Goal: Communication & Community: Answer question/provide support

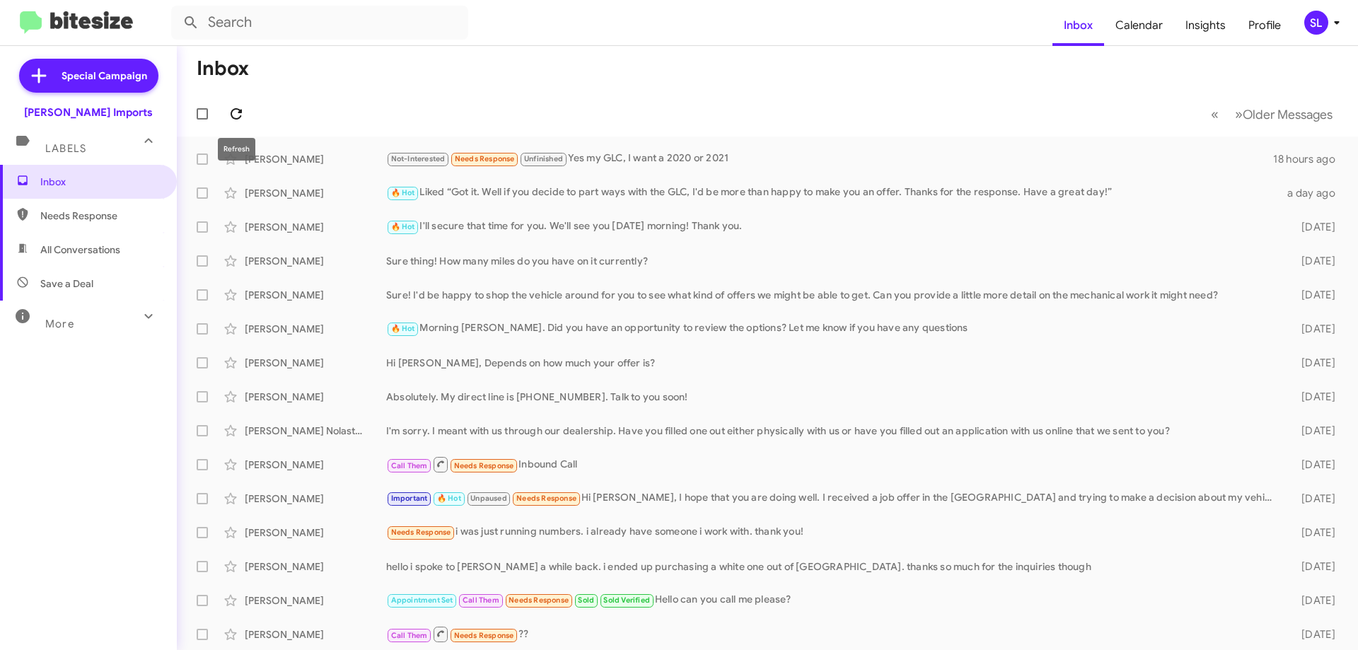
click at [241, 108] on icon at bounding box center [236, 113] width 17 height 17
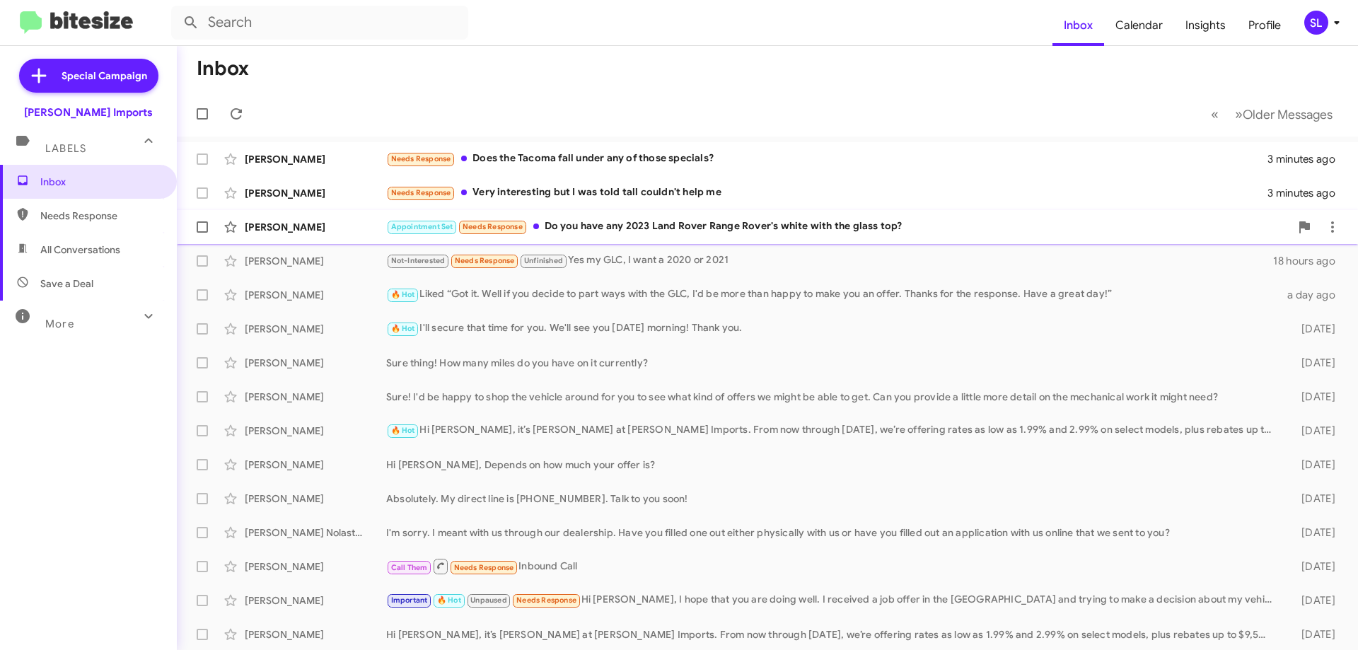
click at [919, 225] on div "Appointment Set Needs Response Do you have any 2023 Land Rover Range Rover's wh…" at bounding box center [838, 227] width 904 height 16
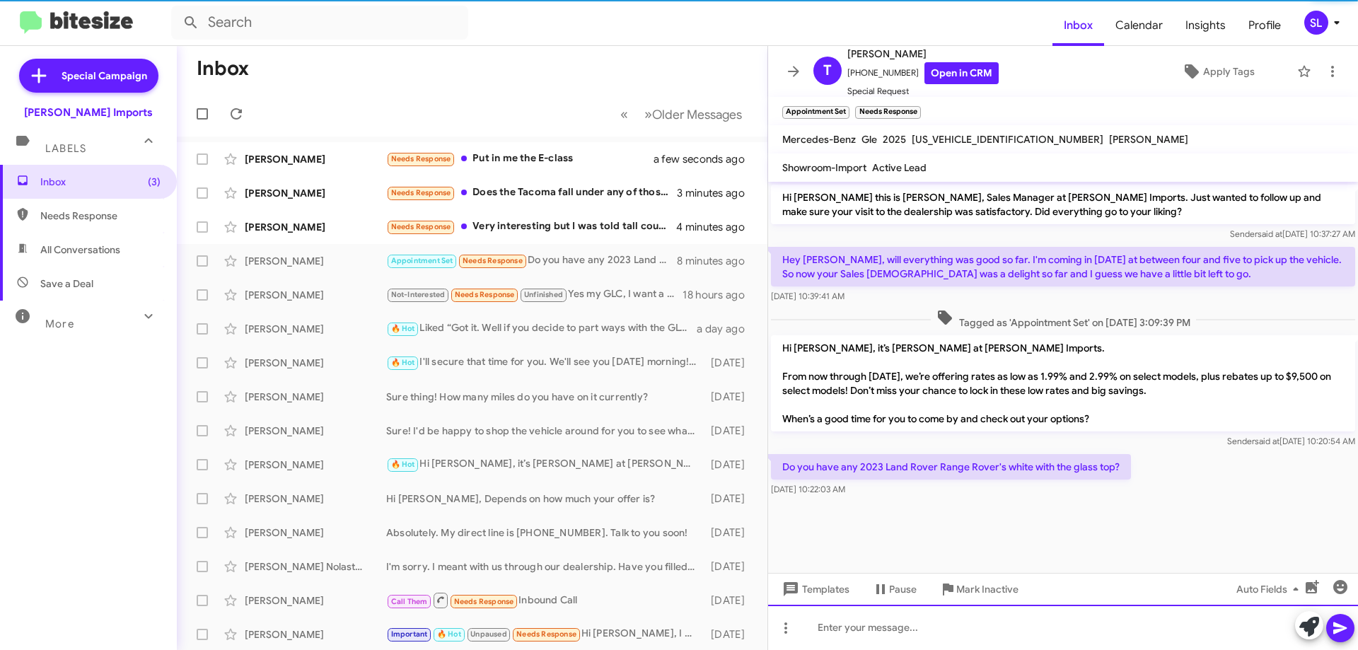
click at [915, 625] on div at bounding box center [1063, 627] width 590 height 45
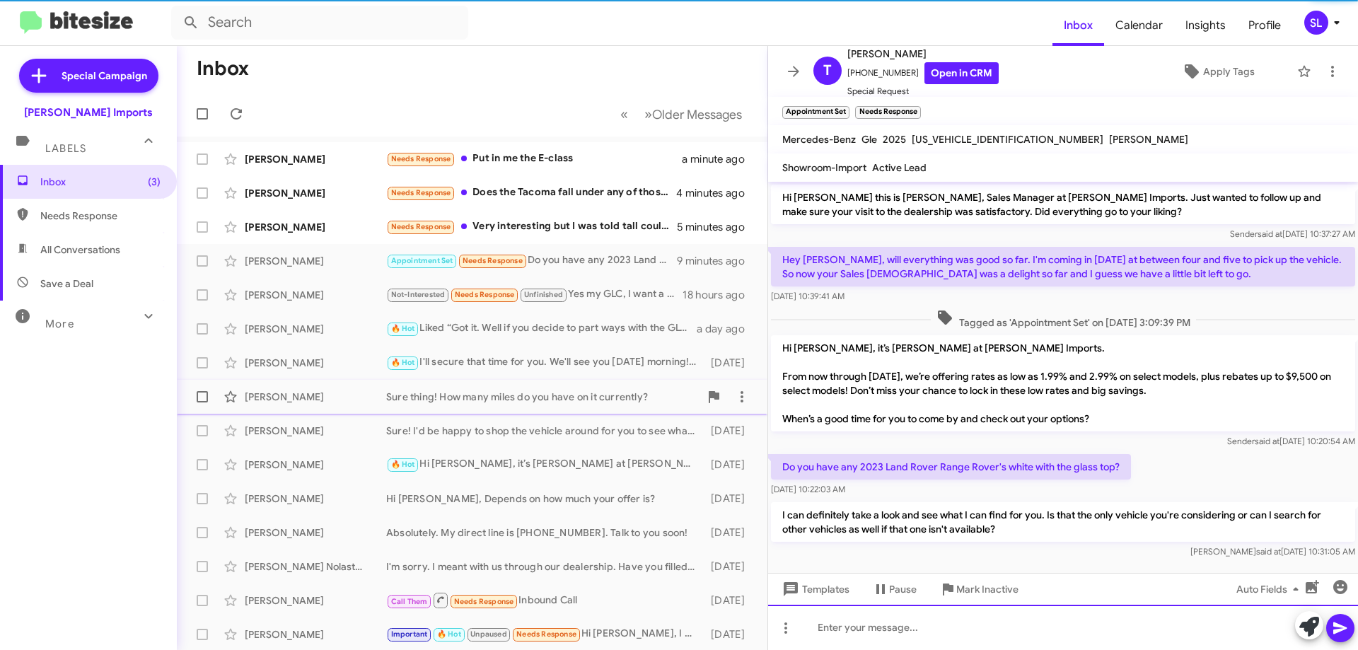
scroll to position [10, 0]
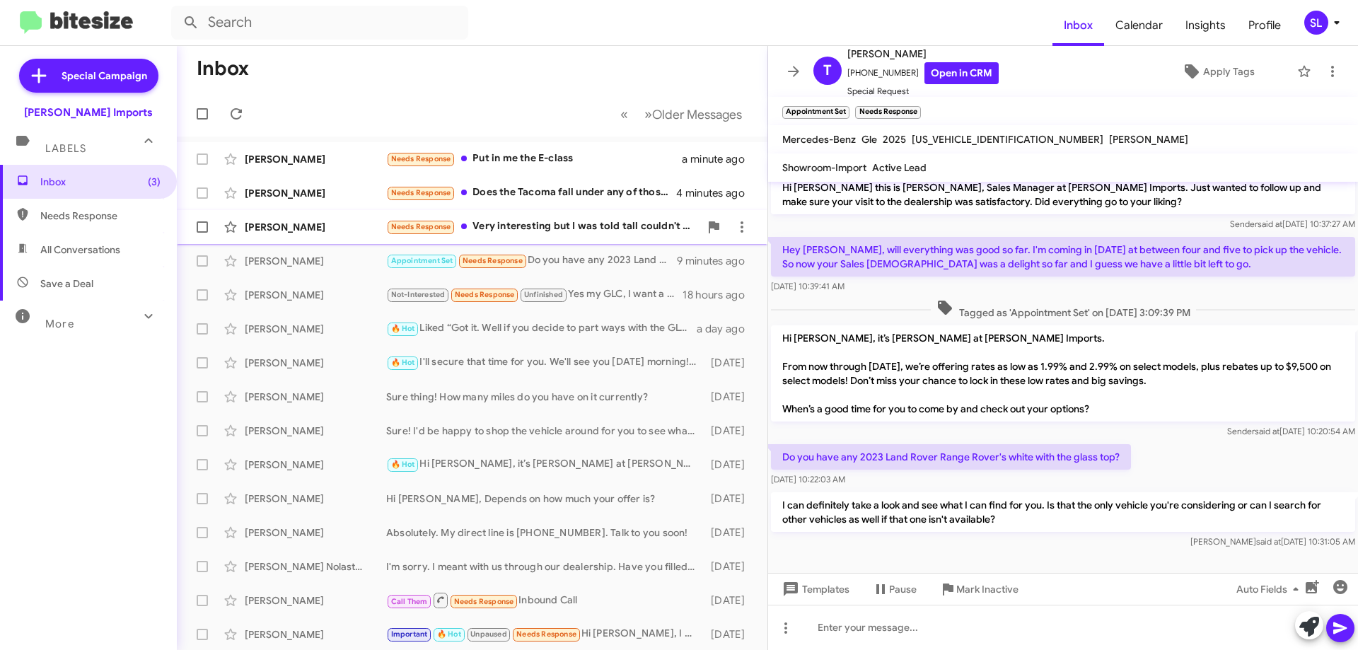
click at [598, 221] on div "Needs Response Very interesting but I was told tall couldn't help me" at bounding box center [542, 227] width 313 height 16
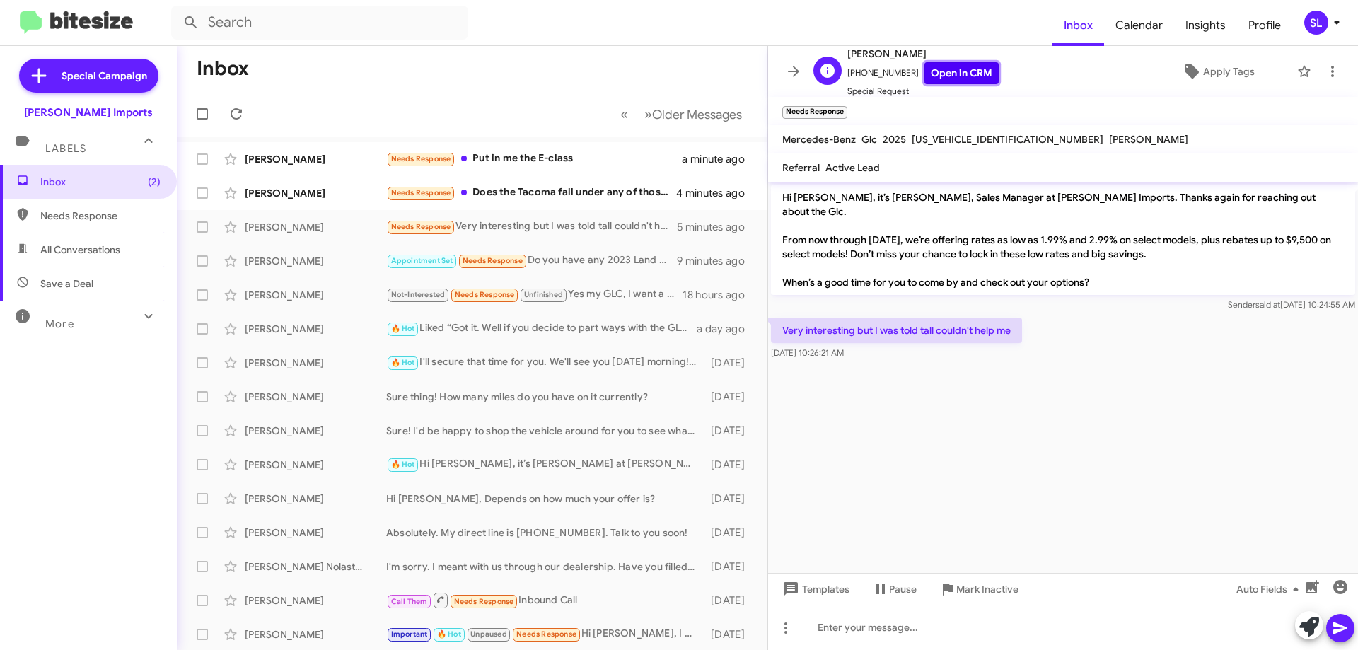
click at [949, 76] on link "Open in CRM" at bounding box center [962, 73] width 74 height 22
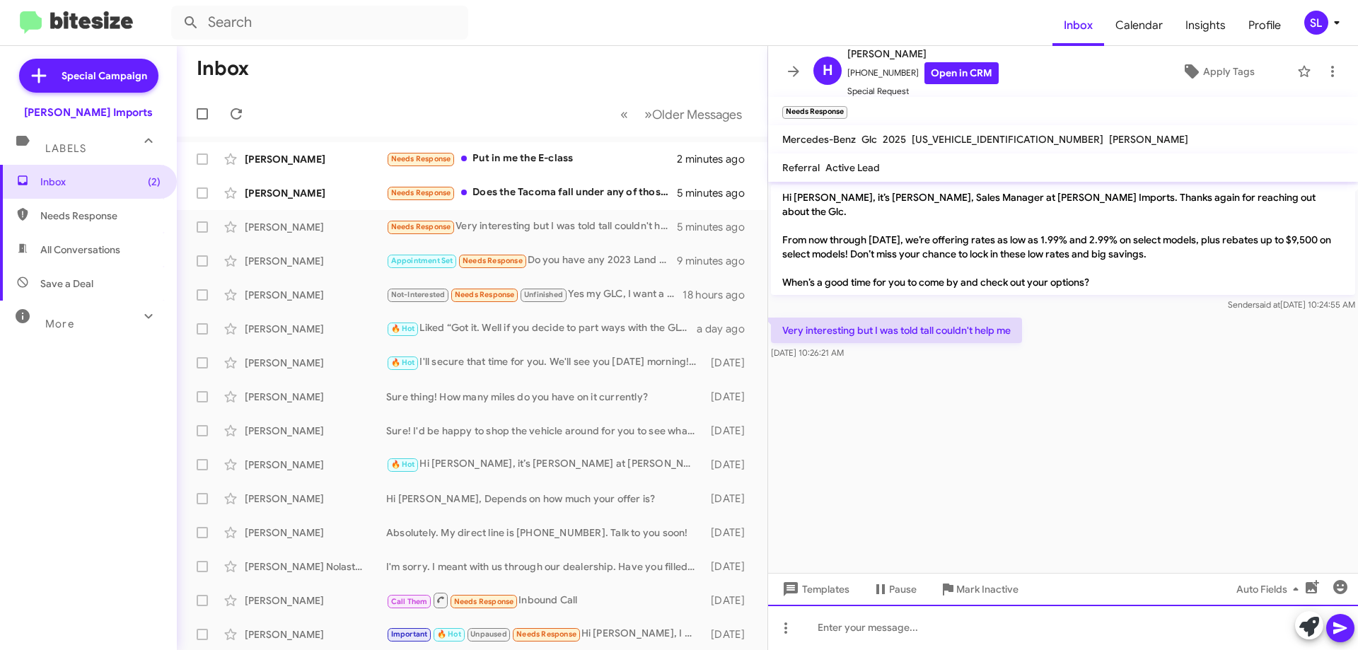
click at [921, 632] on div at bounding box center [1063, 627] width 590 height 45
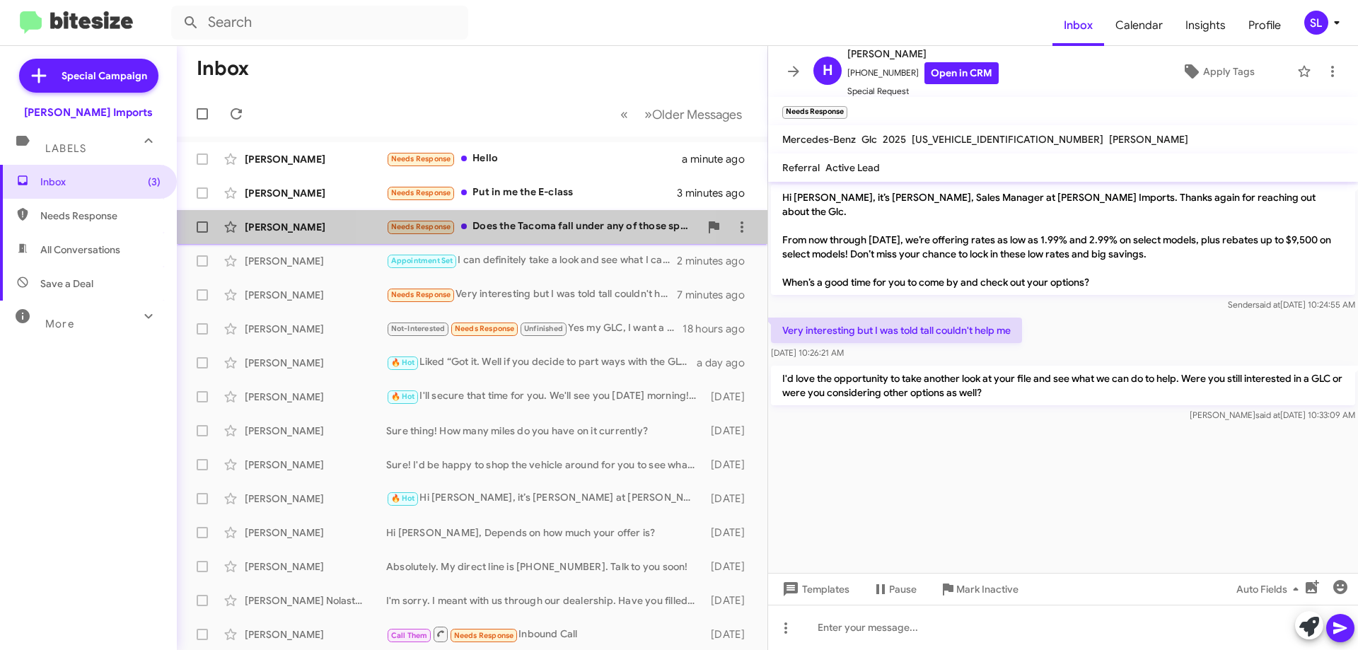
click at [535, 226] on div "Needs Response Does the Tacoma fall under any of those specials?" at bounding box center [542, 227] width 313 height 16
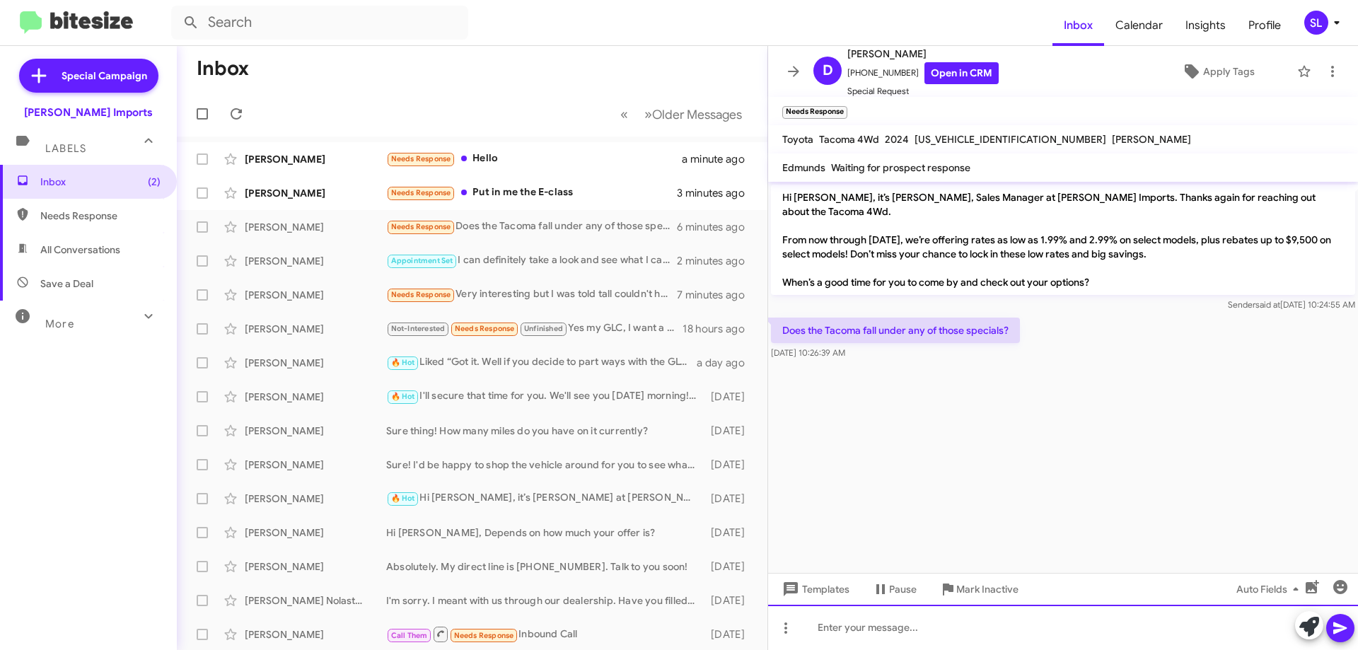
click at [918, 634] on div at bounding box center [1063, 627] width 590 height 45
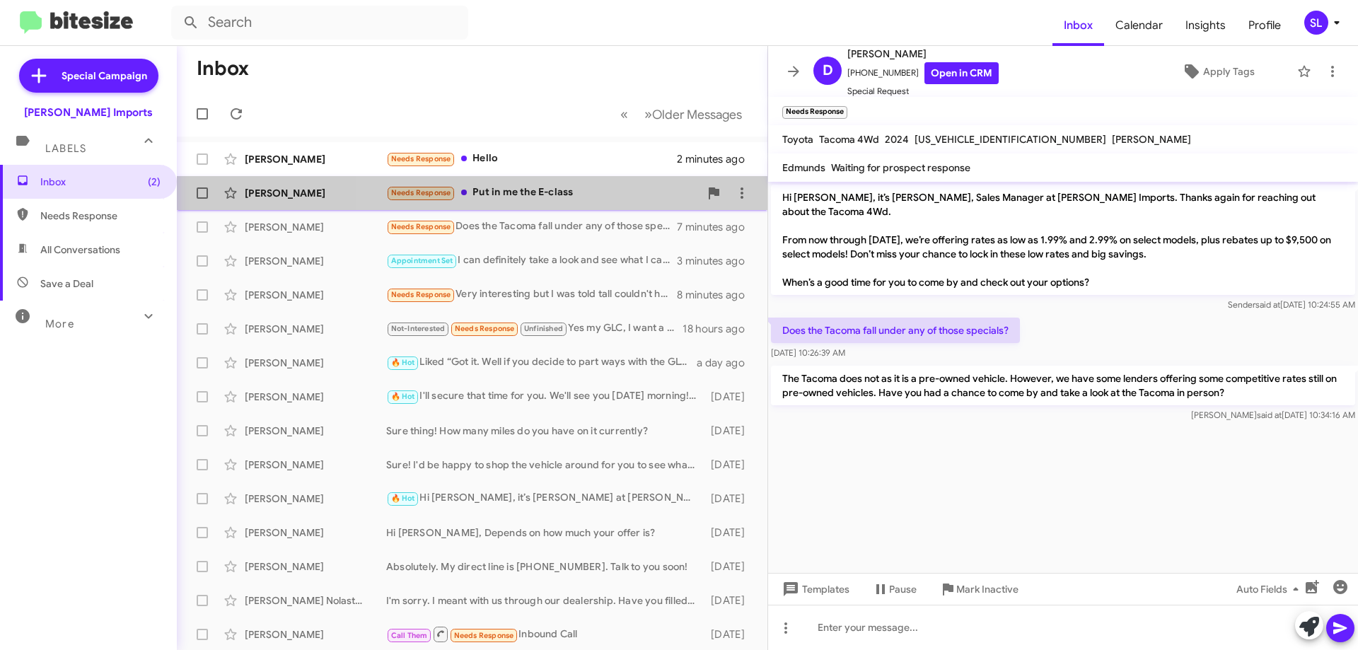
click at [574, 192] on div "Needs Response Put in me the E-class" at bounding box center [542, 193] width 313 height 16
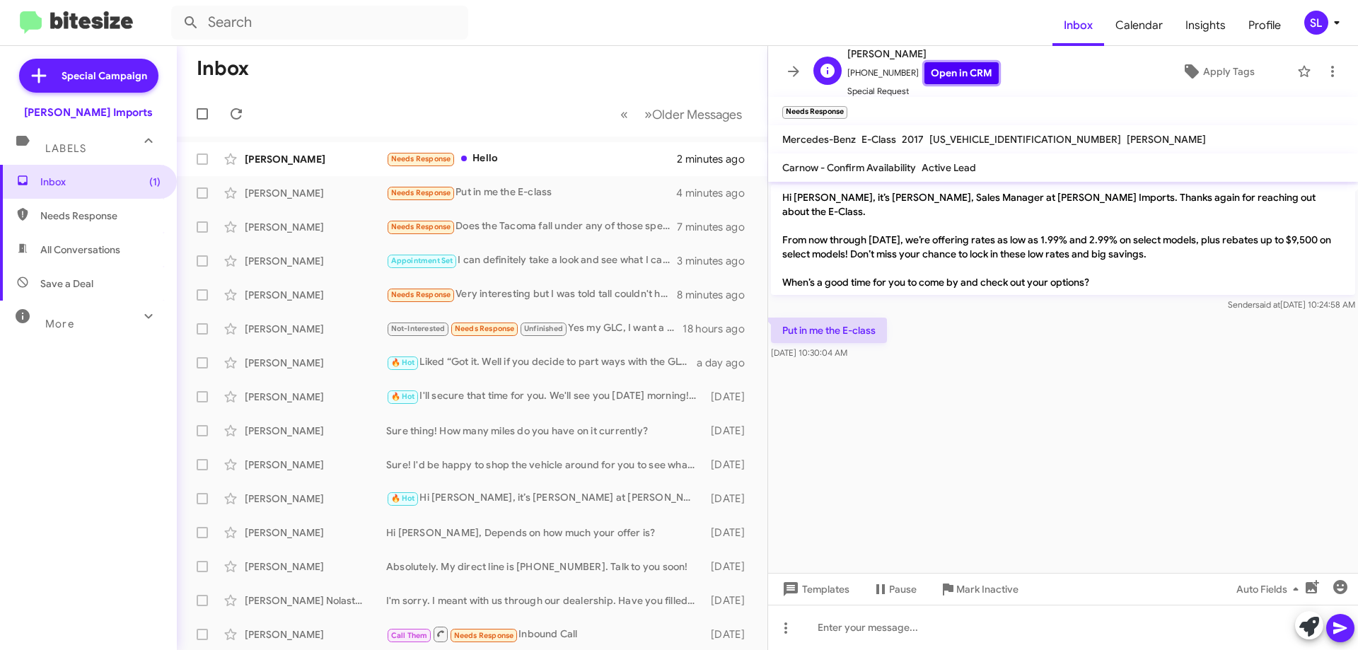
click at [959, 74] on link "Open in CRM" at bounding box center [962, 73] width 74 height 22
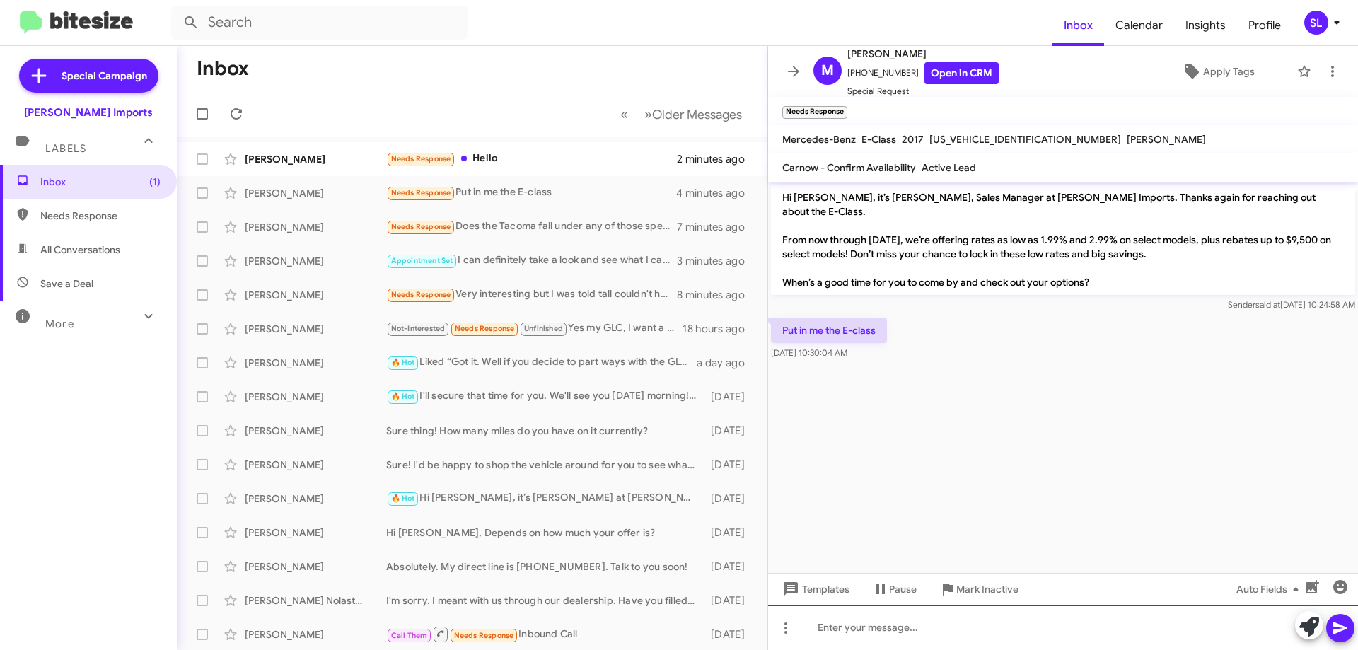
click at [930, 627] on div at bounding box center [1063, 627] width 590 height 45
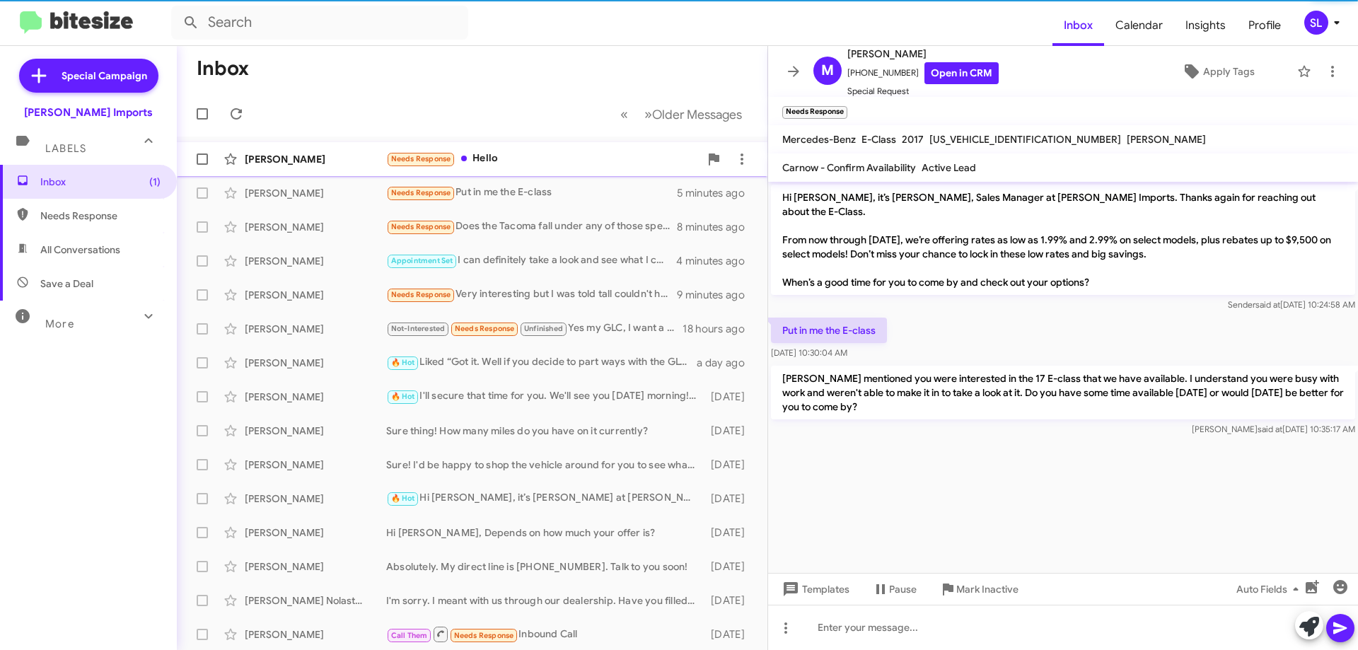
click at [539, 153] on div "Needs Response Hello" at bounding box center [542, 159] width 313 height 16
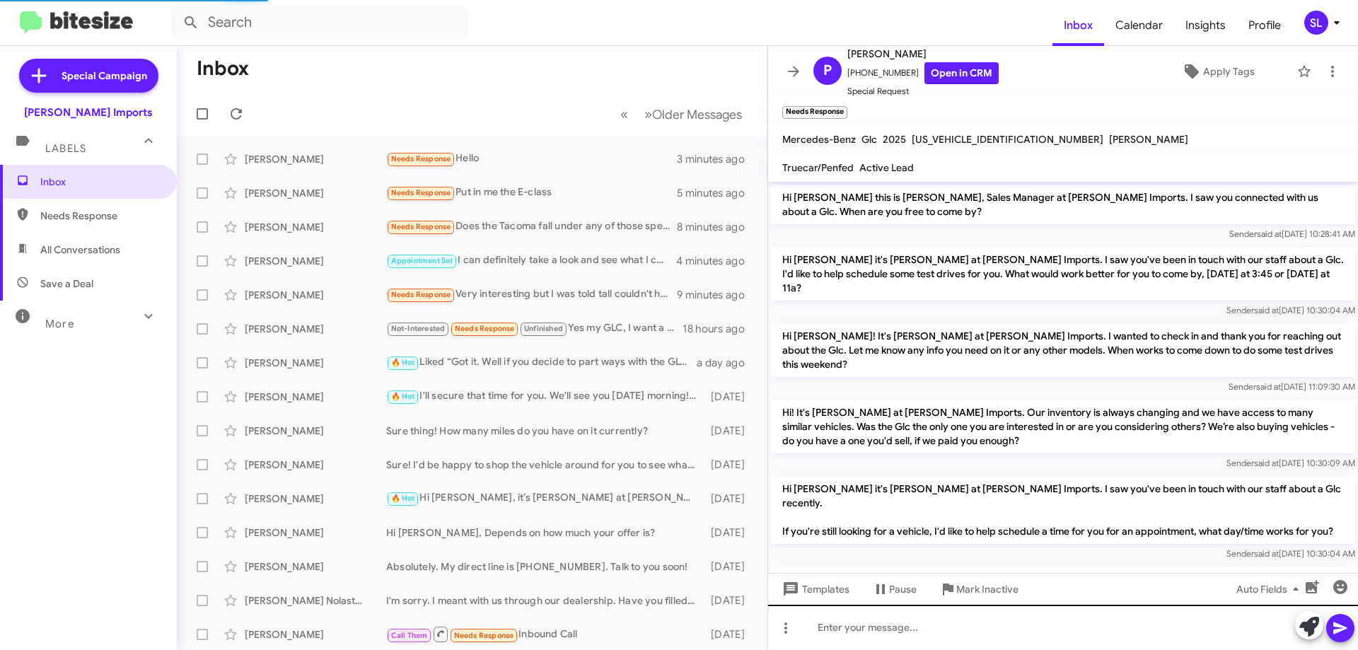
scroll to position [342, 0]
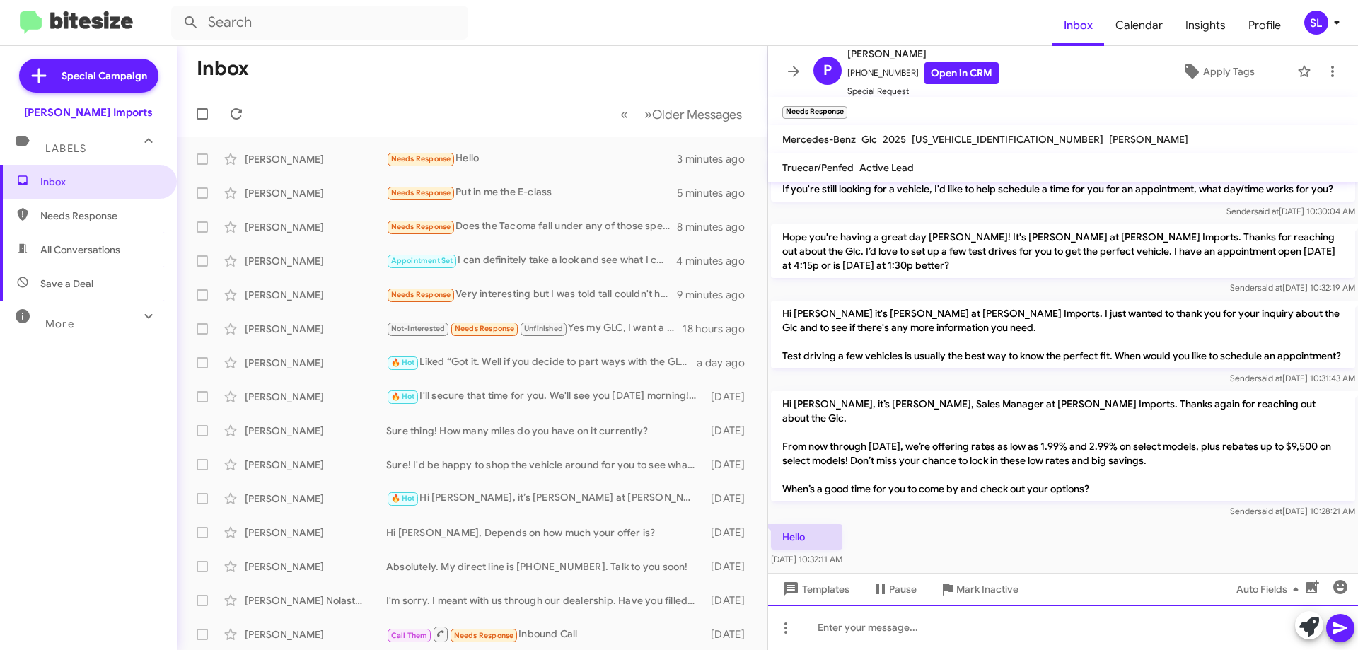
click at [922, 640] on div at bounding box center [1063, 627] width 590 height 45
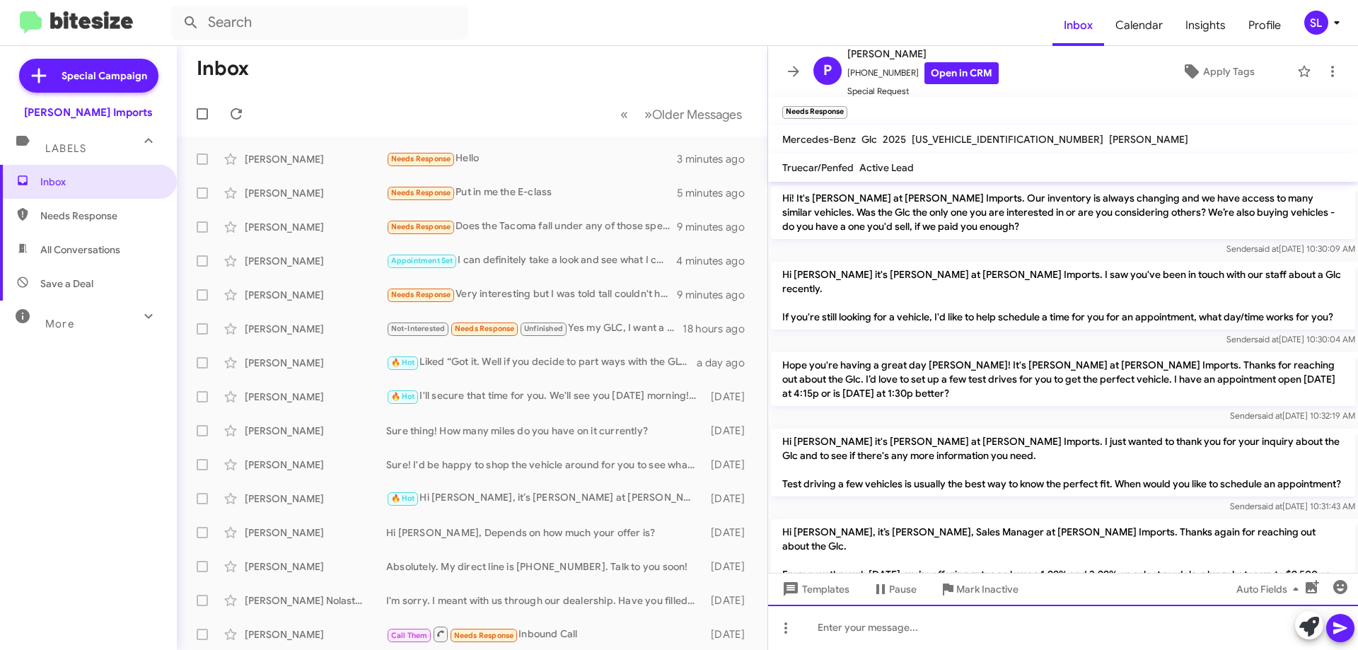
scroll to position [394, 0]
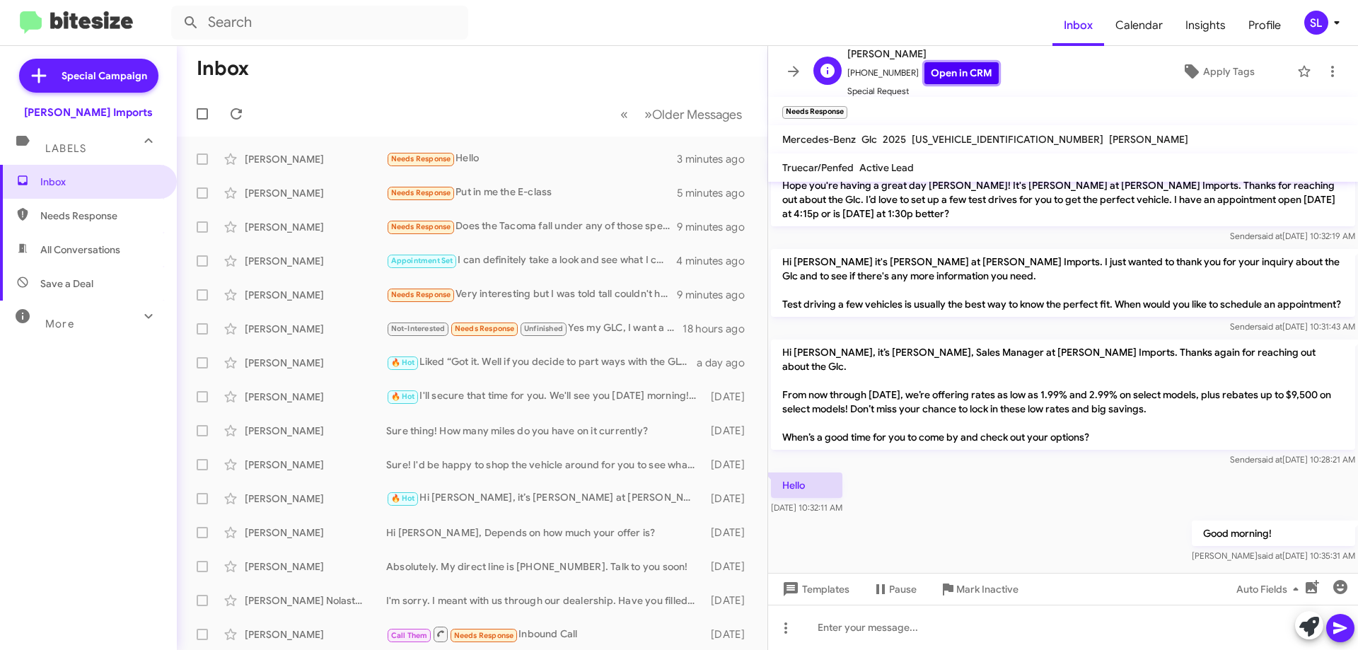
click at [959, 77] on link "Open in CRM" at bounding box center [962, 73] width 74 height 22
click at [235, 112] on icon at bounding box center [236, 113] width 17 height 17
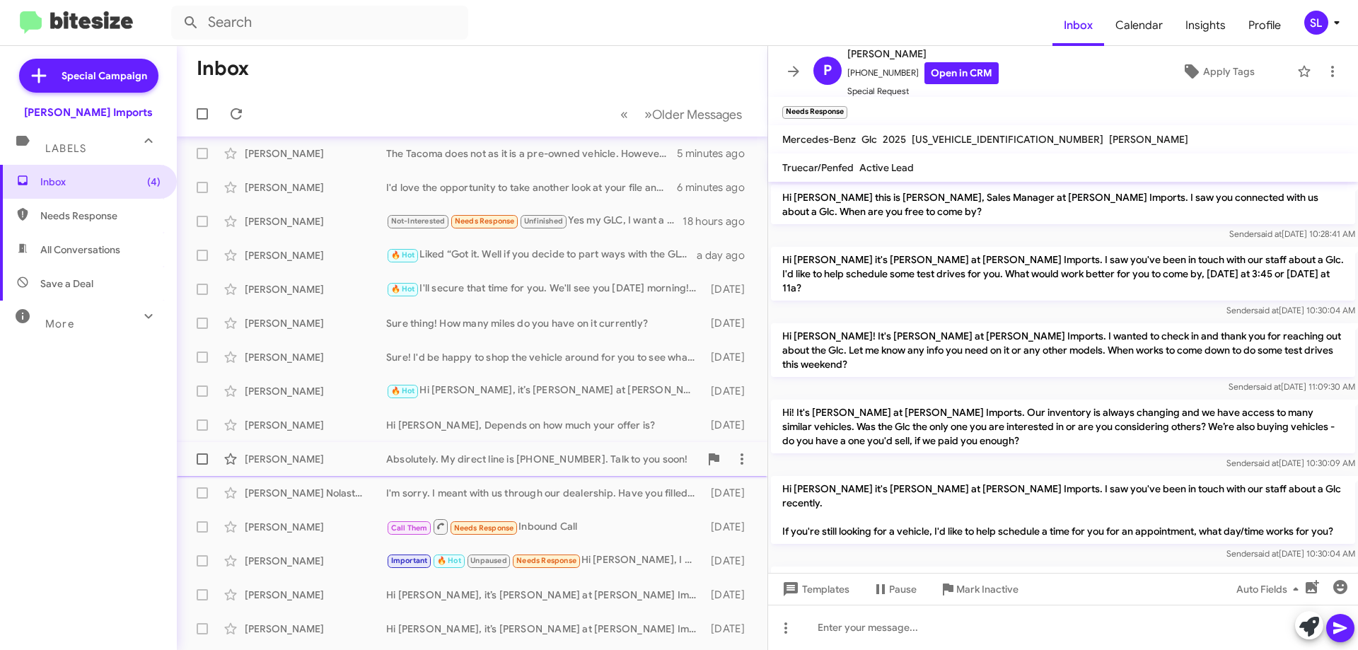
scroll to position [0, 0]
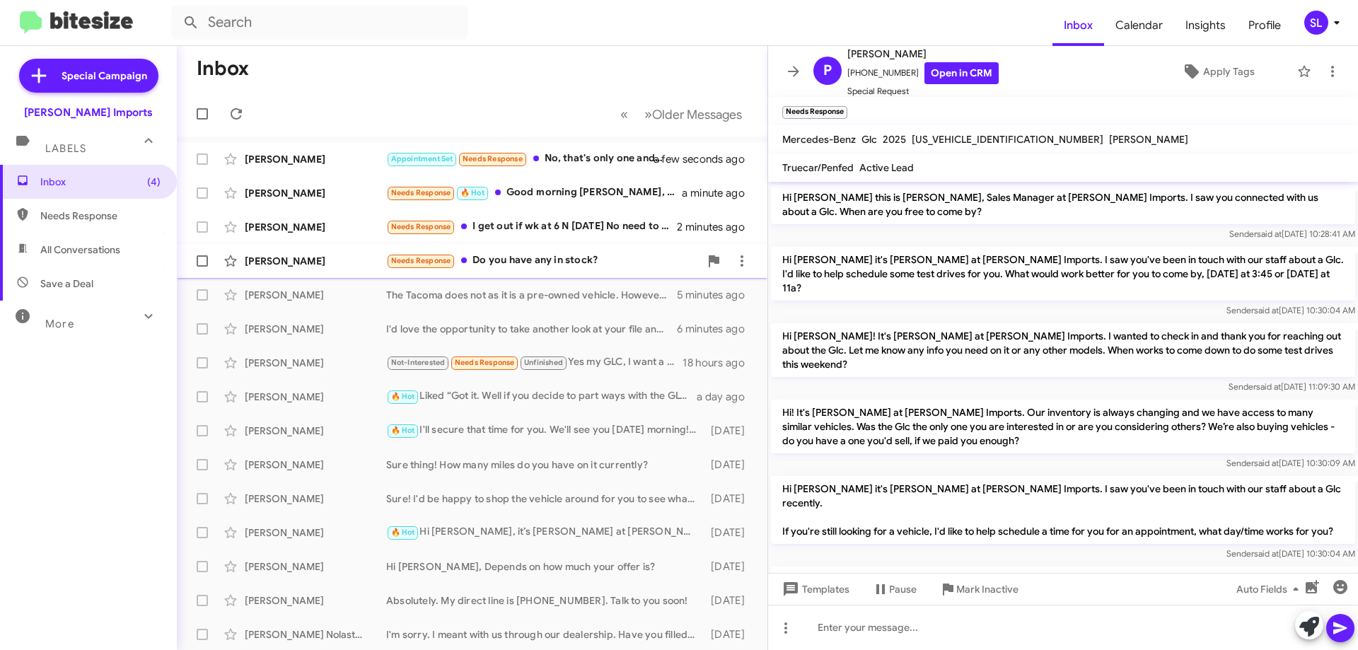
click at [586, 270] on div "[PERSON_NAME] Needs Response Do you have any in stock? 3 minutes ago" at bounding box center [472, 261] width 568 height 28
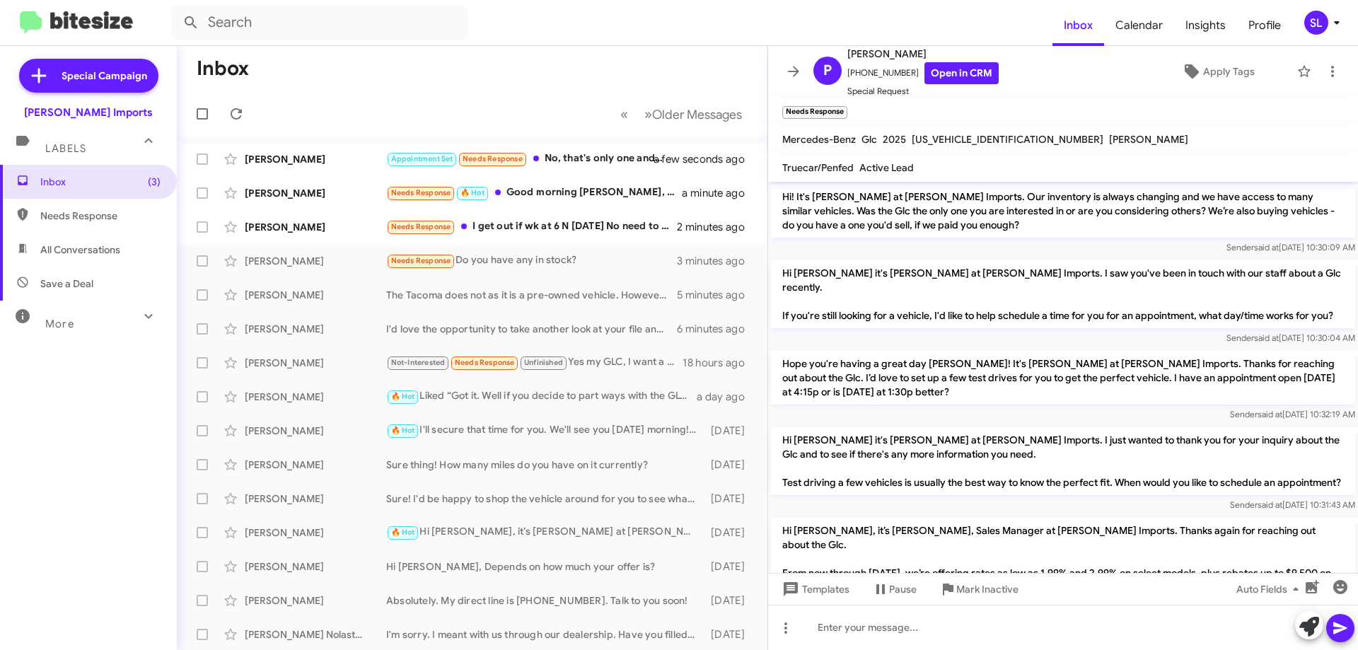
scroll to position [446, 0]
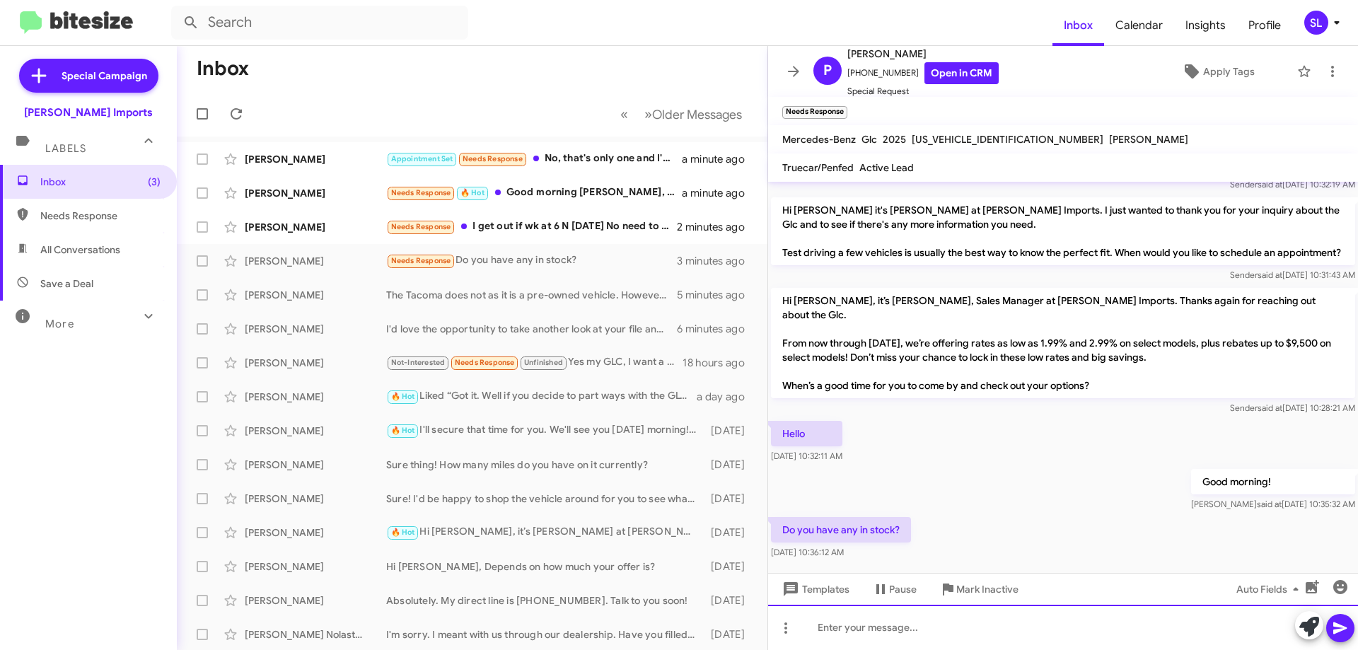
click at [987, 626] on div at bounding box center [1063, 627] width 590 height 45
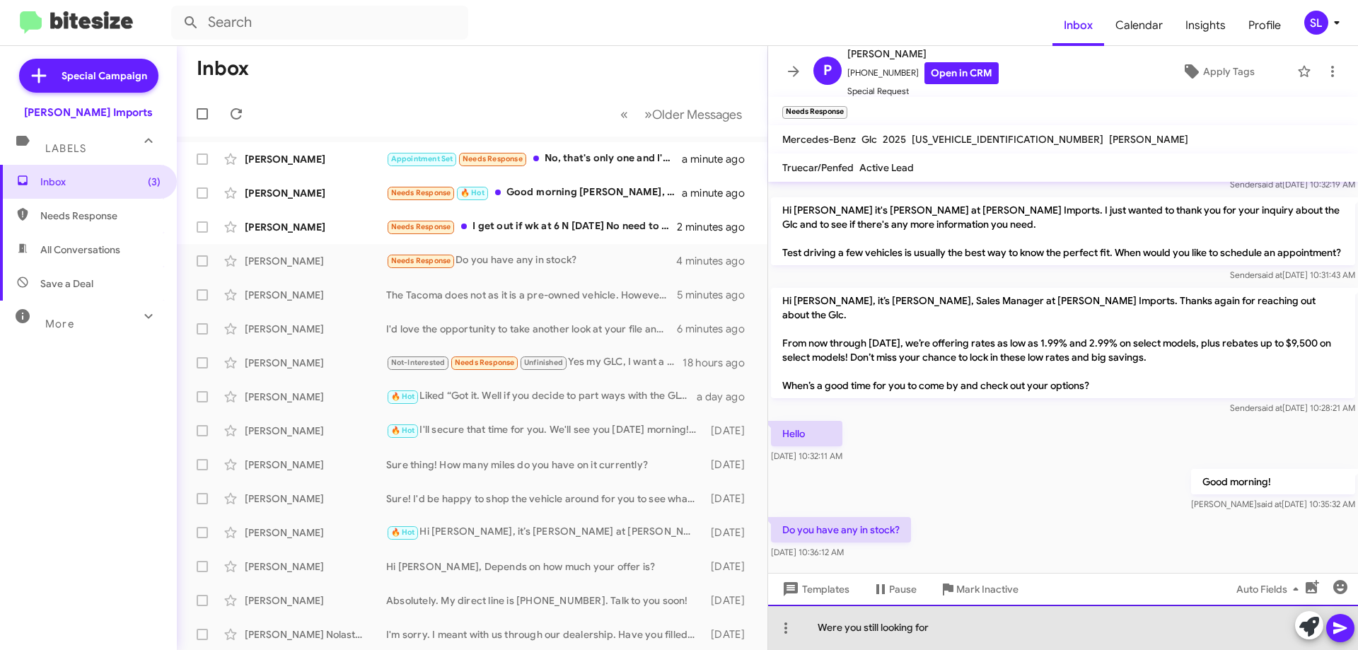
click at [1000, 635] on div "Were you still looking for" at bounding box center [1063, 627] width 590 height 45
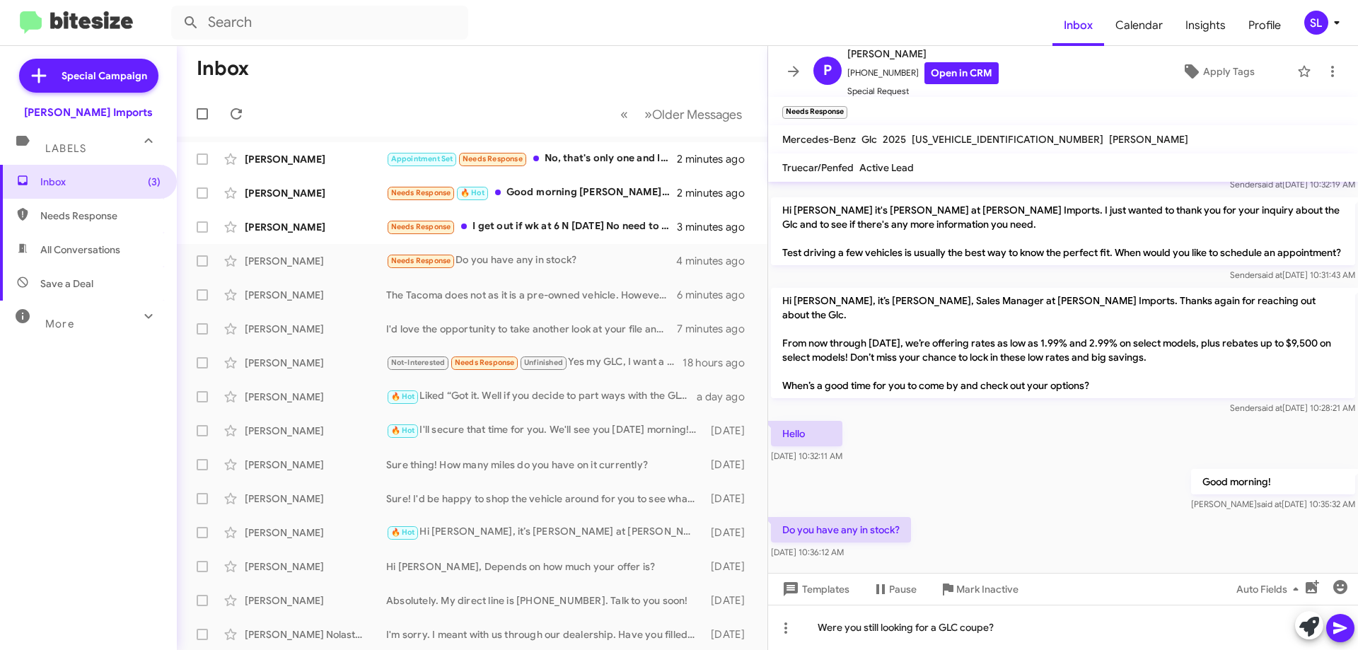
click at [1341, 641] on span at bounding box center [1340, 628] width 17 height 28
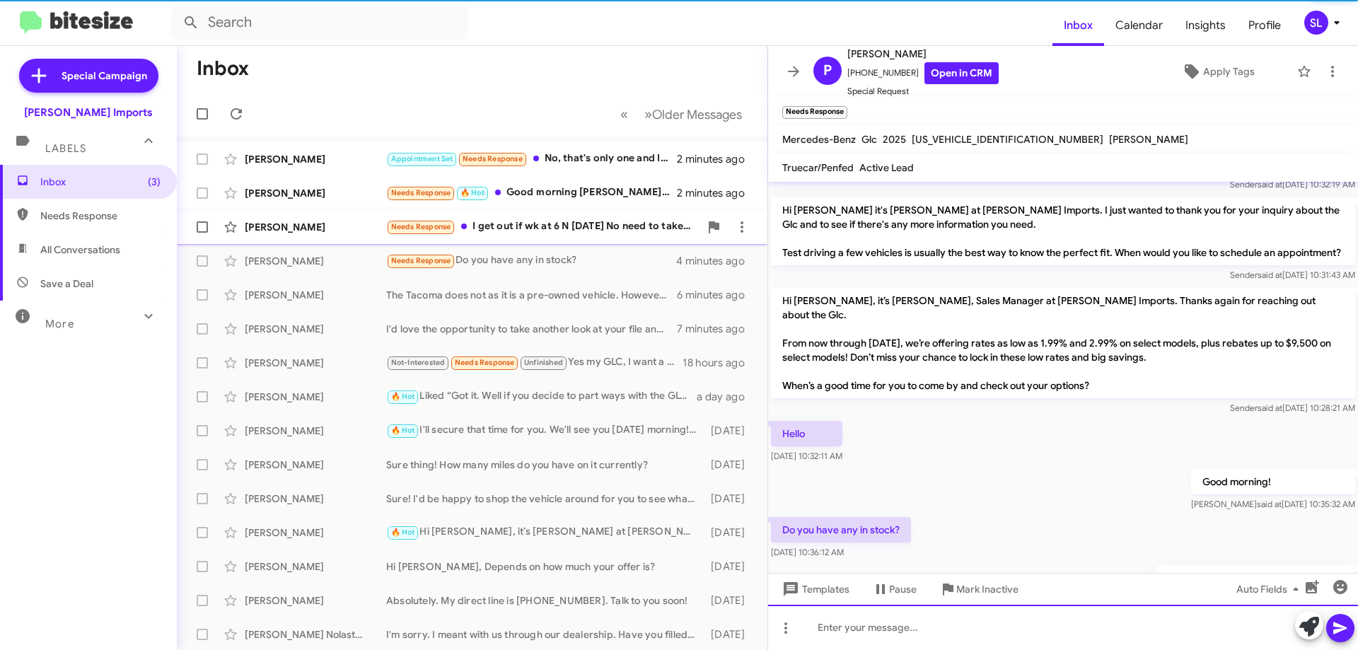
scroll to position [0, 0]
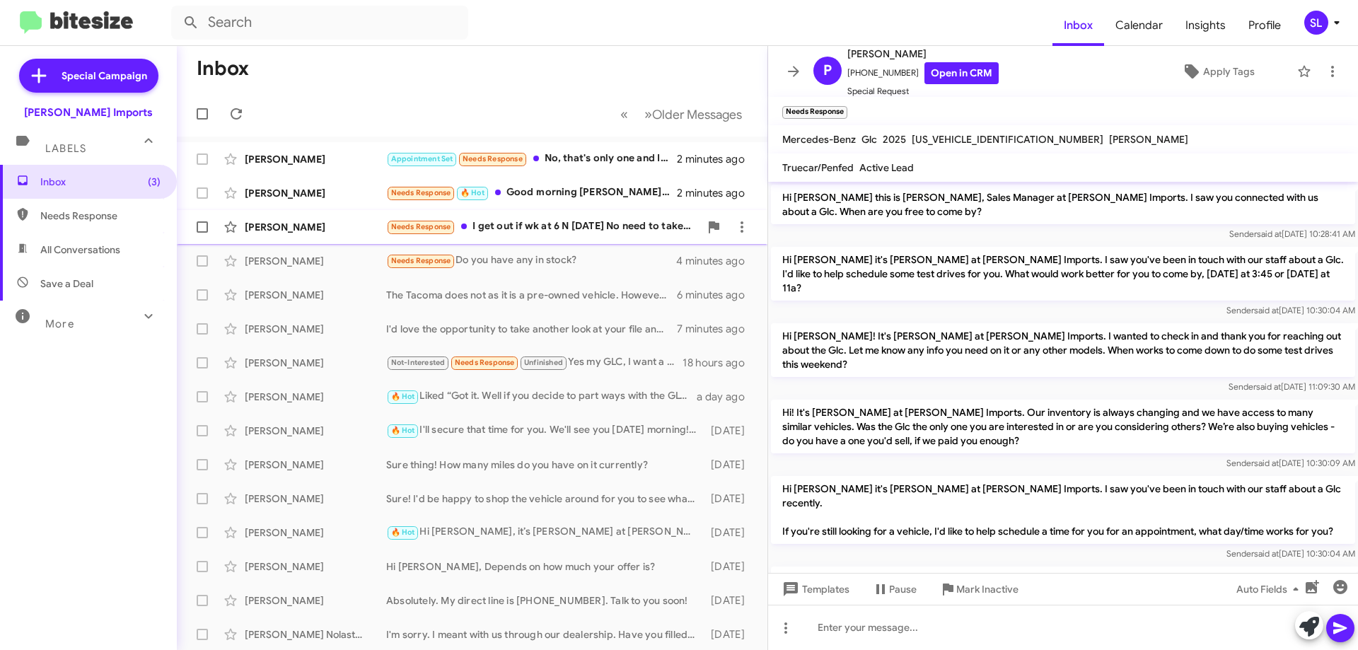
click at [556, 231] on div "Needs Response I get out if wk at 6 N [DATE] No need to take a look at it As i …" at bounding box center [542, 227] width 313 height 16
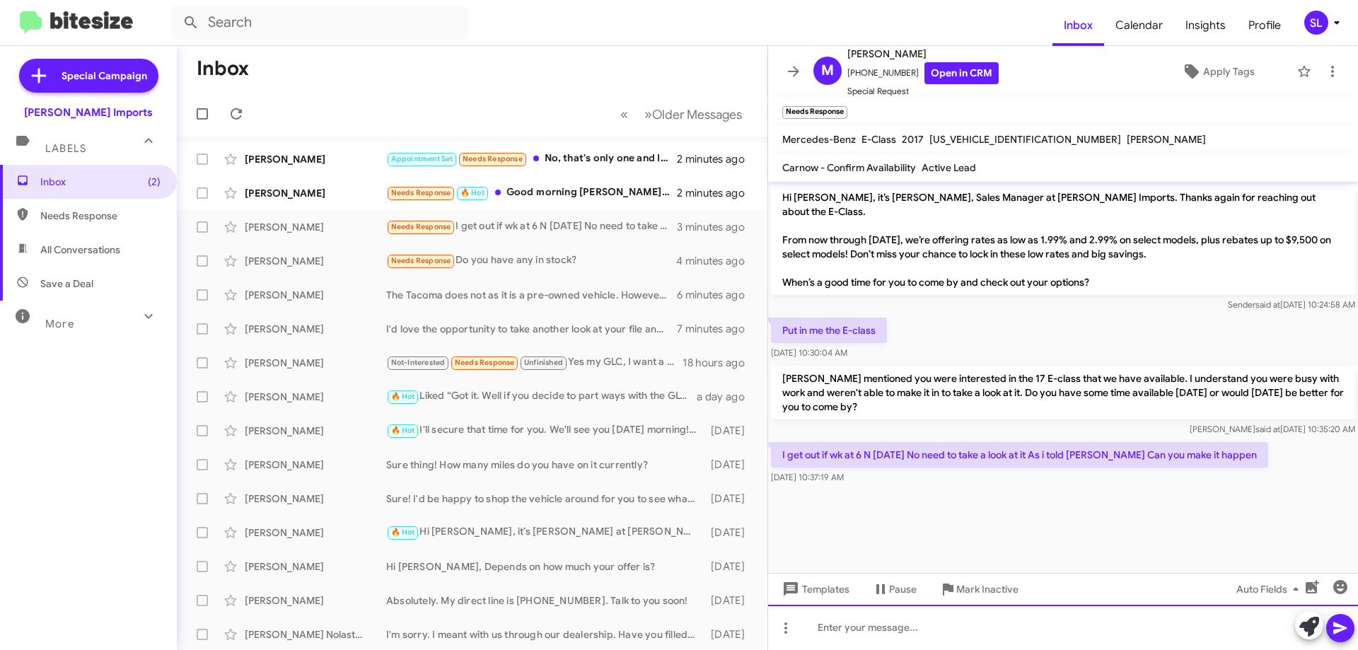
click at [929, 636] on div at bounding box center [1063, 627] width 590 height 45
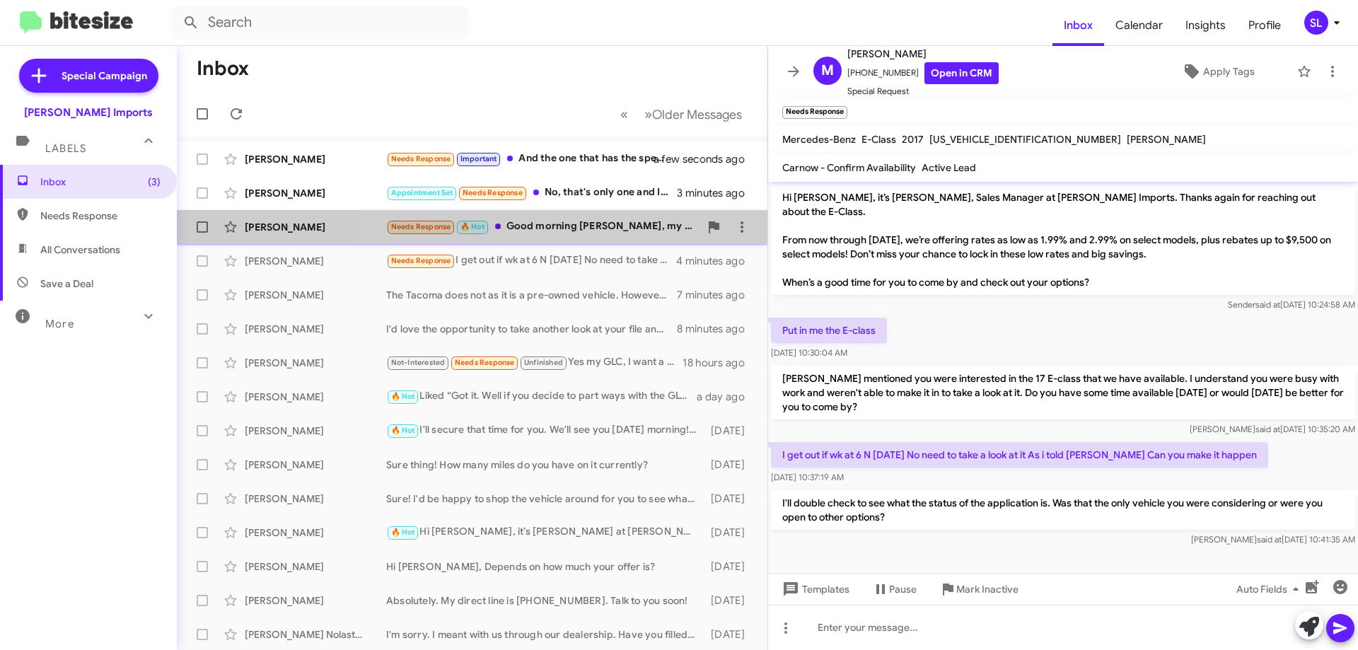
click at [614, 229] on div "Needs Response 🔥 Hot Good morning [PERSON_NAME], my wife would like to look ins…" at bounding box center [542, 227] width 313 height 16
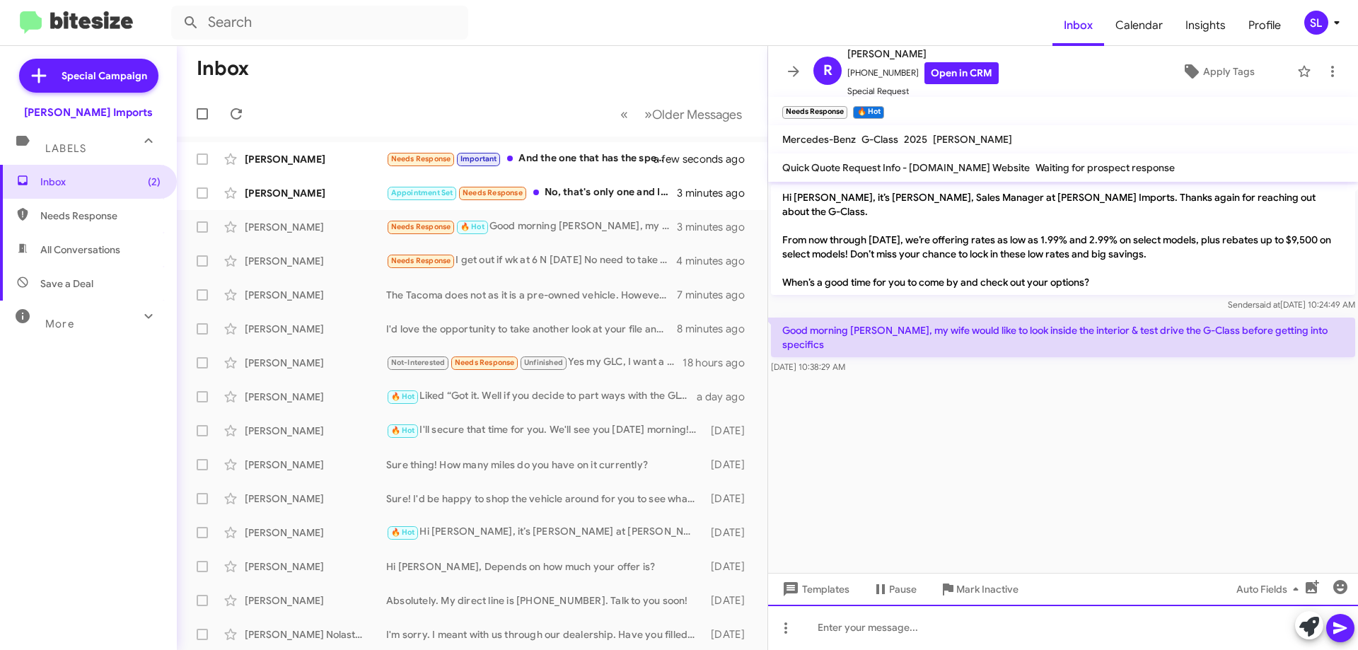
click at [925, 626] on div at bounding box center [1063, 627] width 590 height 45
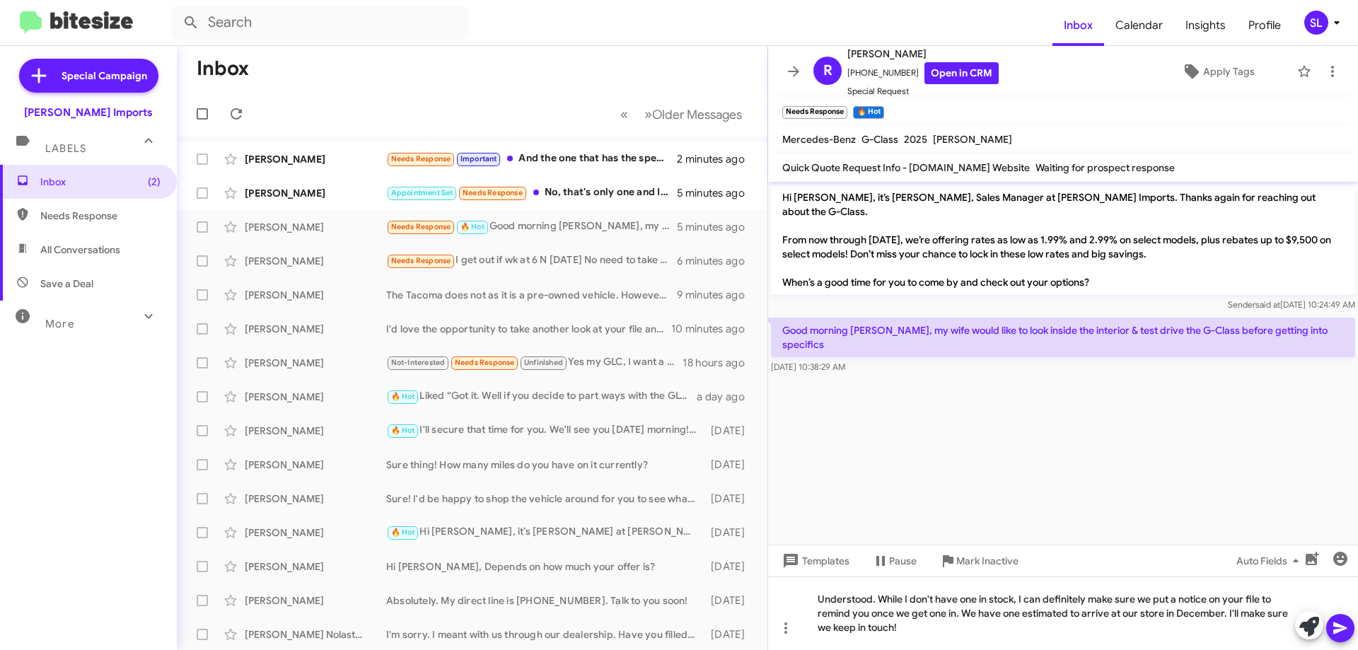
click at [1336, 634] on icon at bounding box center [1340, 628] width 17 height 17
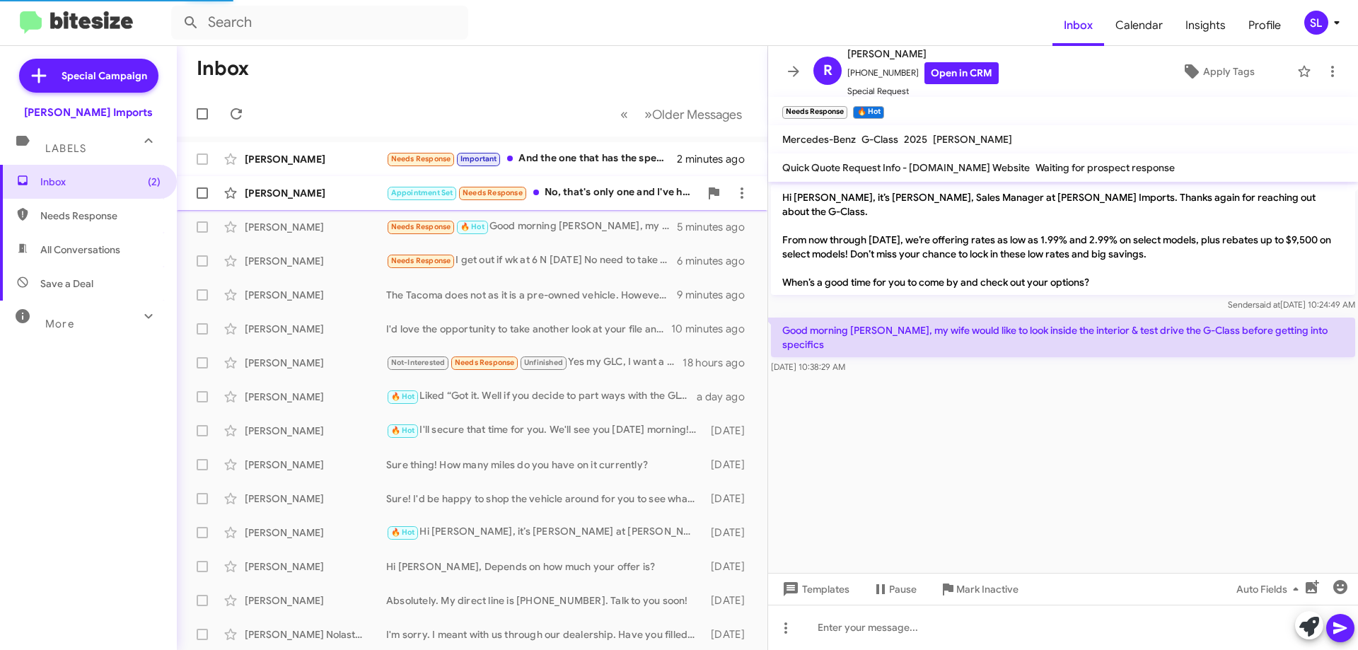
click at [602, 192] on div "Appointment Set Needs Response No, that's only one and I've have a sales woman …" at bounding box center [542, 193] width 313 height 16
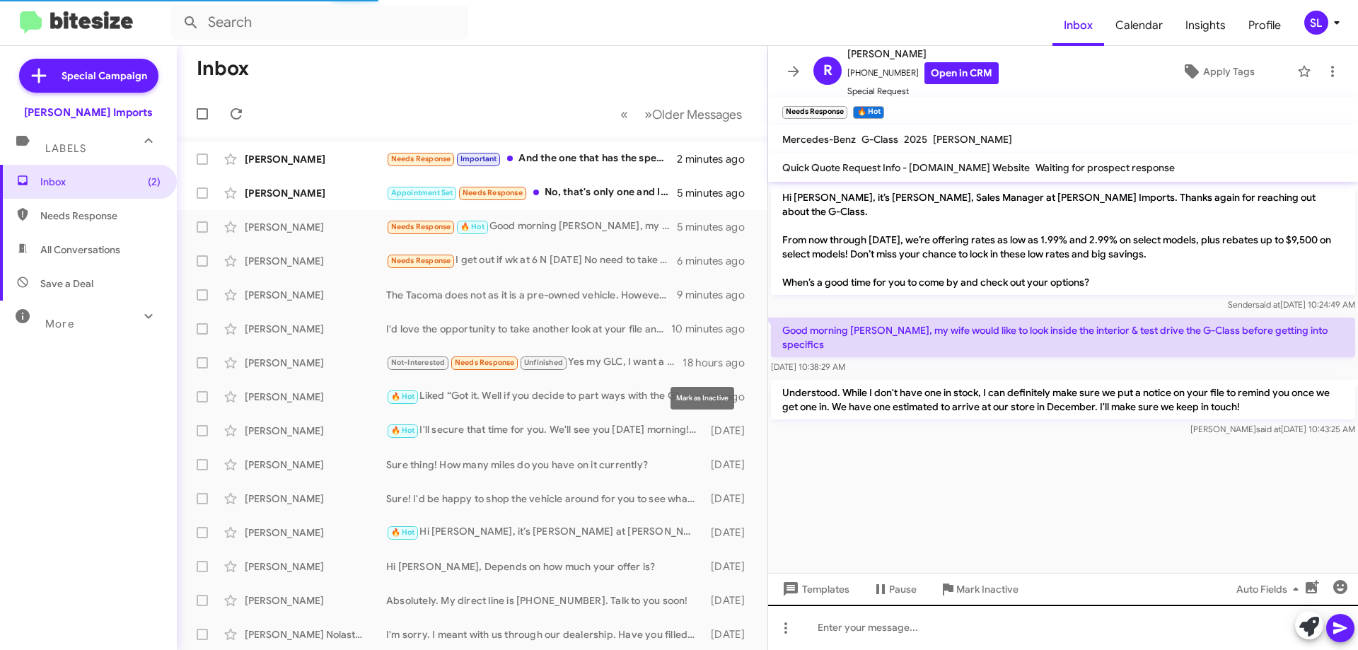
scroll to position [76, 0]
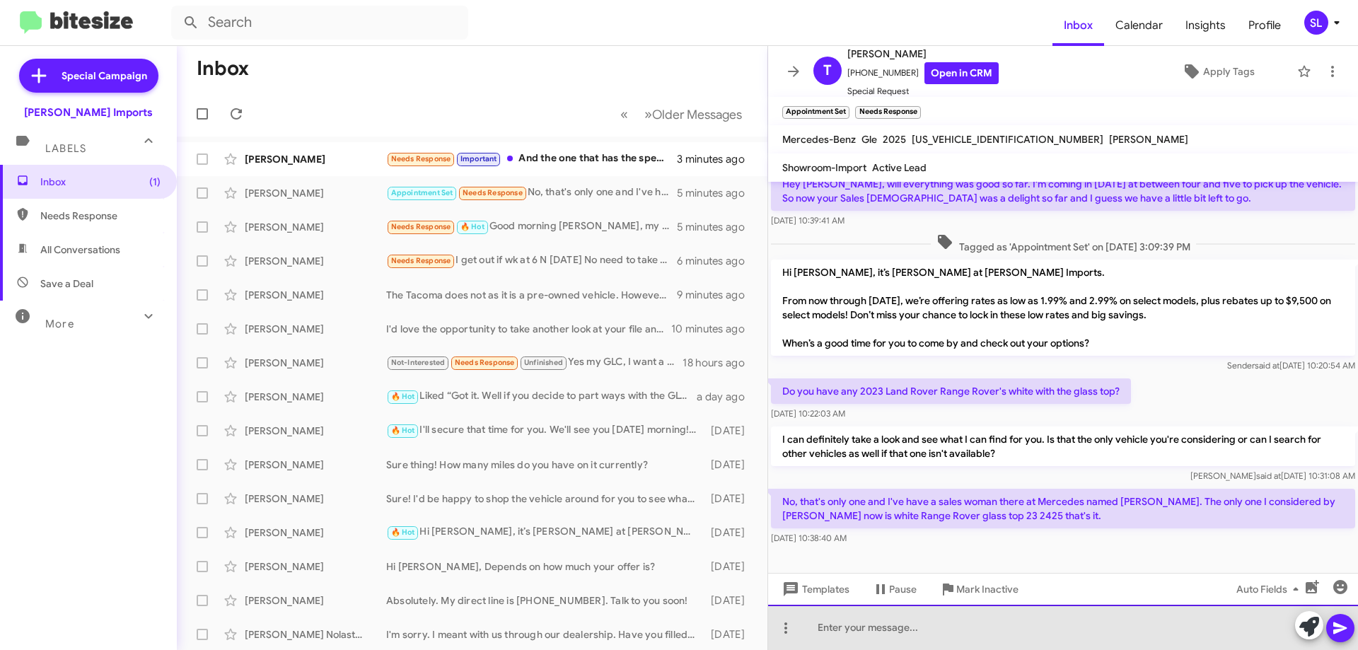
click at [910, 630] on div at bounding box center [1063, 627] width 590 height 45
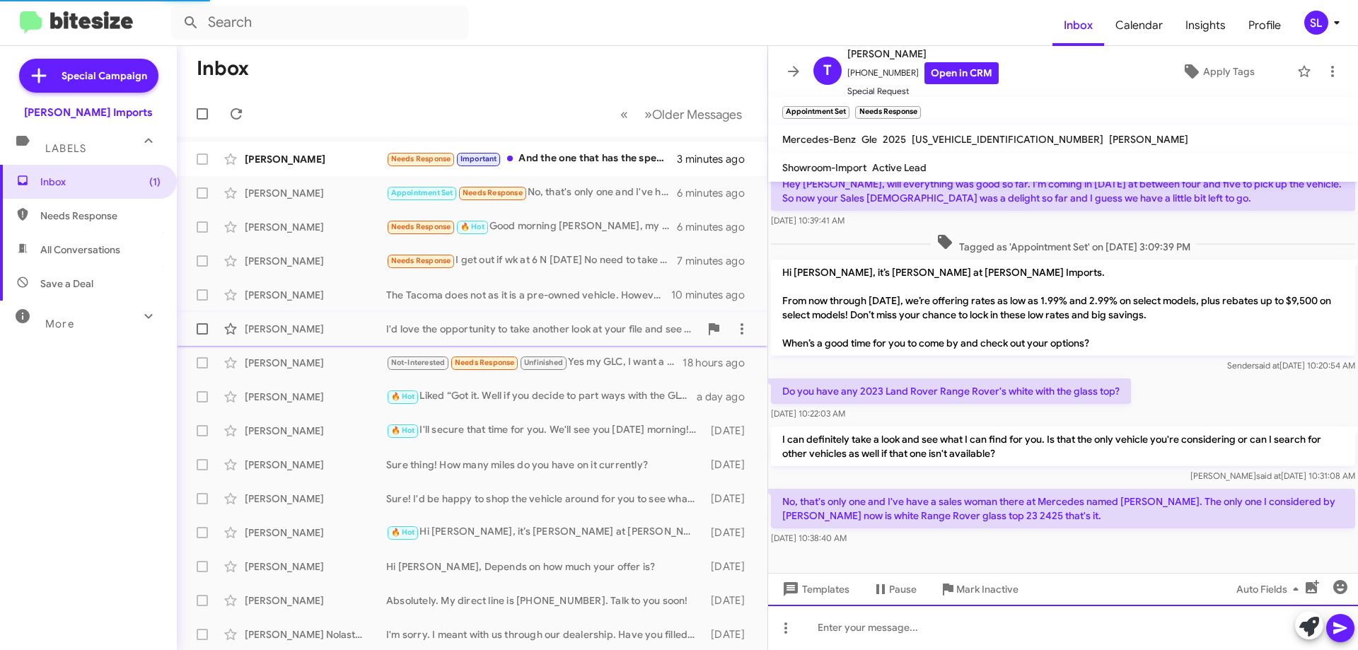
scroll to position [79, 0]
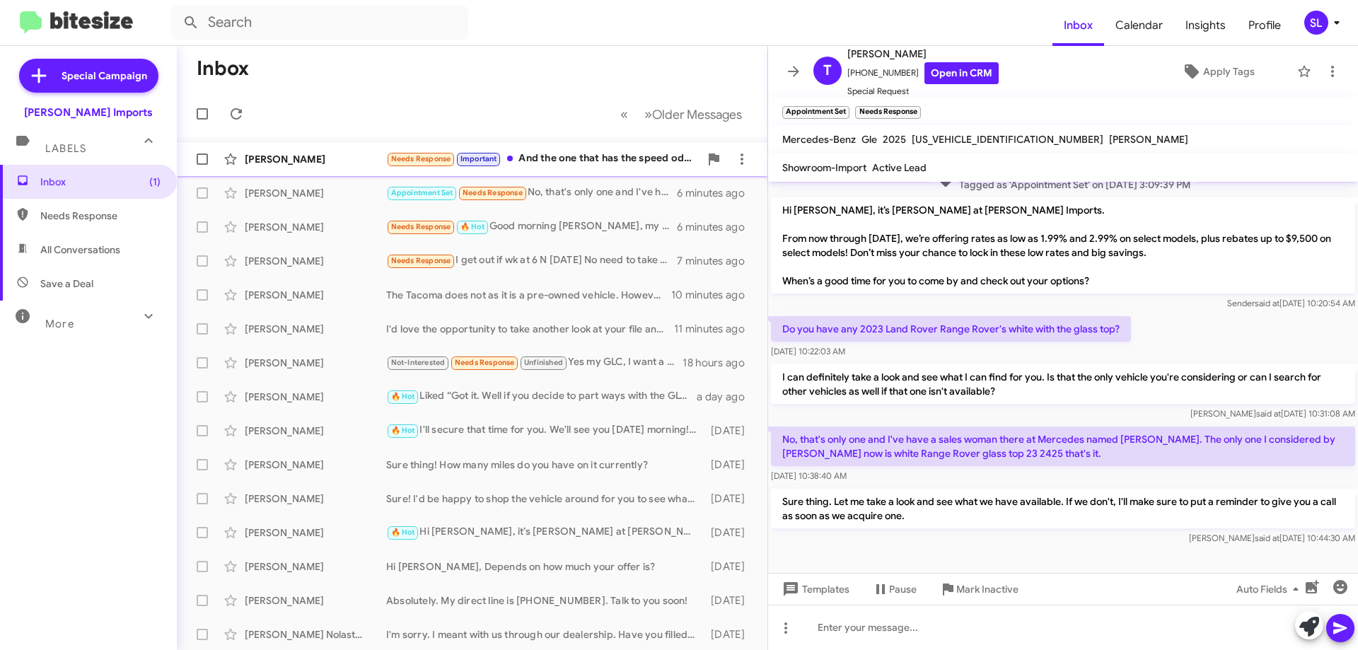
click at [607, 169] on div "[PERSON_NAME] Needs Response Important And the one that has the speed odometer …" at bounding box center [472, 159] width 568 height 28
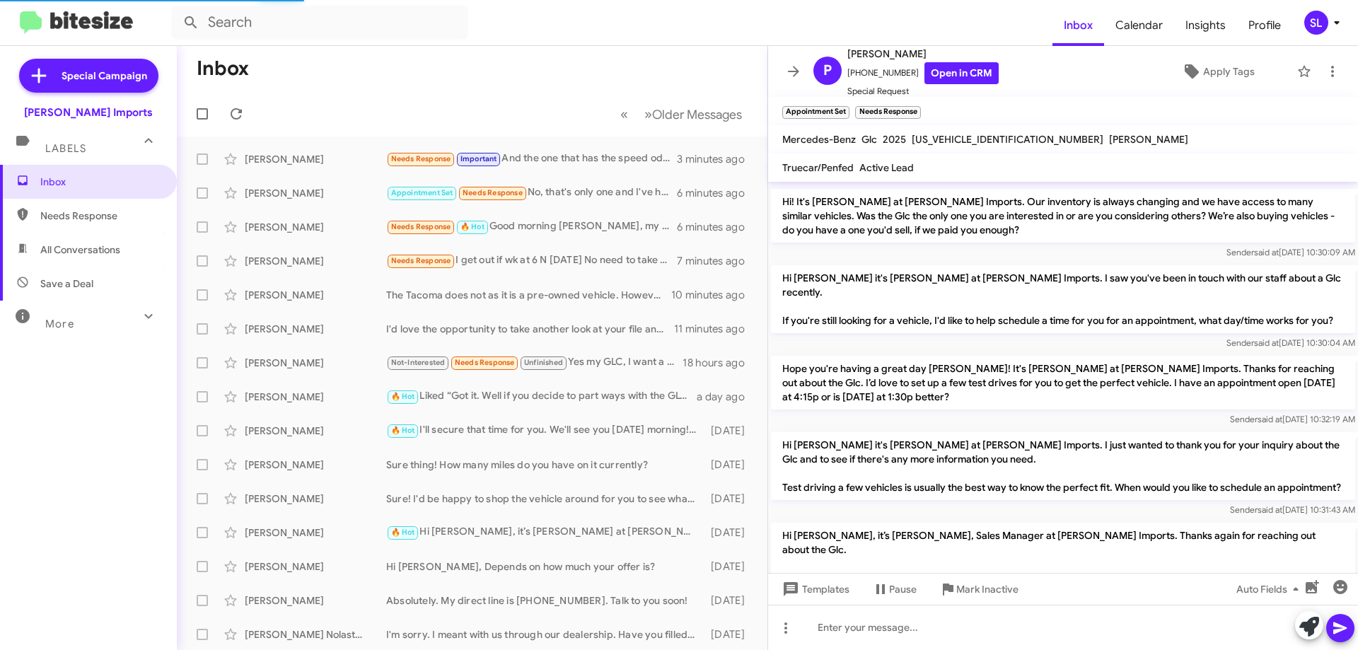
scroll to position [476, 0]
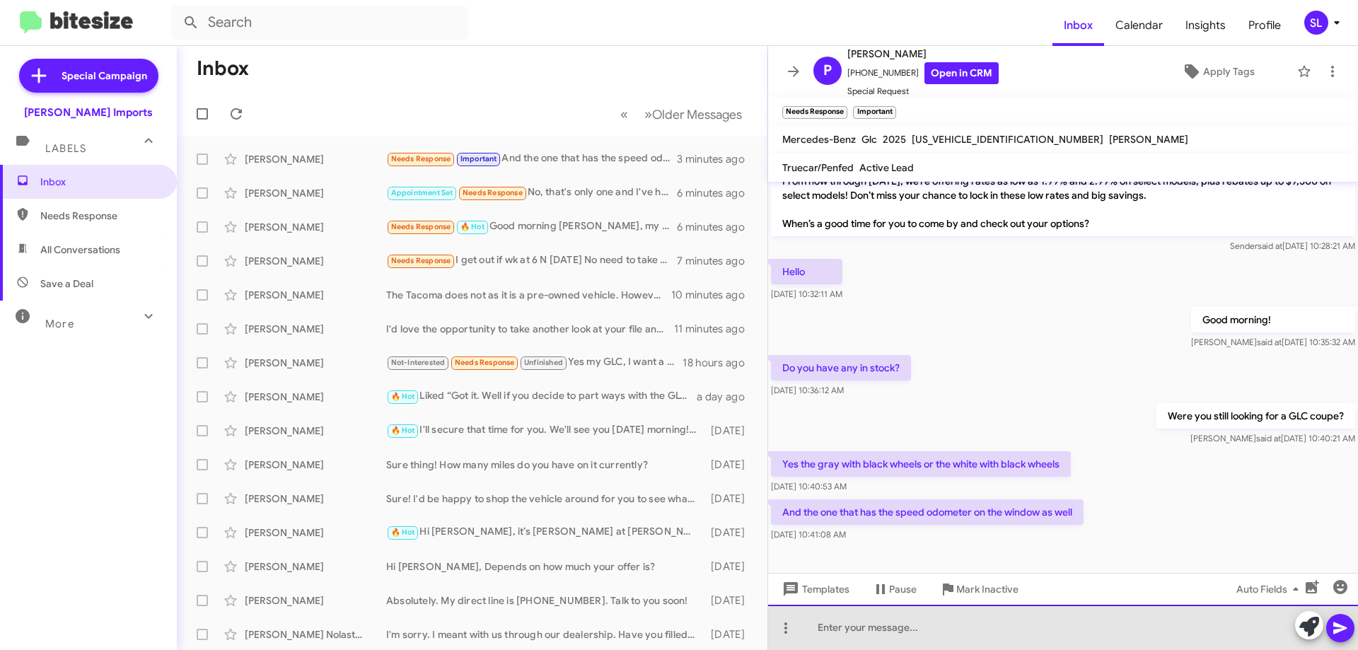
click at [954, 630] on div at bounding box center [1063, 627] width 590 height 45
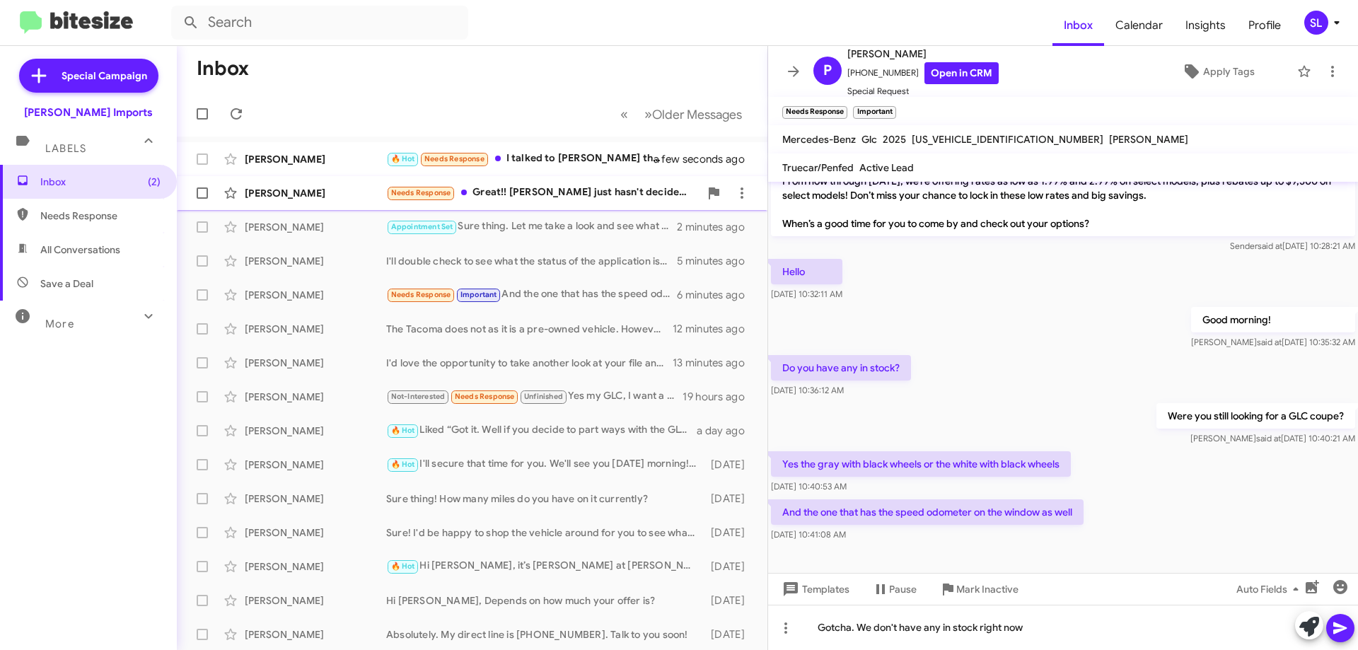
click at [596, 187] on div "Needs Response Great!! [PERSON_NAME] just hasn't decided which car she wants ye…" at bounding box center [542, 193] width 313 height 16
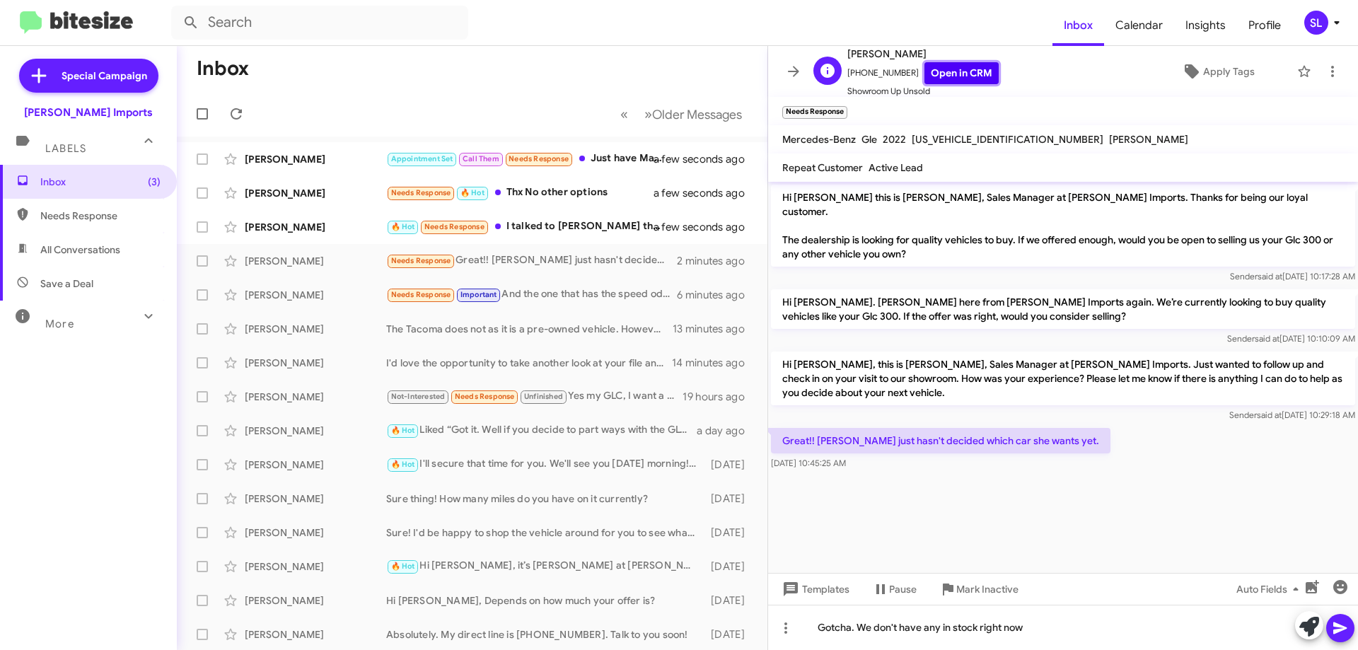
click at [952, 77] on link "Open in CRM" at bounding box center [962, 73] width 74 height 22
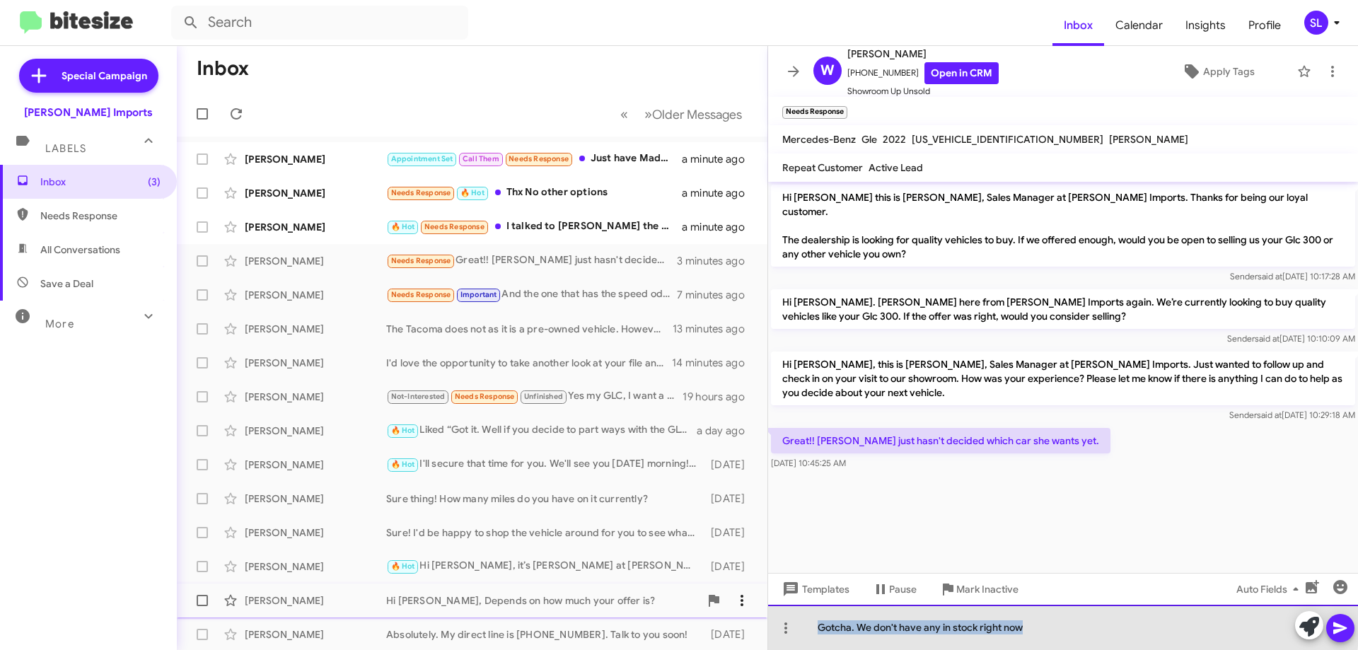
drag, startPoint x: 1036, startPoint y: 626, endPoint x: 729, endPoint y: 613, distance: 308.0
click at [779, 627] on div "Gotcha. We don't have any in stock right now" at bounding box center [1063, 627] width 590 height 45
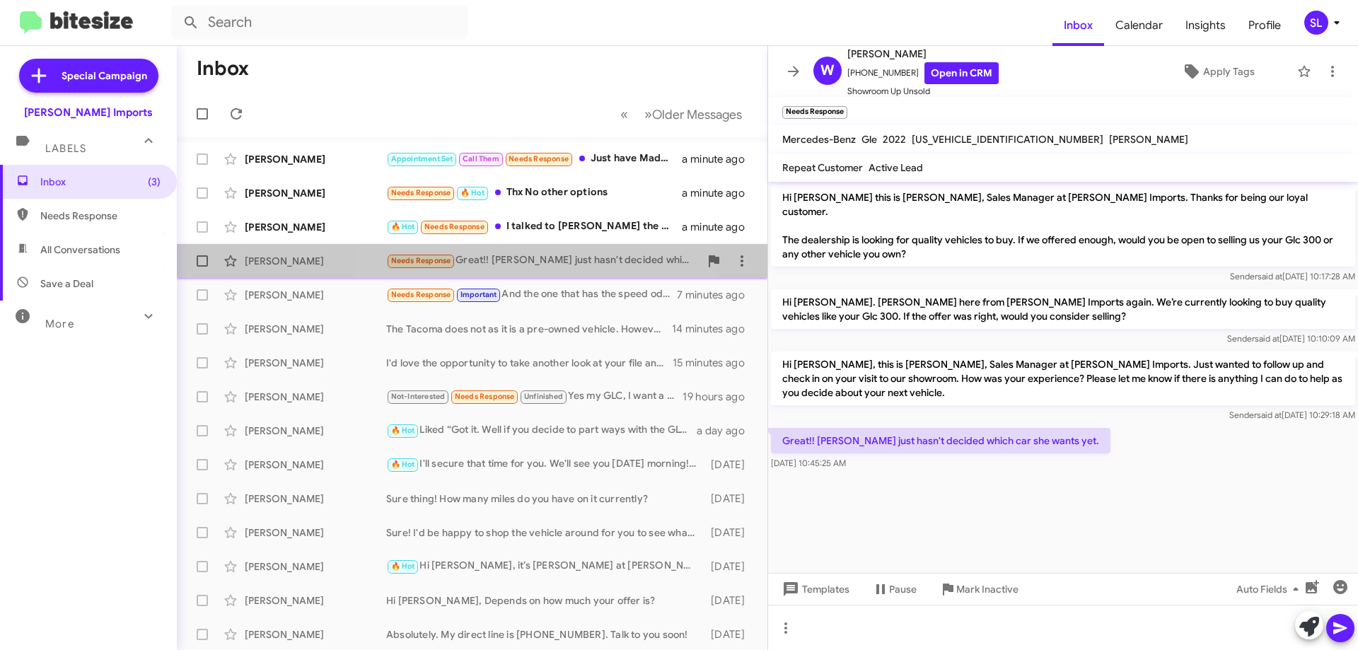
click at [542, 265] on div "Needs Response Great!! [PERSON_NAME] just hasn't decided which car she wants ye…" at bounding box center [542, 261] width 313 height 16
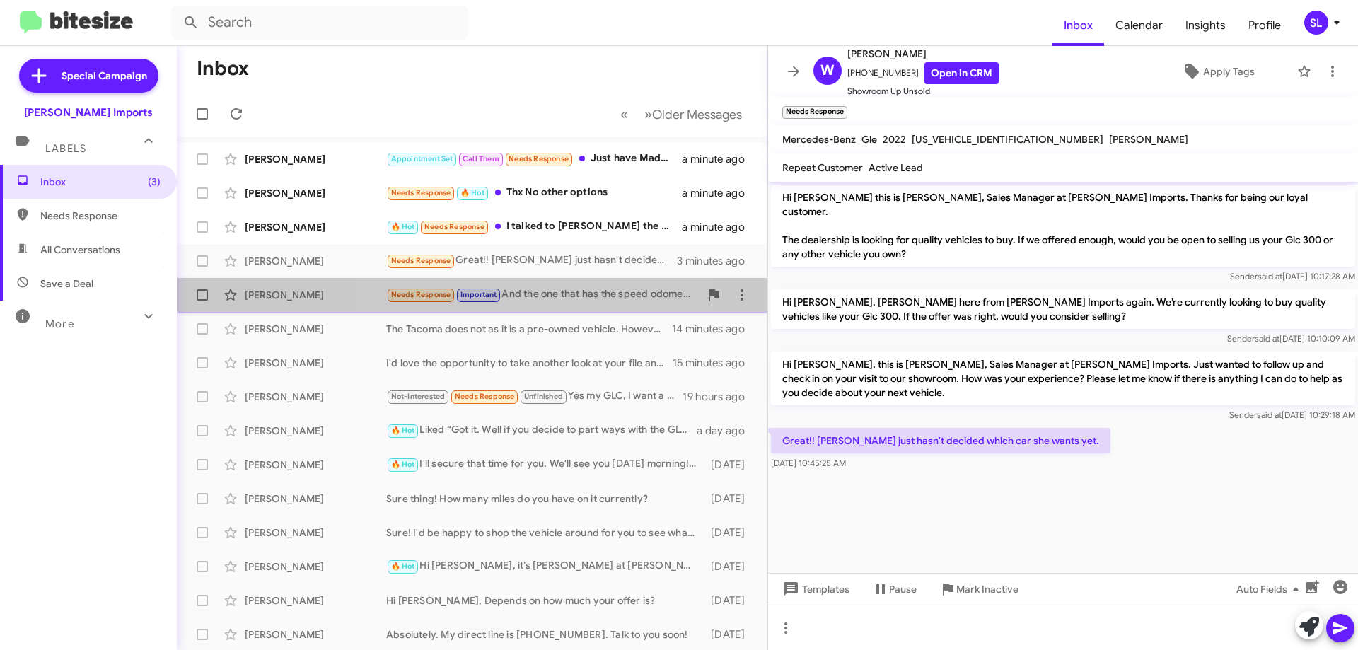
click at [543, 296] on div "Needs Response Important And the one that has the speed odometer on the window …" at bounding box center [542, 295] width 313 height 16
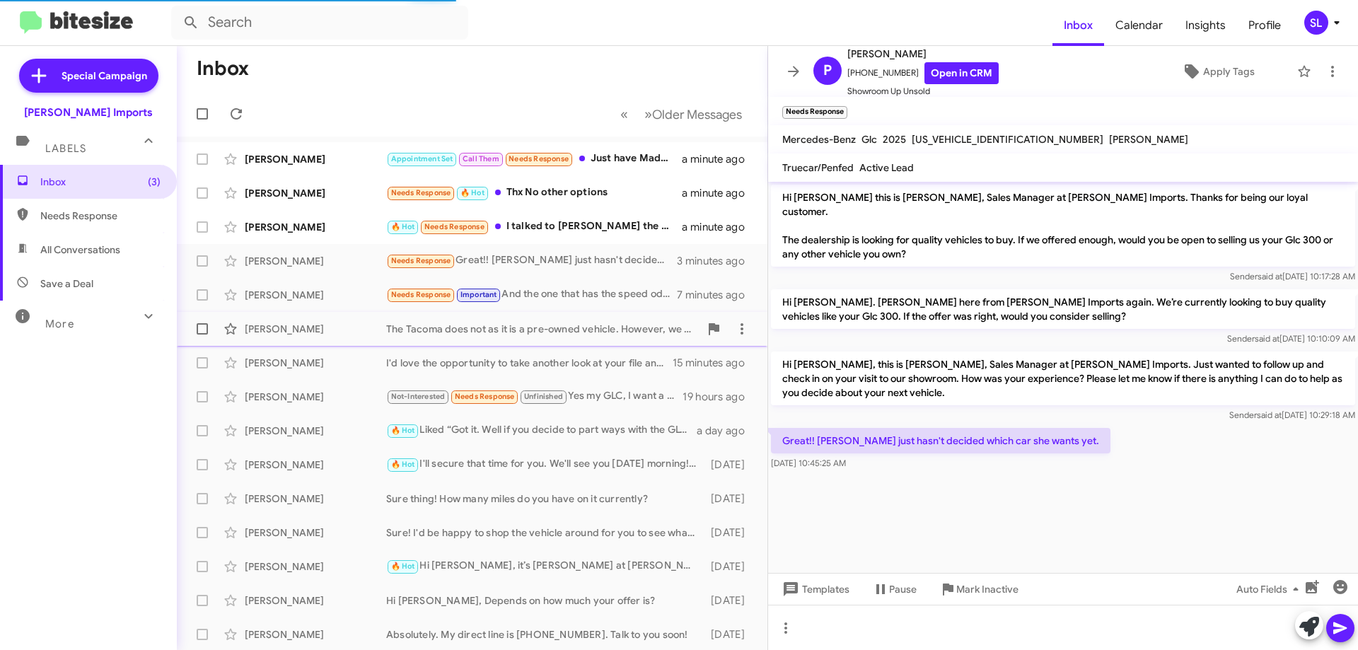
scroll to position [601, 0]
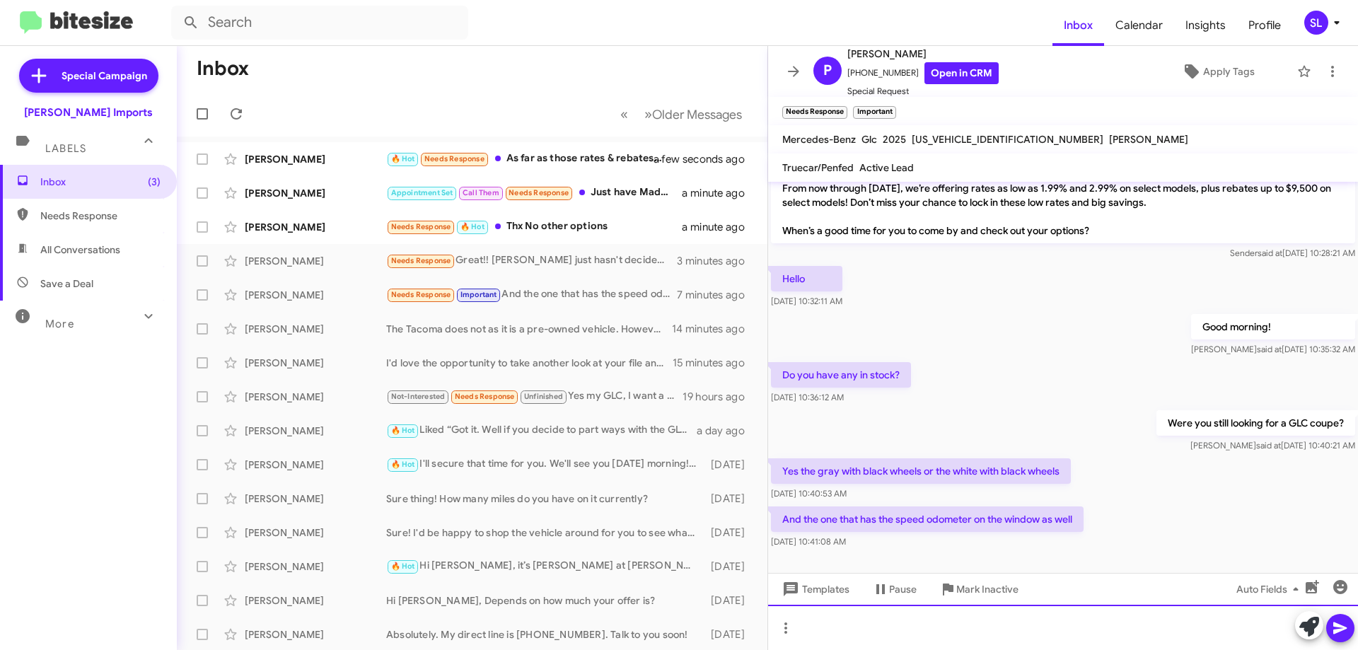
click at [947, 620] on div at bounding box center [1063, 627] width 590 height 45
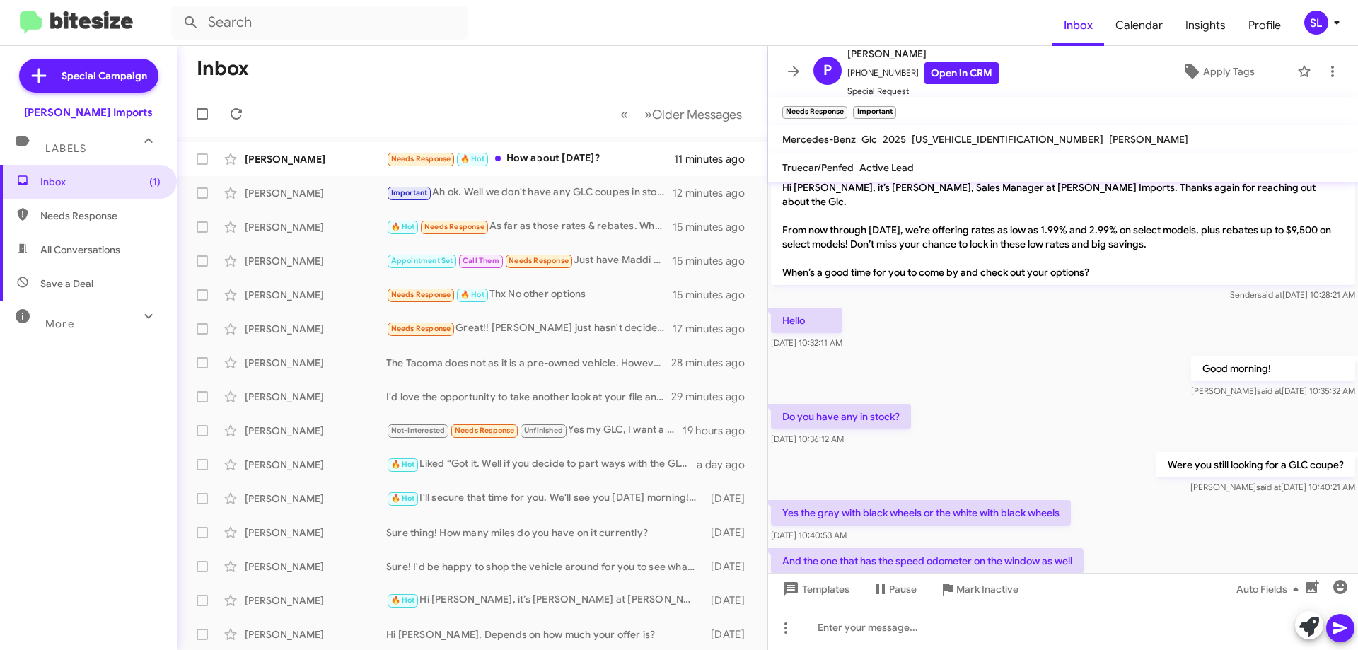
scroll to position [525, 0]
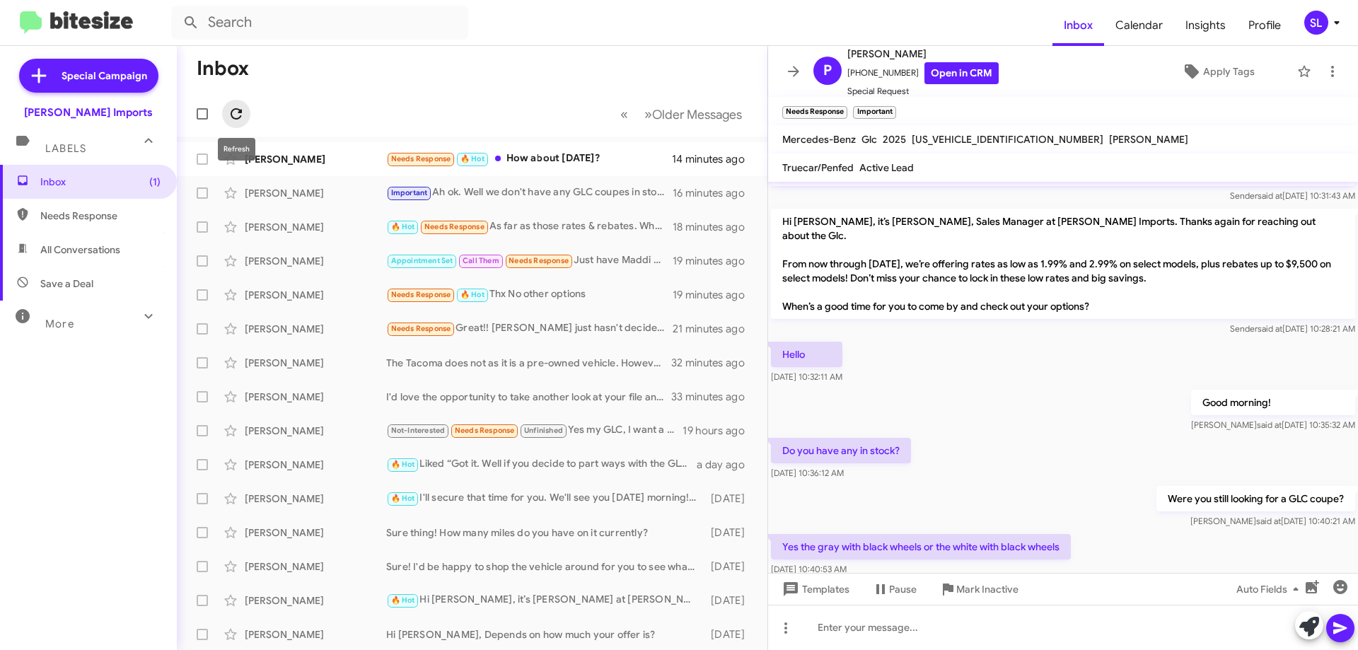
click at [231, 116] on icon at bounding box center [236, 113] width 17 height 17
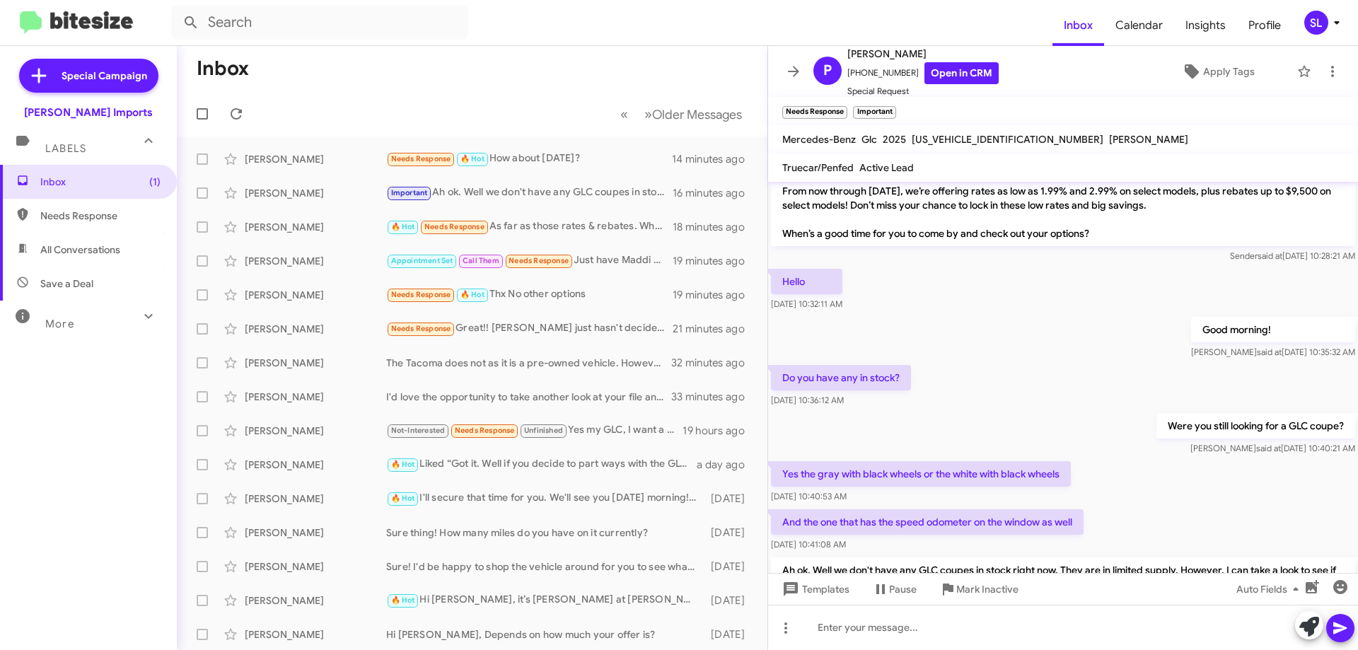
scroll to position [666, 0]
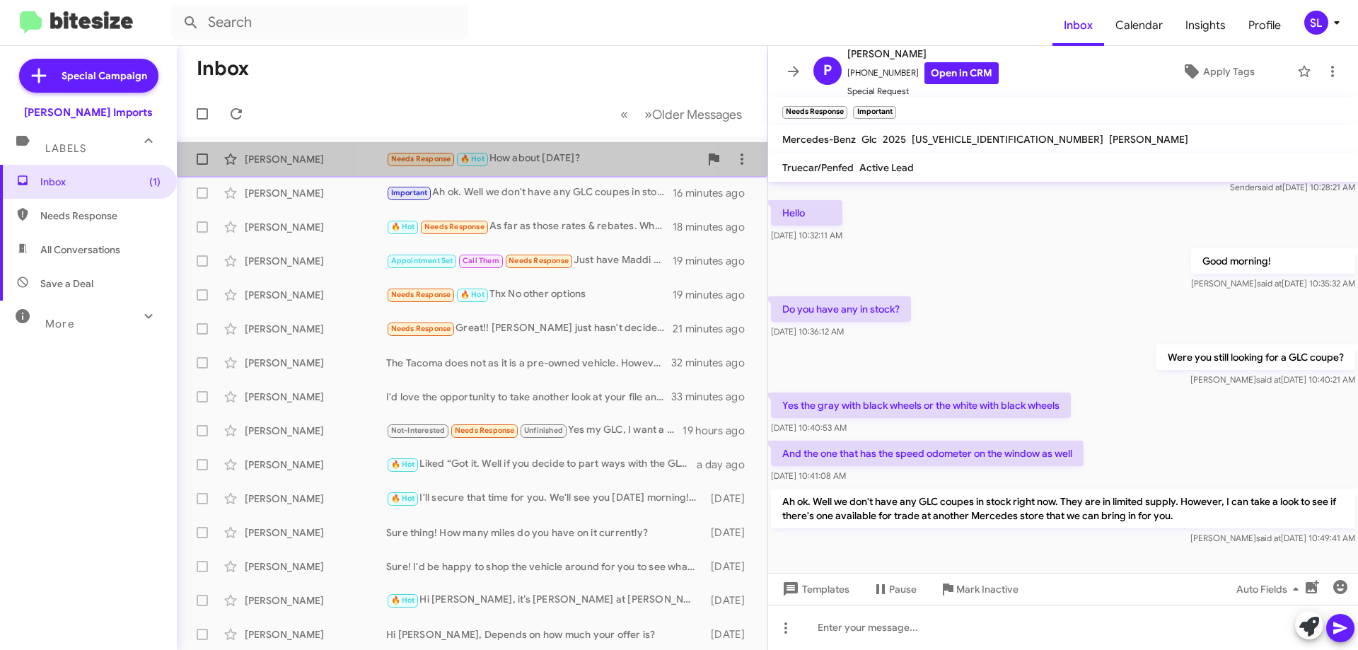
click at [480, 161] on span "🔥 Hot" at bounding box center [473, 158] width 24 height 9
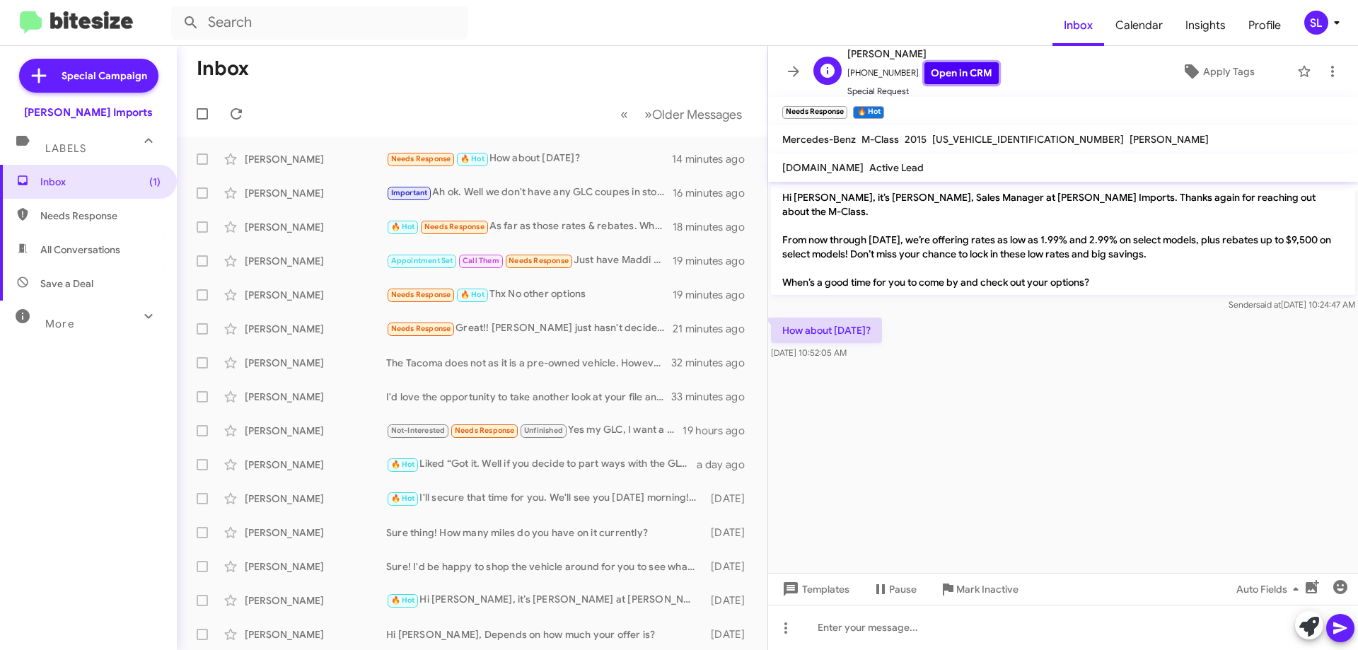
click at [946, 69] on link "Open in CRM" at bounding box center [962, 73] width 74 height 22
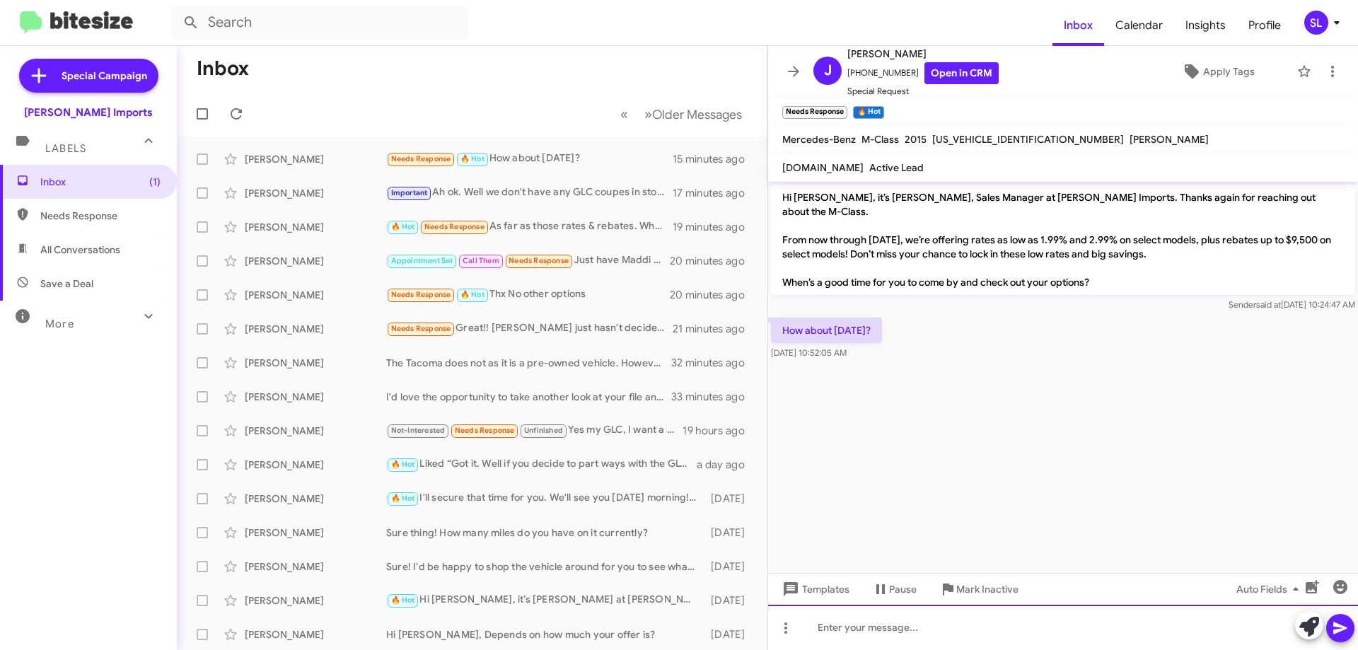
click at [920, 635] on div at bounding box center [1063, 627] width 590 height 45
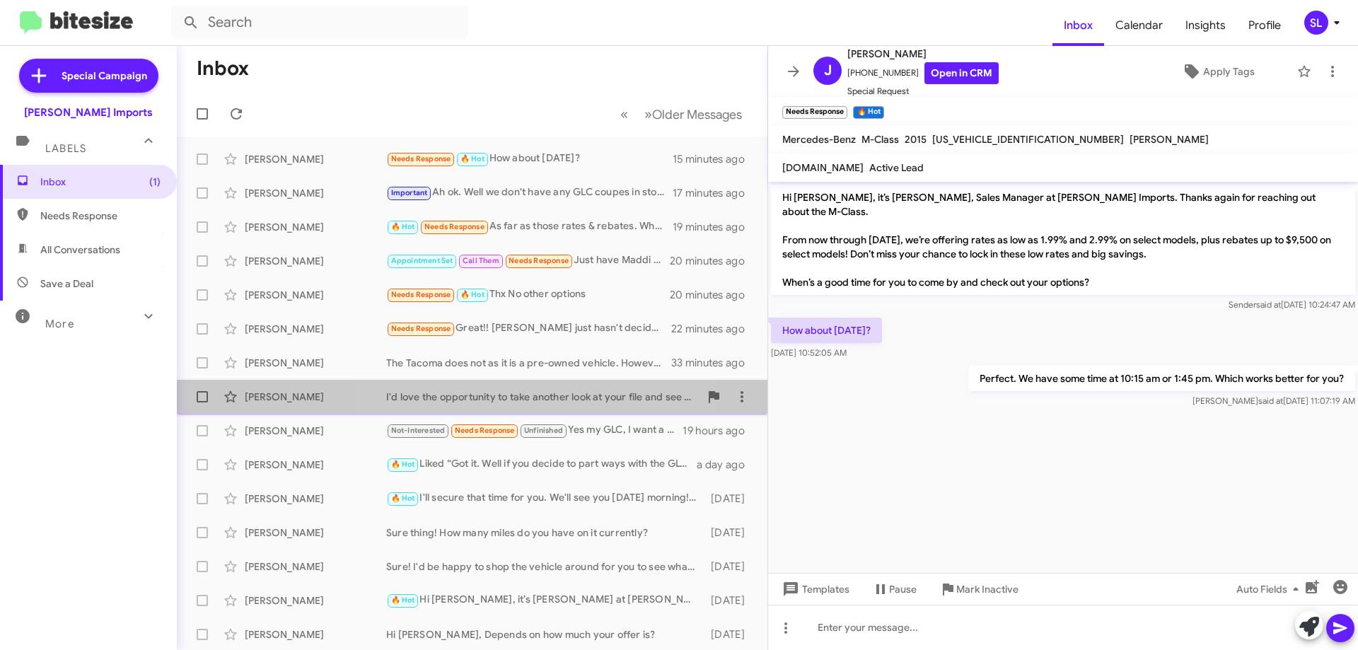
click at [517, 400] on div "I'd love the opportunity to take another look at your file and see what we can …" at bounding box center [542, 397] width 313 height 14
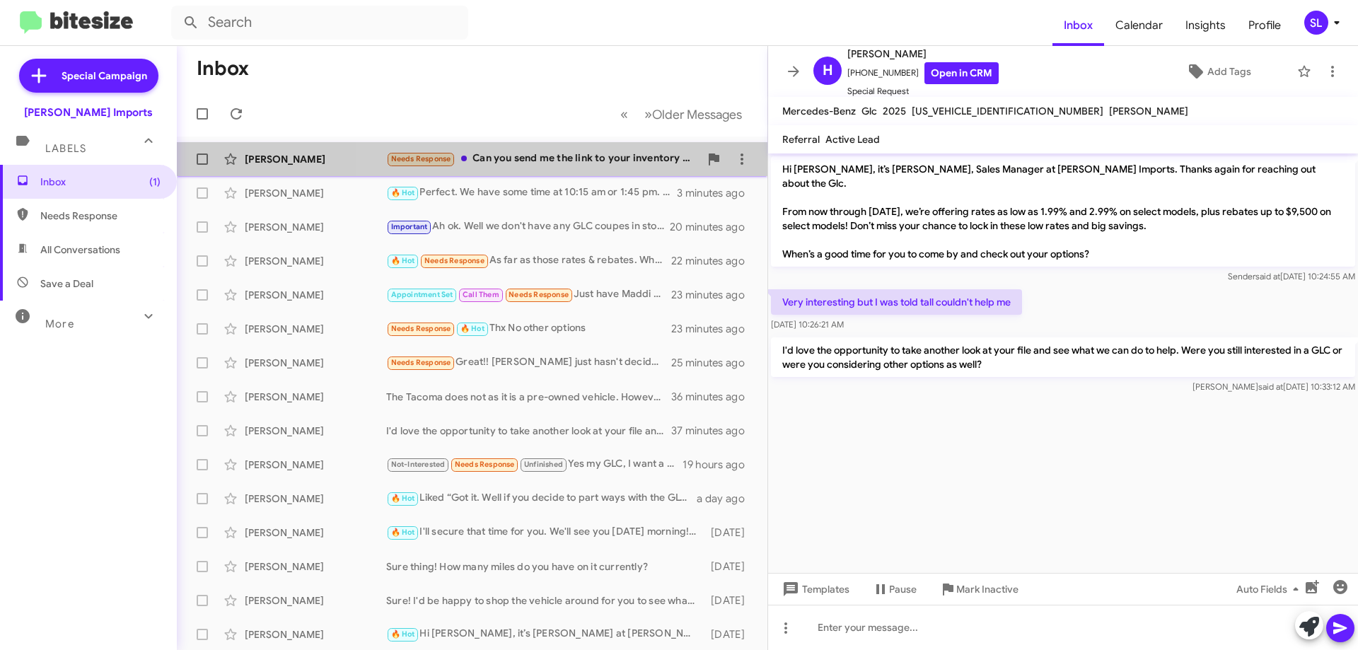
click at [567, 161] on div "Needs Response Can you send me the link to your inventory that is offering the …" at bounding box center [542, 159] width 313 height 16
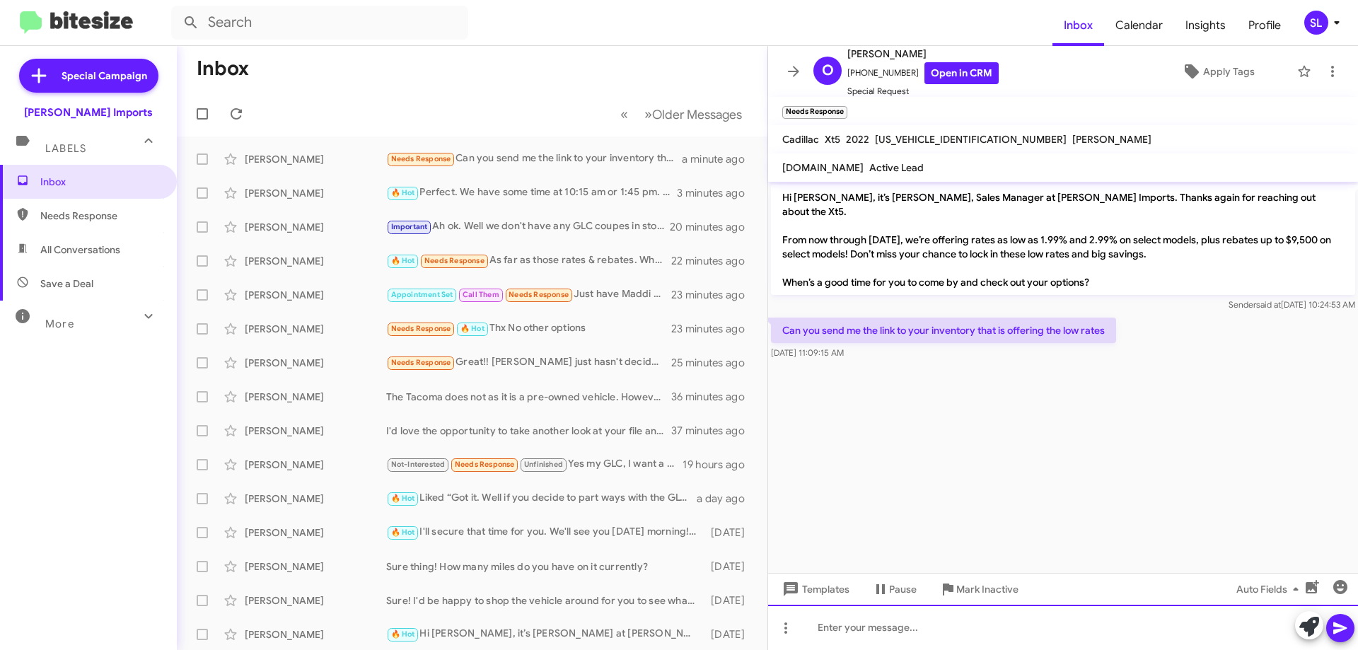
click at [956, 635] on div at bounding box center [1063, 627] width 590 height 45
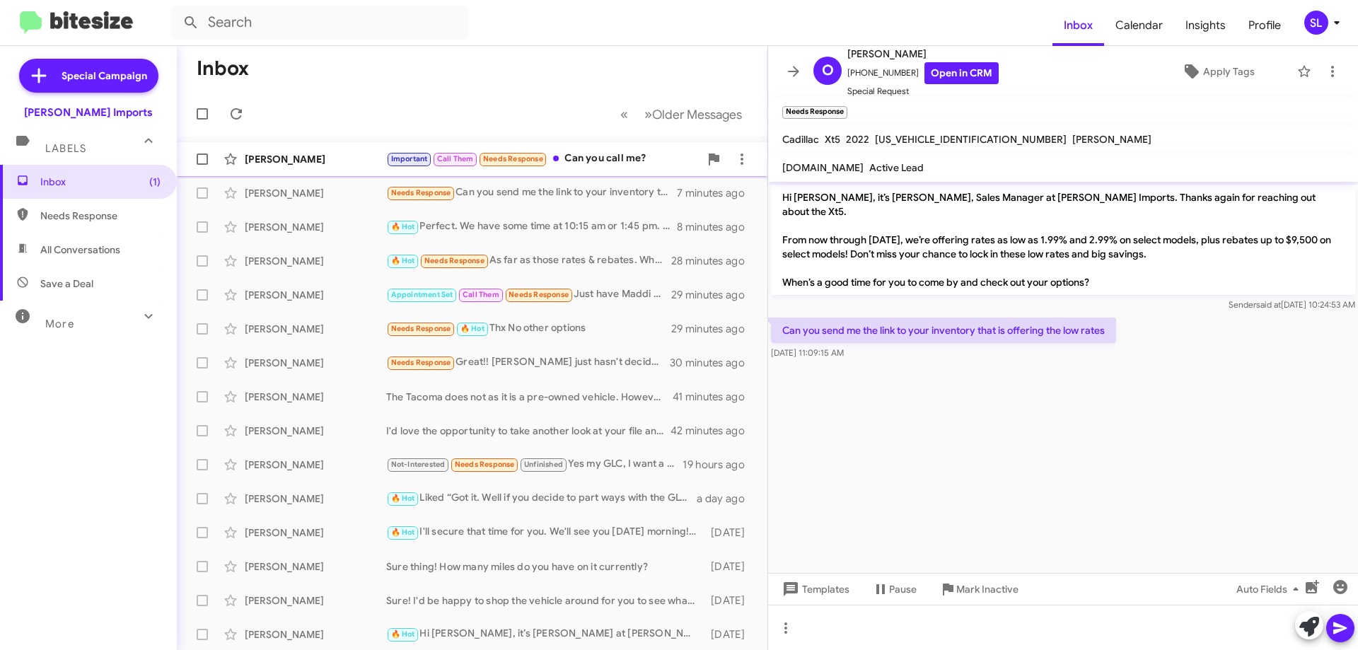
click at [609, 160] on div "Important Call Them Needs Response Can you call me?" at bounding box center [542, 159] width 313 height 16
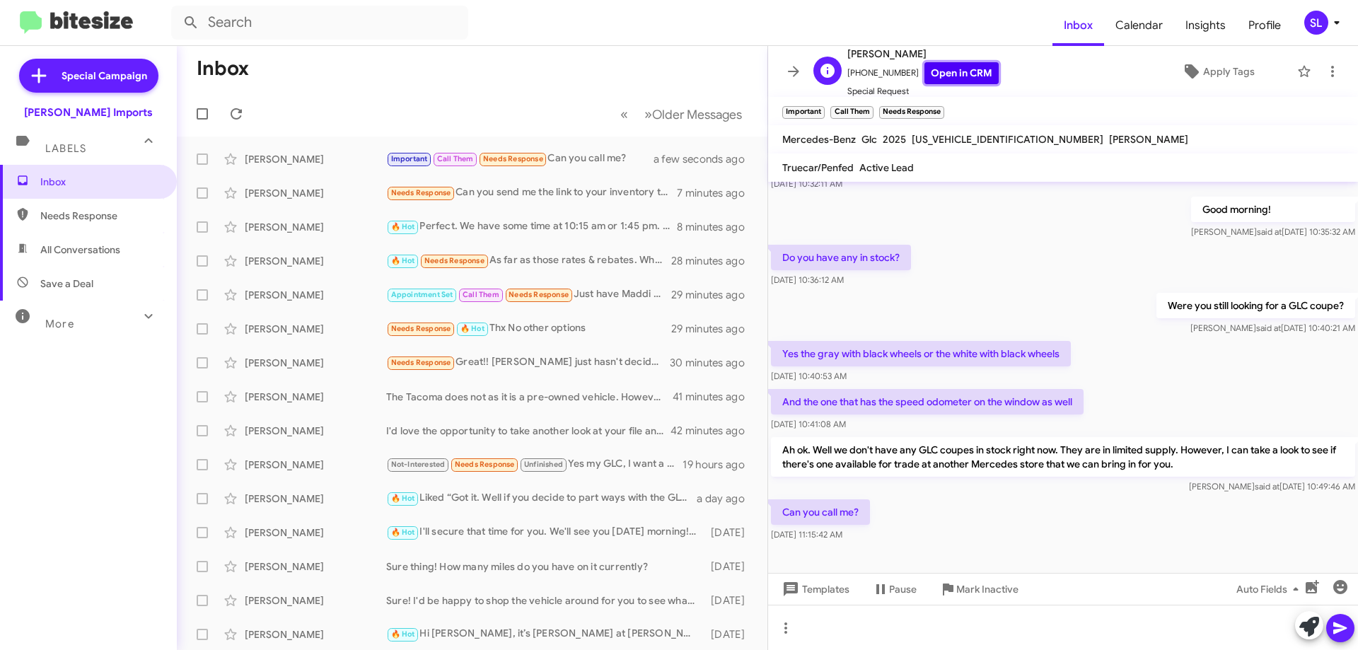
click at [972, 75] on link "Open in CRM" at bounding box center [962, 73] width 74 height 22
click at [242, 119] on icon at bounding box center [236, 113] width 17 height 17
click at [540, 249] on div "[PERSON_NAME] 🔥 Hot Needs Response As far as those rates & rebates. What offers…" at bounding box center [472, 261] width 568 height 28
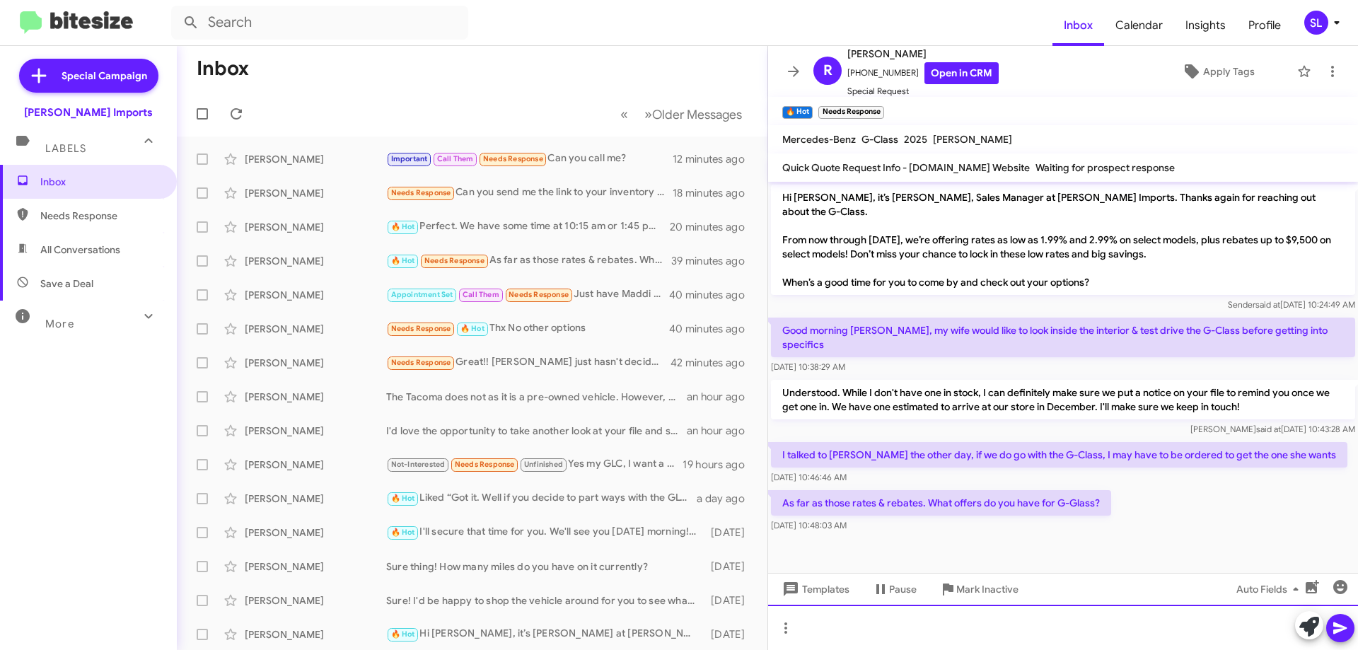
click at [893, 618] on div at bounding box center [1063, 627] width 590 height 45
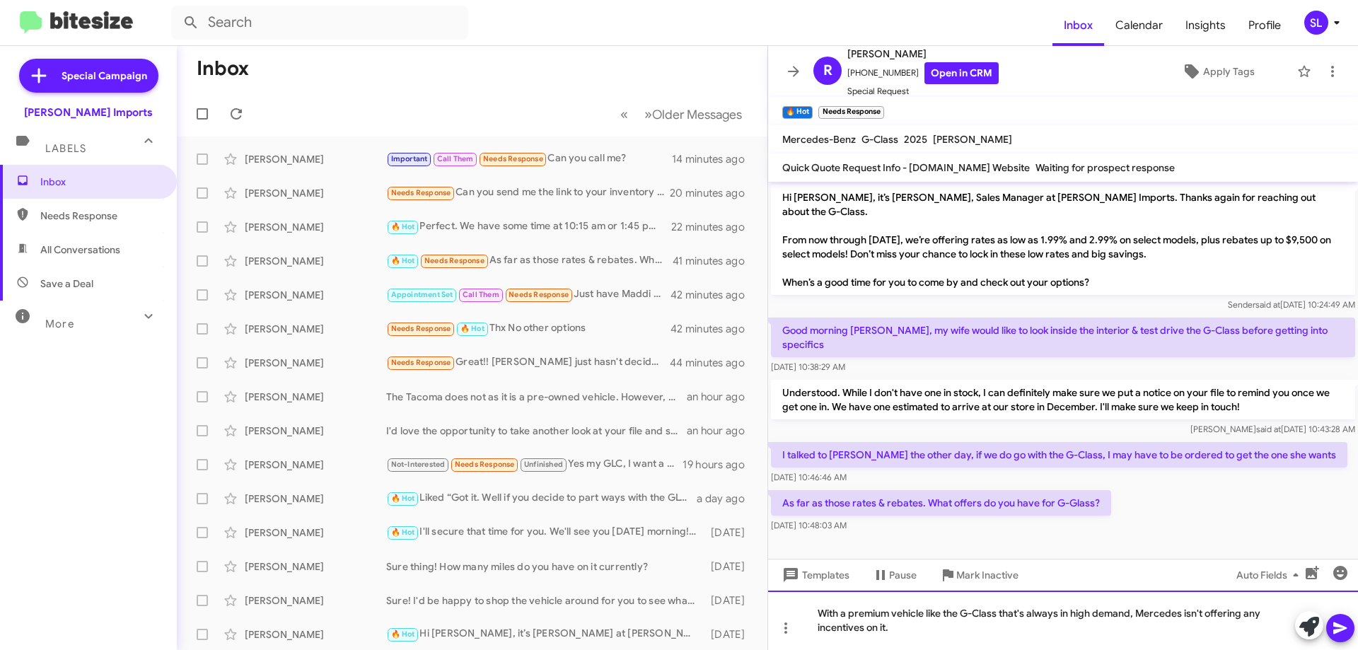
click at [1000, 613] on div "With a premium vehicle like the G-Class that's always in high demand, Mercedes …" at bounding box center [1063, 620] width 590 height 59
click at [914, 627] on div "With a premium vehicle like the G-Class that's always in high demand, Mercedes …" at bounding box center [1063, 620] width 590 height 59
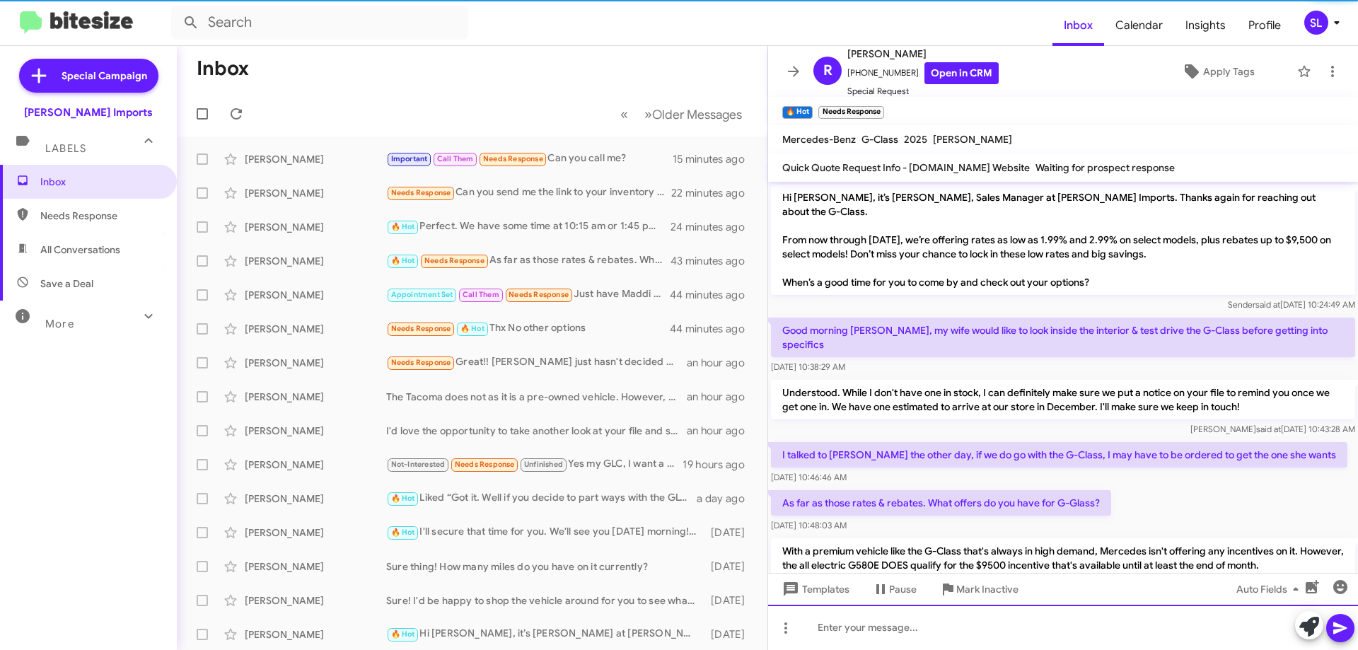
scroll to position [18, 0]
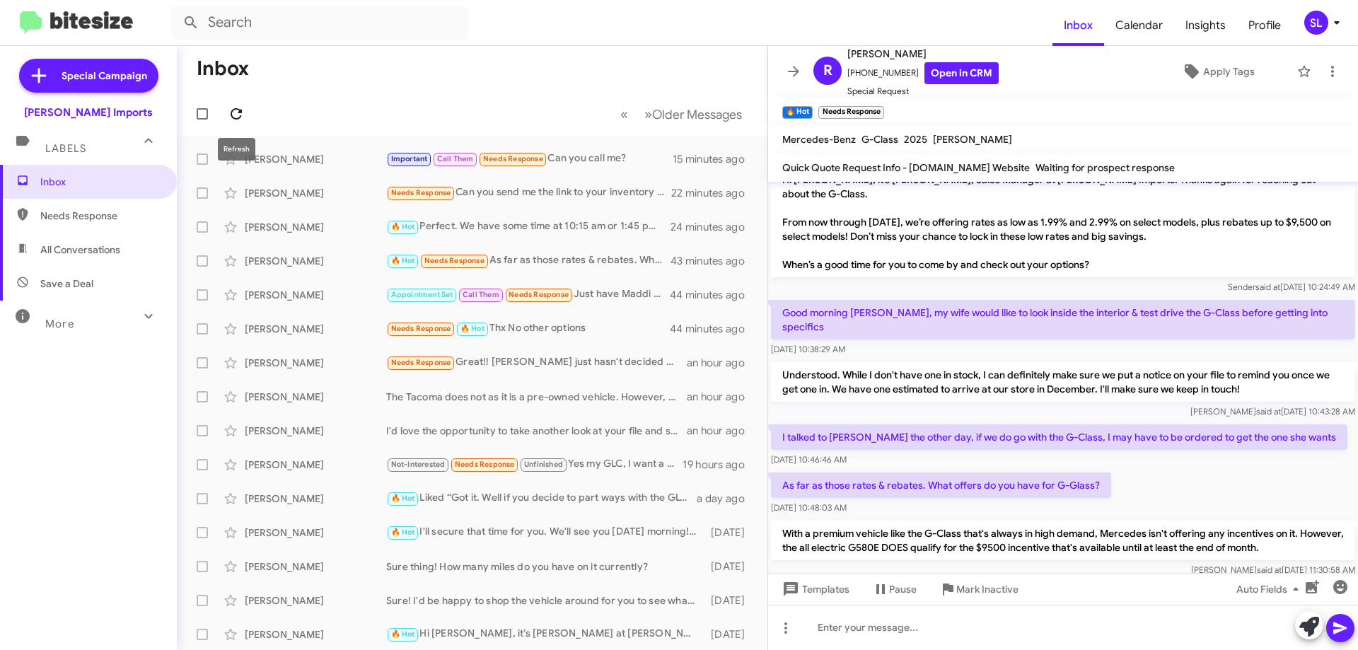
click at [233, 117] on icon at bounding box center [236, 113] width 11 height 11
click at [626, 296] on div "Appointment Set Call Them Needs Response Just have Maddi call Me" at bounding box center [542, 295] width 313 height 16
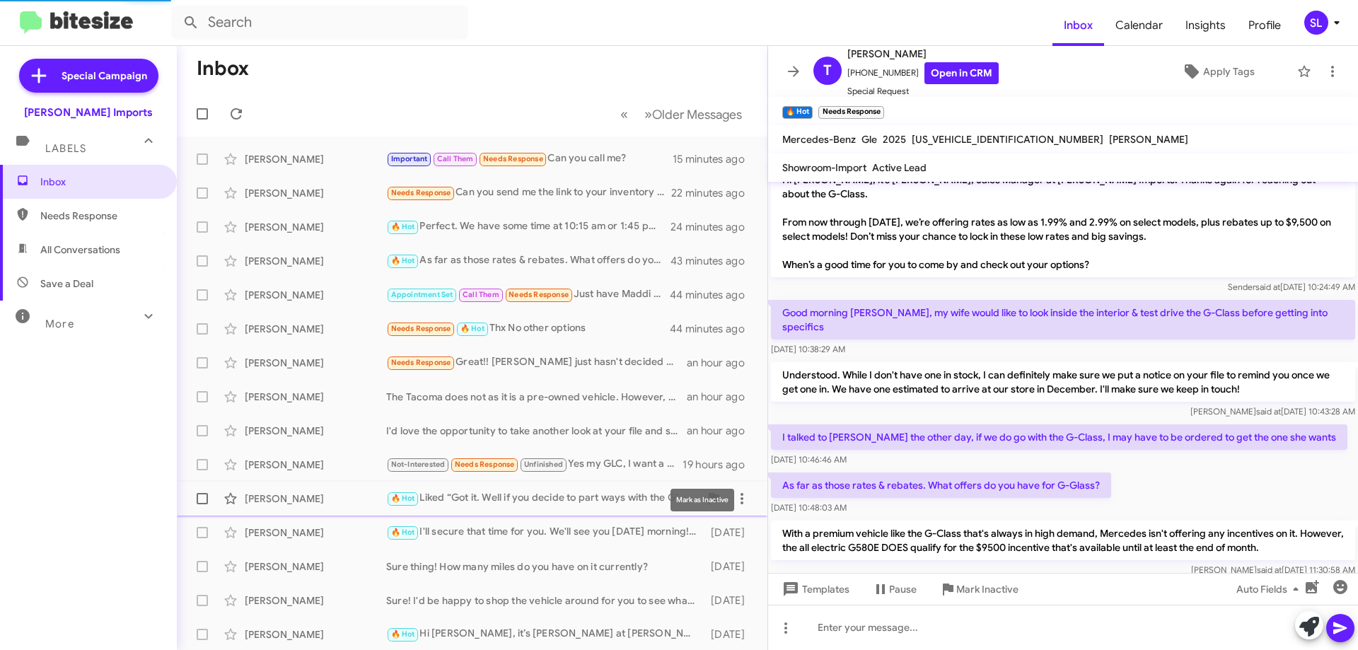
scroll to position [207, 0]
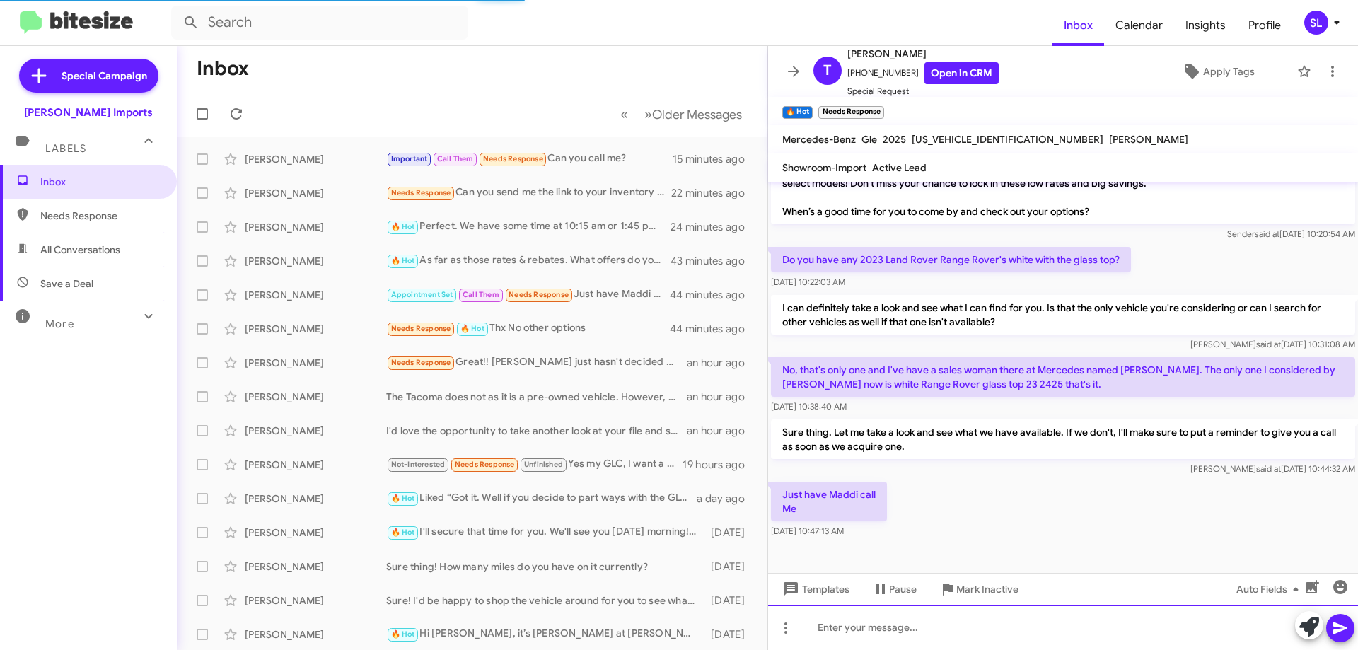
click at [927, 635] on div at bounding box center [1063, 627] width 590 height 45
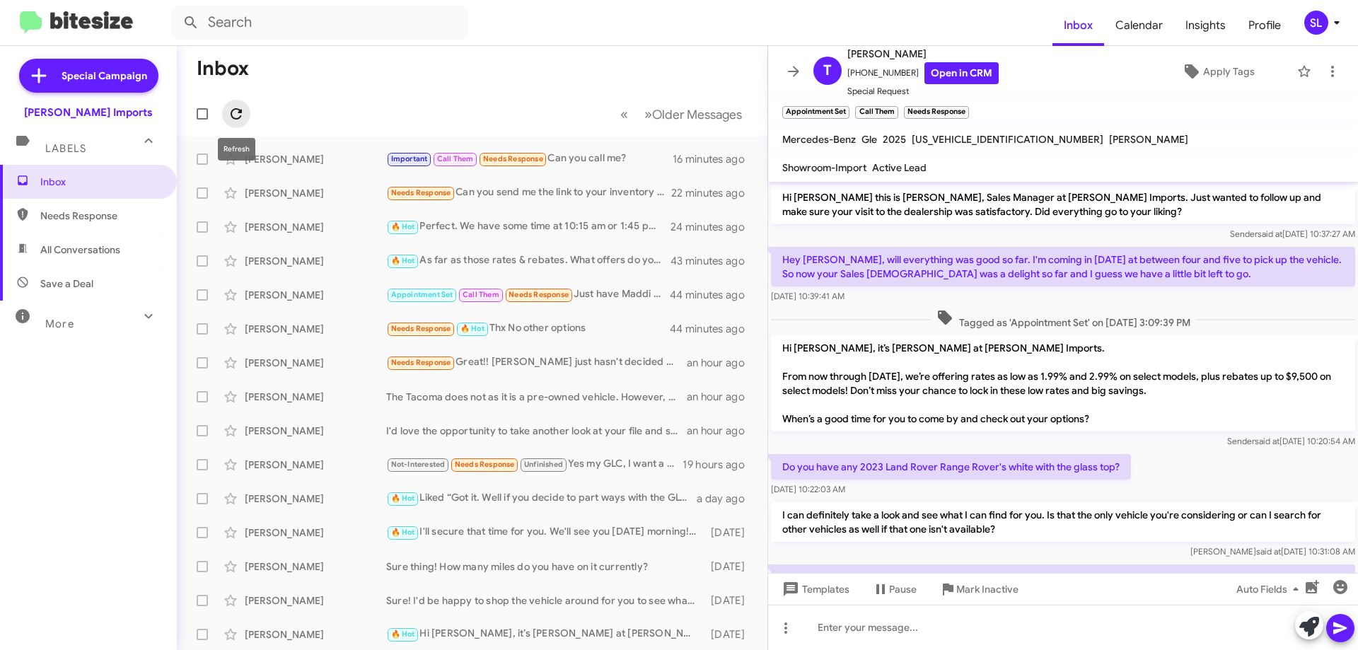
click at [240, 105] on button at bounding box center [236, 114] width 28 height 28
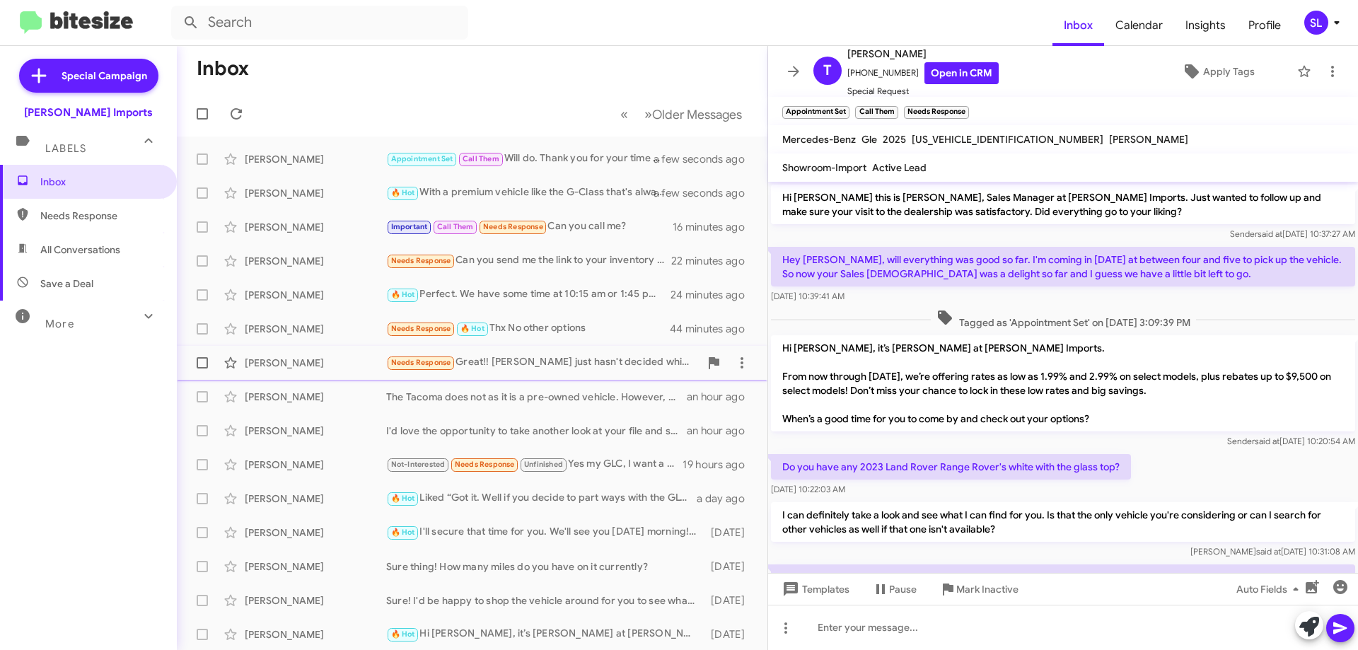
click at [552, 362] on div "Needs Response Great!! [PERSON_NAME] just hasn't decided which car she wants ye…" at bounding box center [542, 362] width 313 height 16
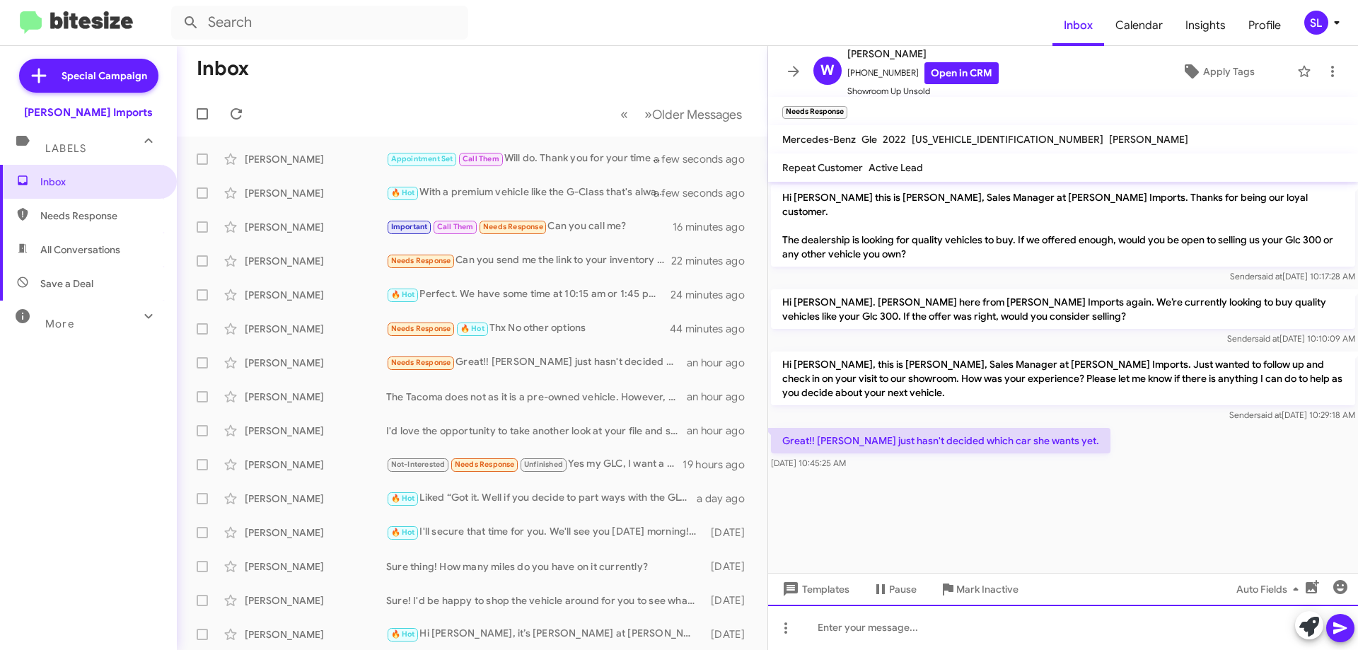
click at [907, 635] on div at bounding box center [1063, 627] width 590 height 45
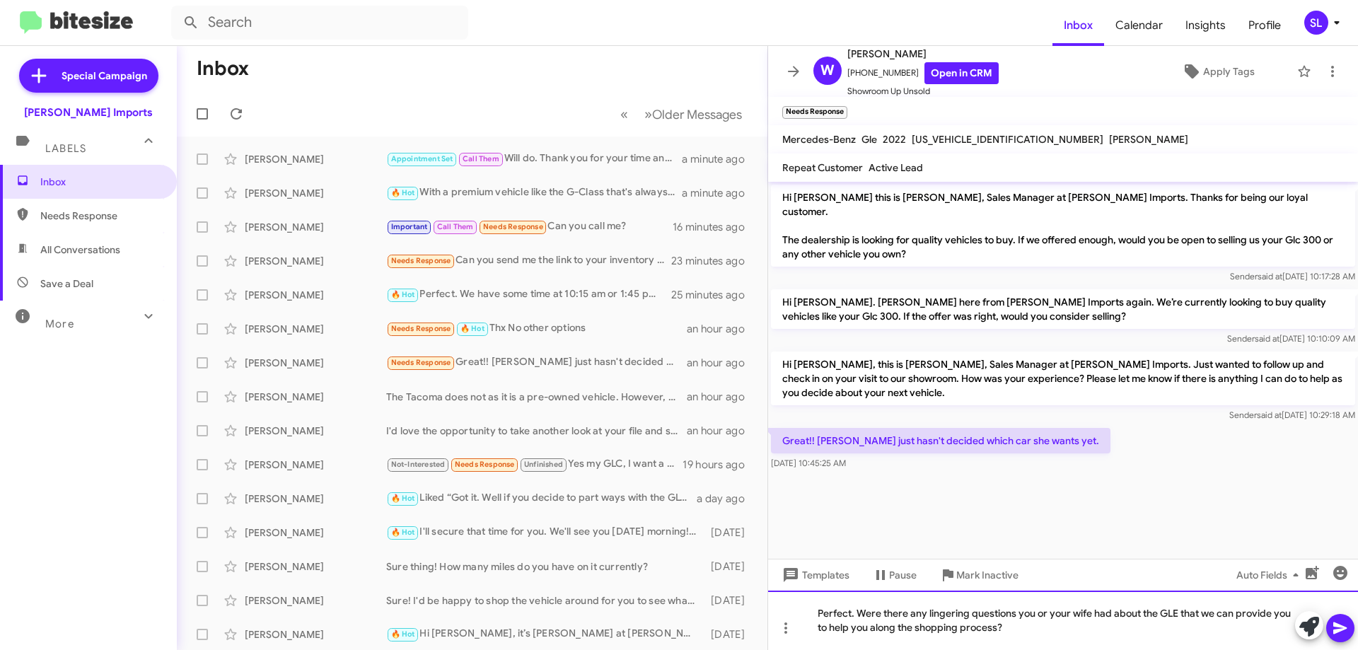
click at [896, 632] on div "Perfect. Were there any lingering questions you or your wife had about the GLE …" at bounding box center [1063, 620] width 590 height 59
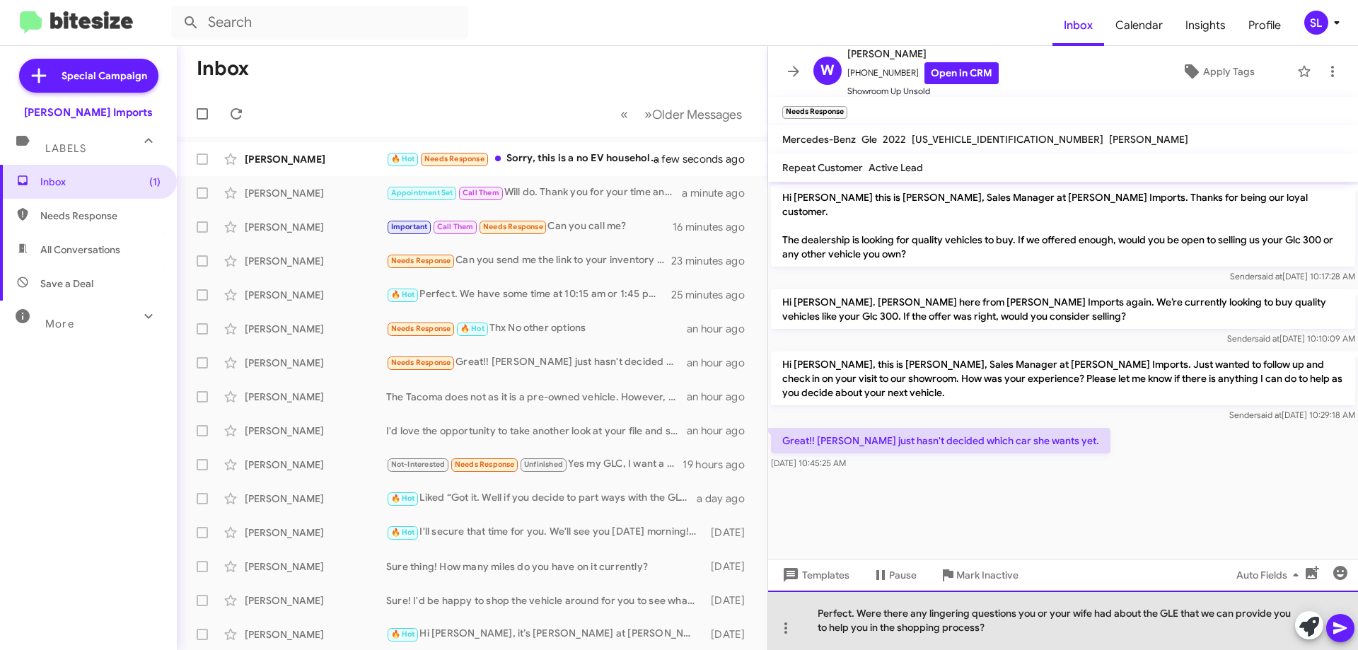
click at [1031, 629] on div "Perfect. Were there any lingering questions you or your wife had about the GLE …" at bounding box center [1063, 620] width 590 height 59
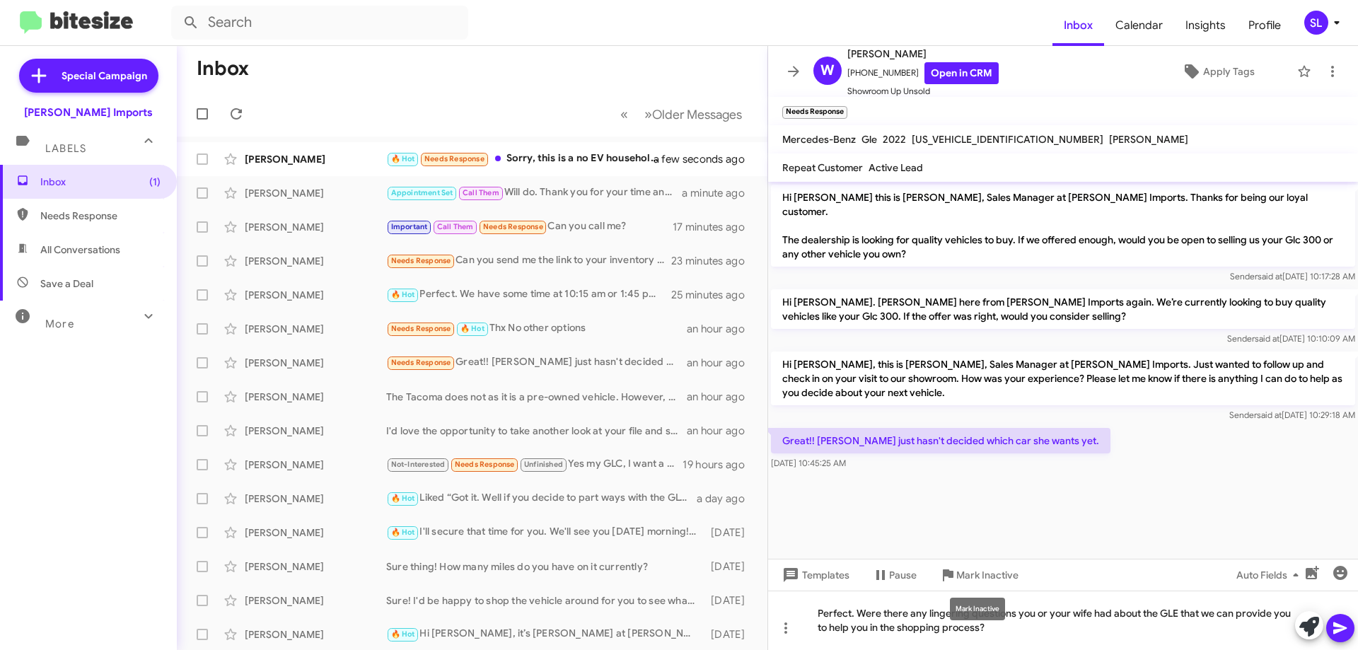
click at [1015, 612] on mat-tooltip-component "Mark Inactive" at bounding box center [977, 609] width 75 height 42
click at [1017, 614] on div "Perfect. Were there any lingering questions you or your wife had about the GLE …" at bounding box center [1063, 620] width 590 height 59
click at [1019, 630] on div "Perfect. Were there any lingering questions that you or your wife had about the…" at bounding box center [1063, 620] width 590 height 59
click at [1201, 613] on div "Perfect. Were there any lingering questions that you or your wife had about the…" at bounding box center [1063, 620] width 590 height 59
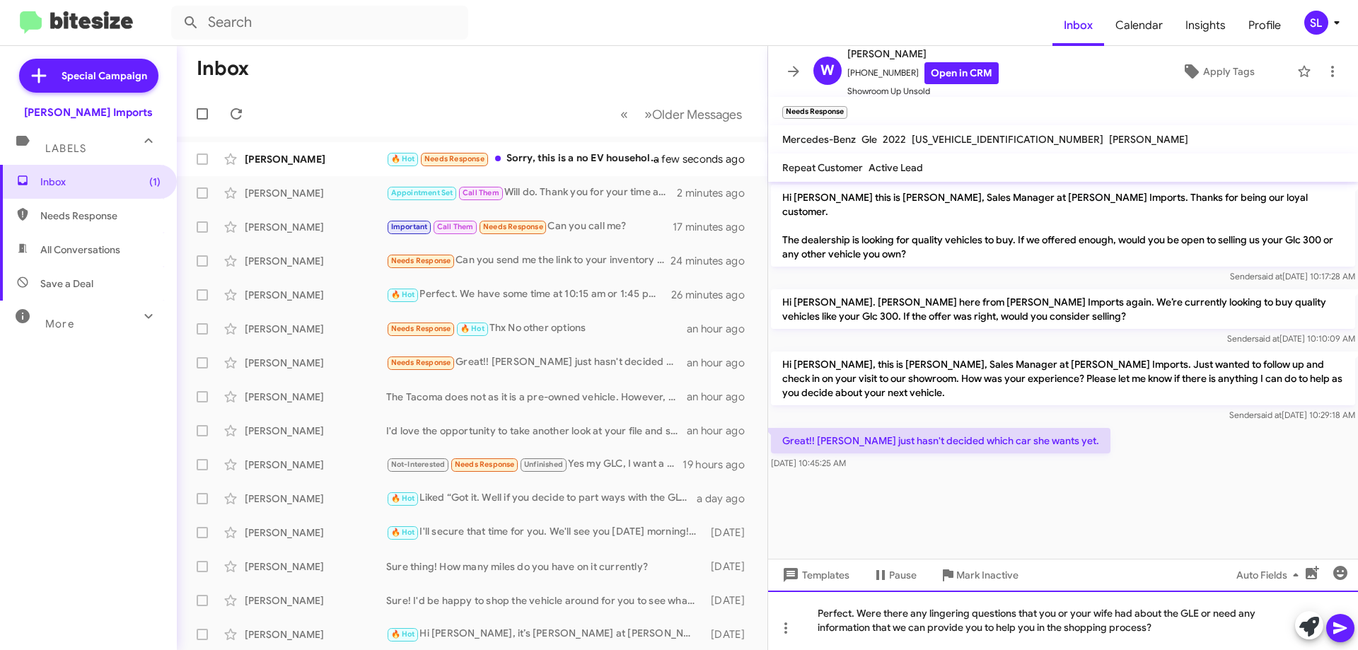
click at [1190, 635] on div "Perfect. Were there any lingering questions that you or your wife had about the…" at bounding box center [1063, 620] width 590 height 59
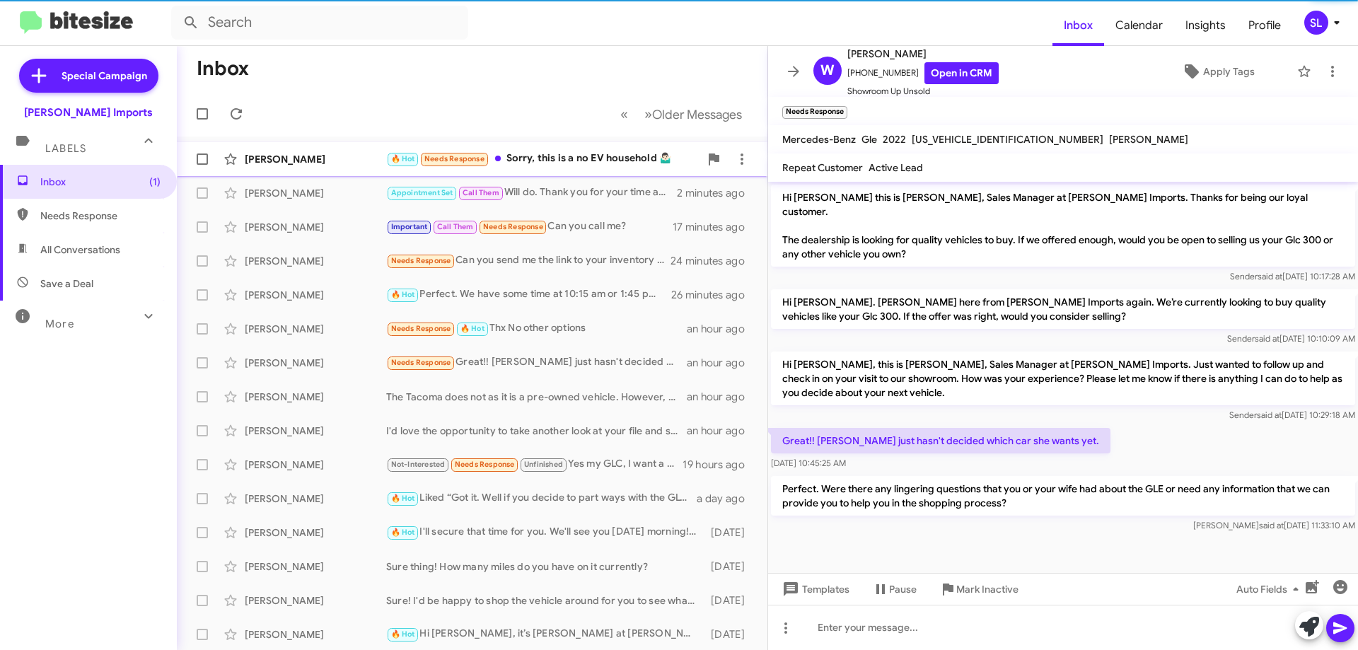
click at [579, 150] on div "[PERSON_NAME] 🔥 Hot Needs Response Sorry, this is a no EV household 🤷🏻‍♂️ a min…" at bounding box center [472, 159] width 568 height 28
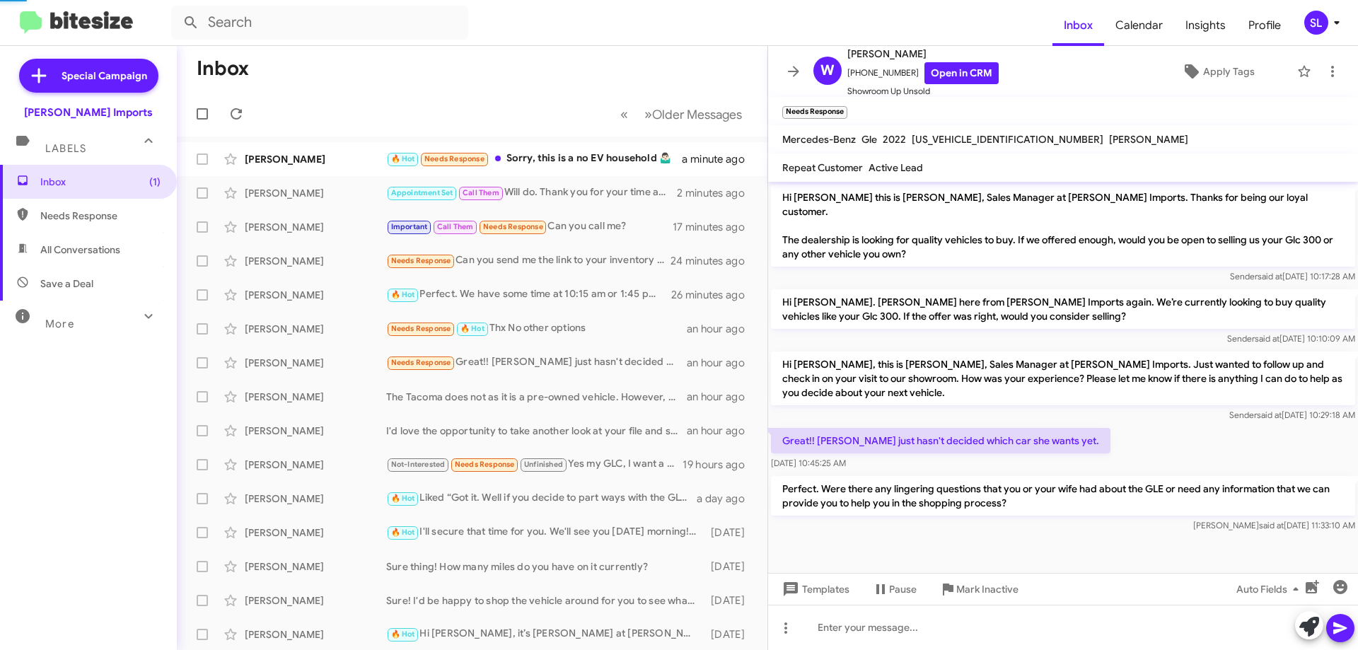
scroll to position [69, 0]
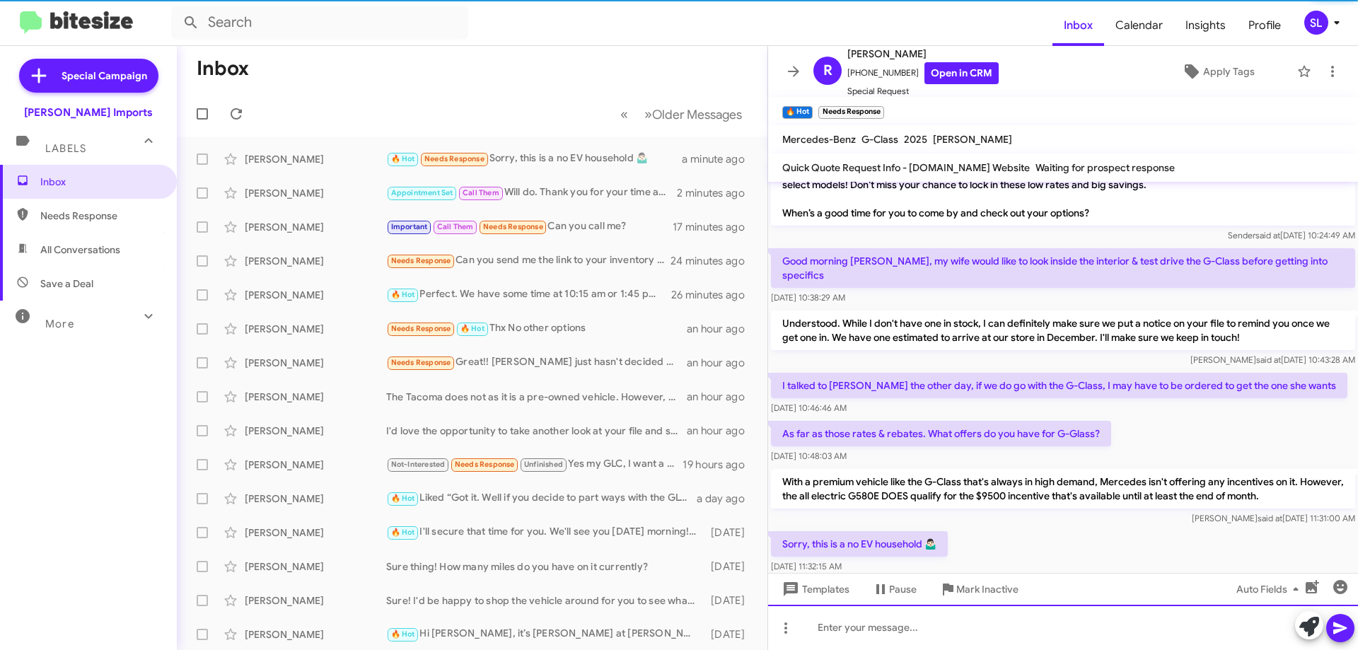
click at [956, 631] on div at bounding box center [1063, 627] width 590 height 45
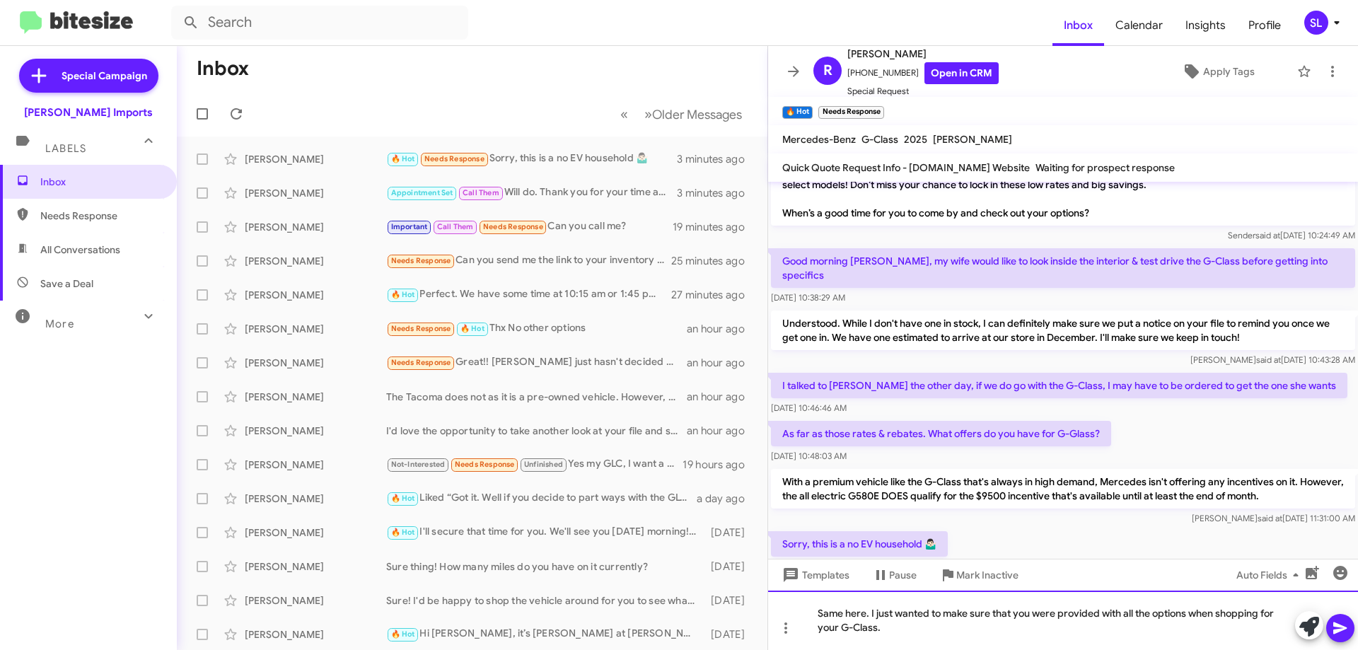
click at [930, 630] on div "Same here. I just wanted to make sure that you were provided with all the optio…" at bounding box center [1063, 620] width 590 height 59
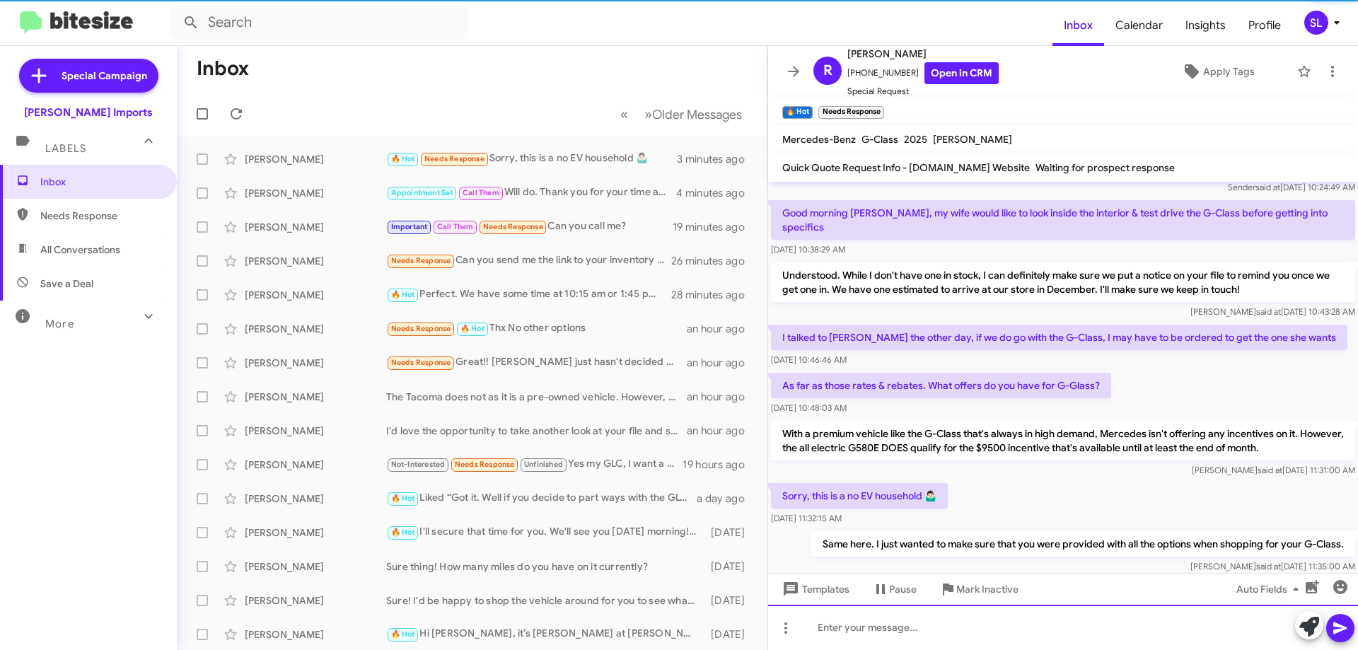
scroll to position [121, 0]
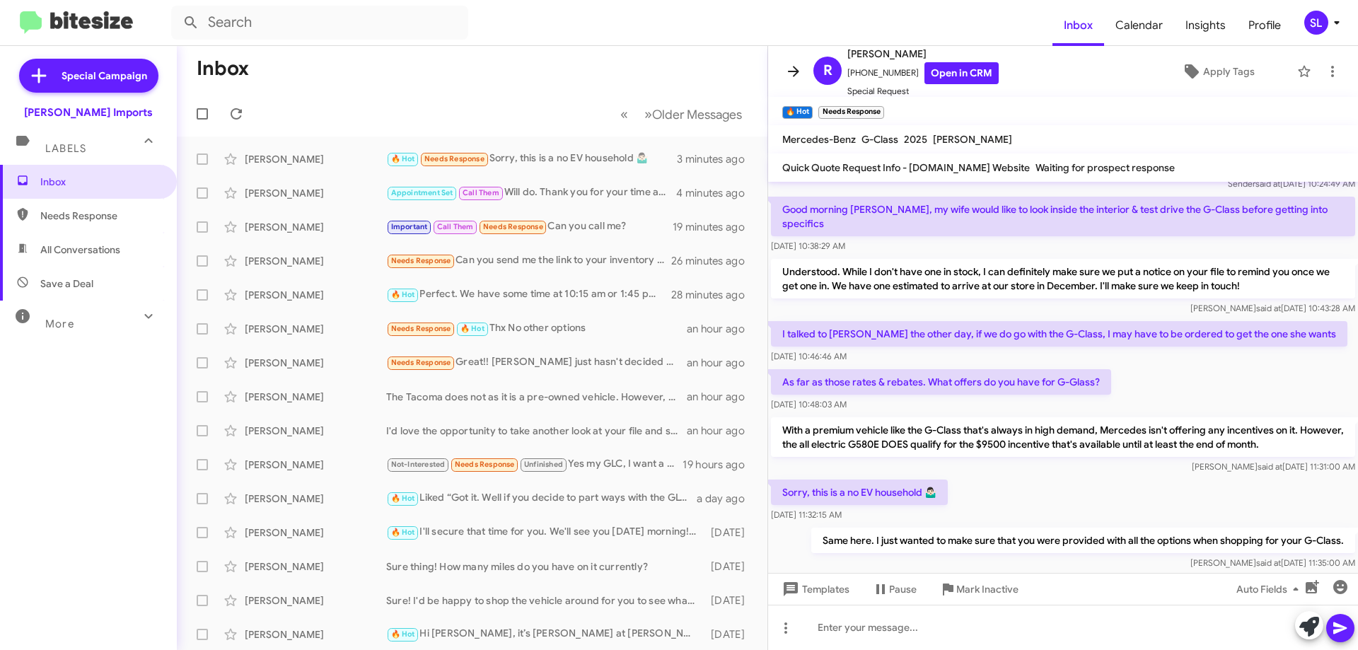
click at [786, 72] on icon at bounding box center [793, 71] width 17 height 17
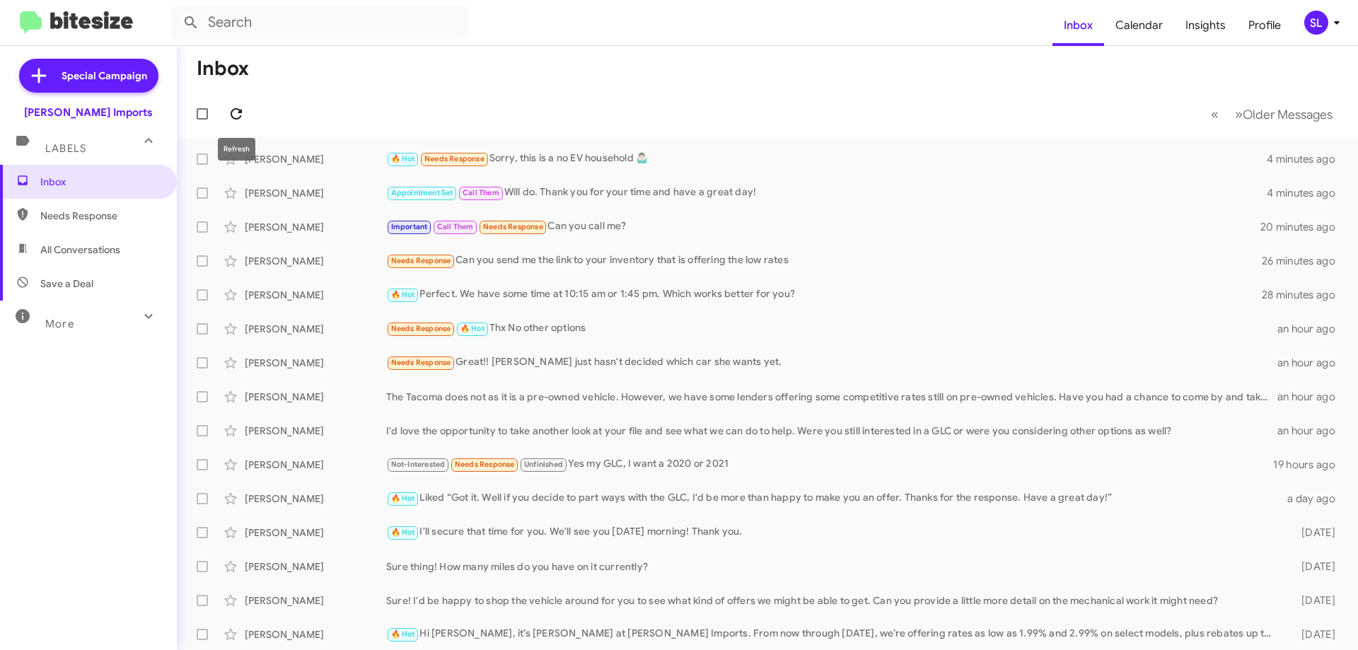
click at [232, 108] on icon at bounding box center [236, 113] width 17 height 17
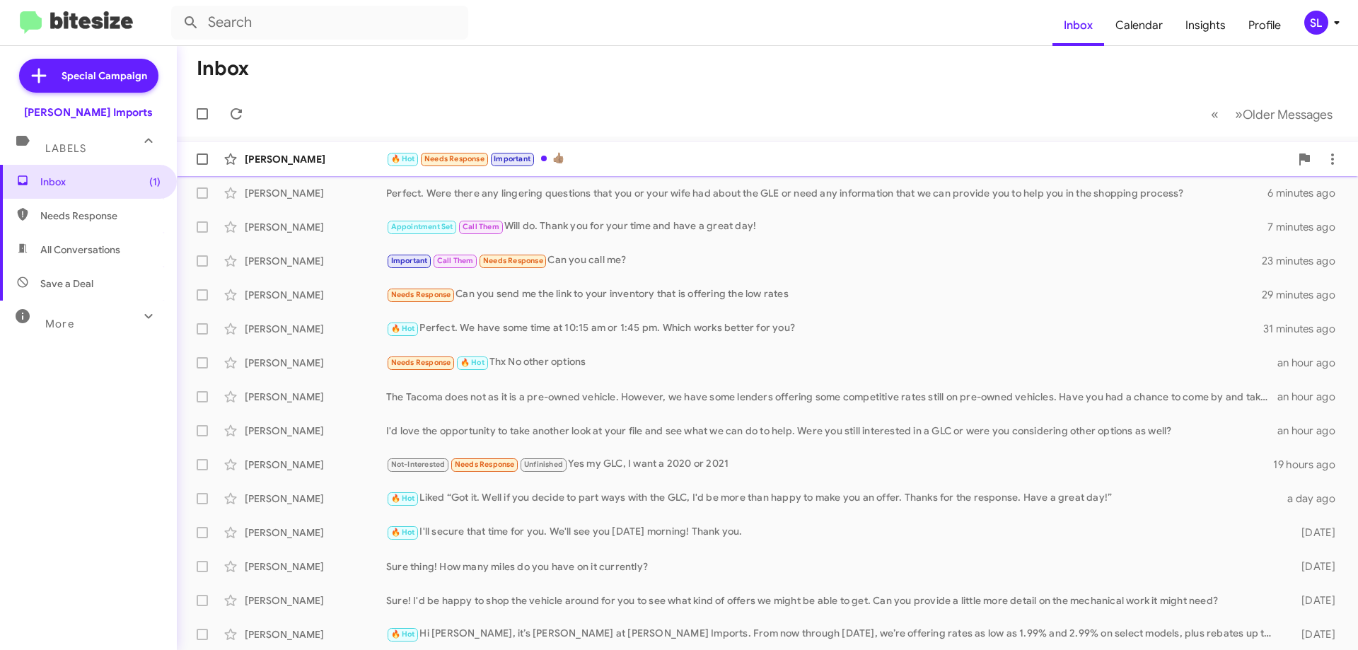
click at [630, 163] on div "🔥 Hot Needs Response Important 👍🏽" at bounding box center [838, 159] width 904 height 16
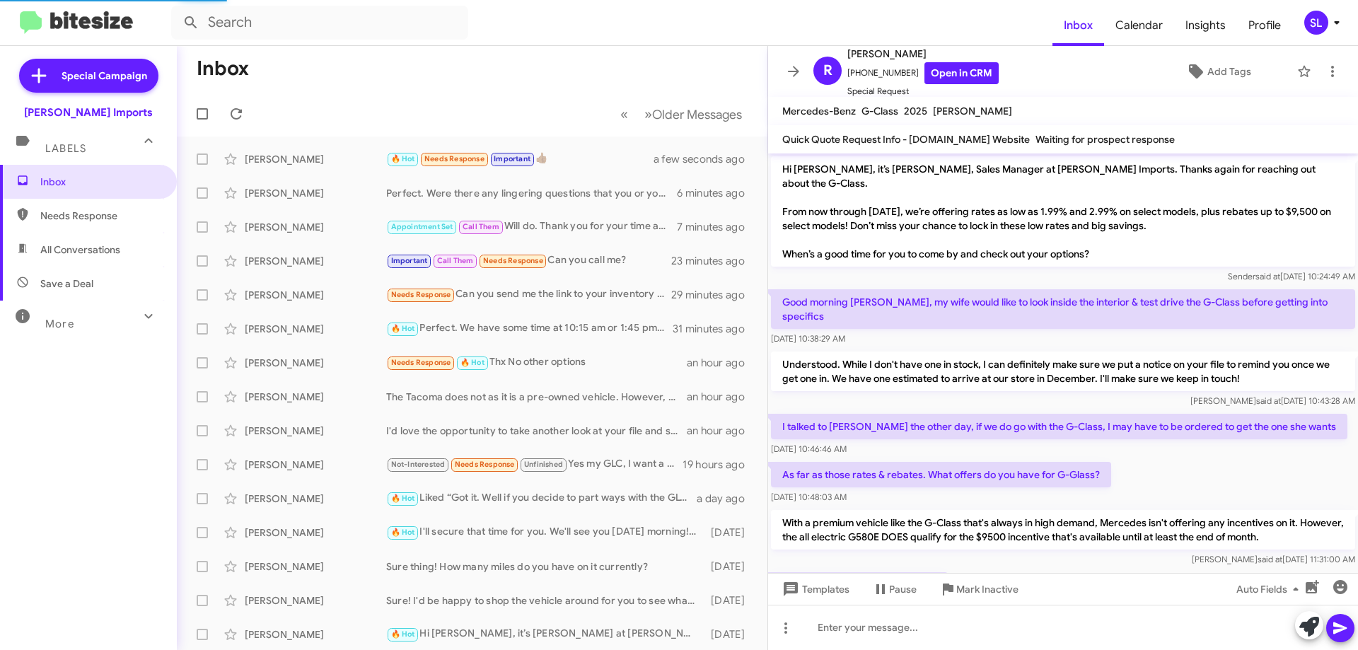
scroll to position [144, 0]
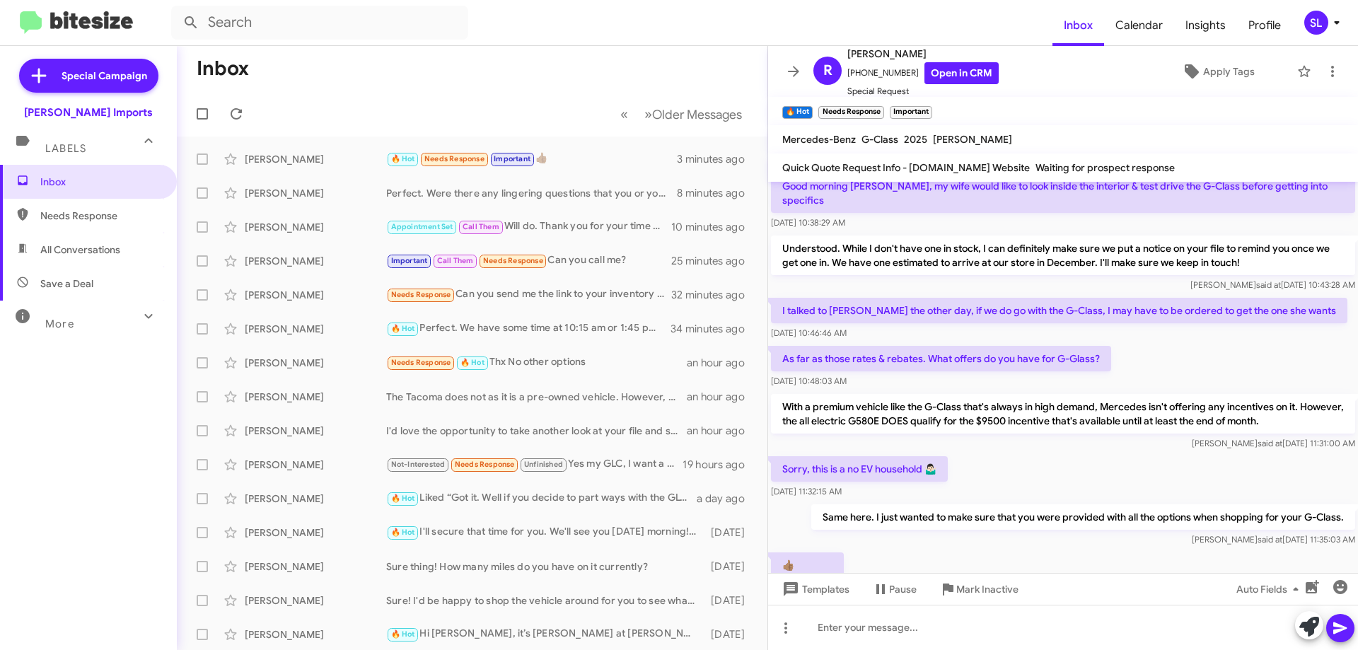
click at [795, 75] on icon at bounding box center [793, 71] width 11 height 11
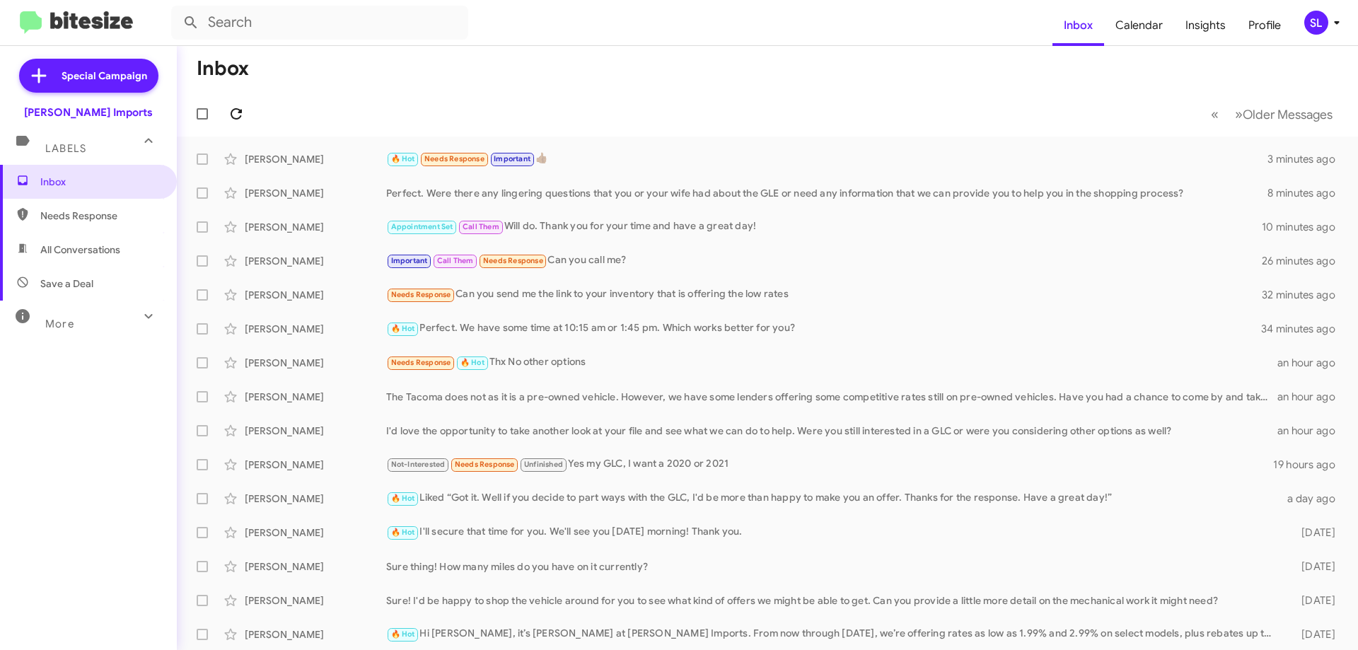
click at [239, 113] on icon at bounding box center [236, 113] width 11 height 11
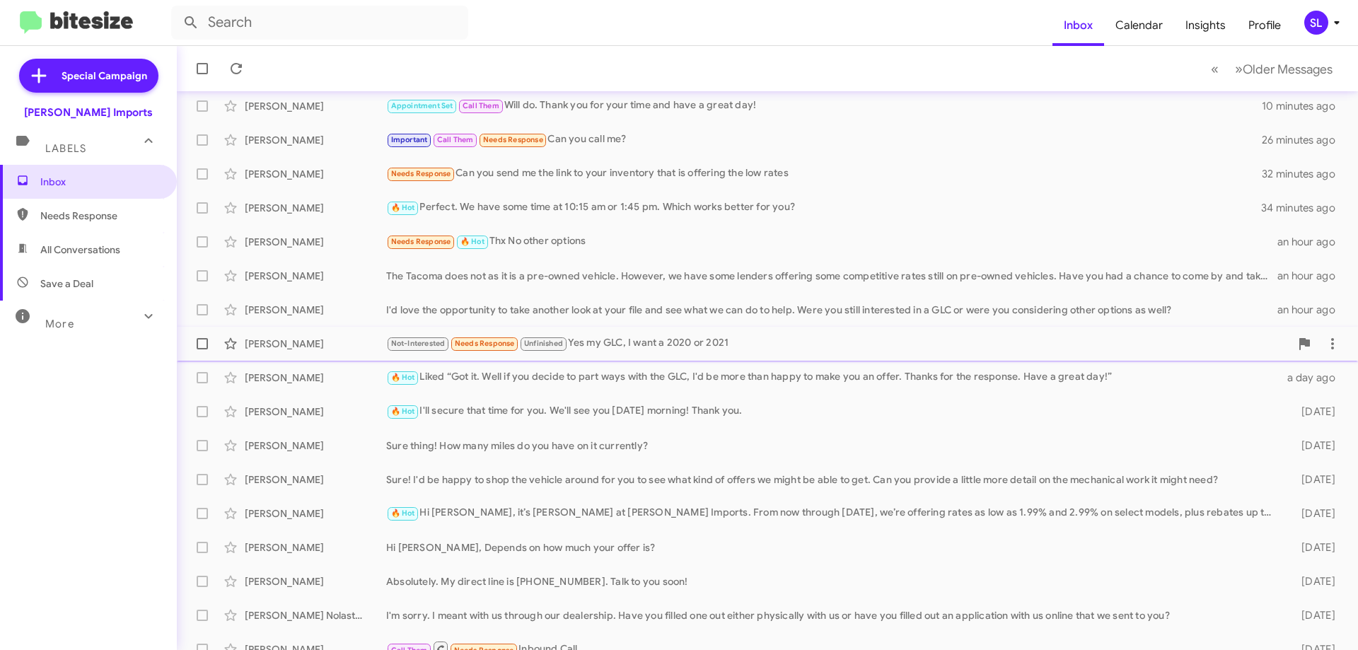
scroll to position [141, 0]
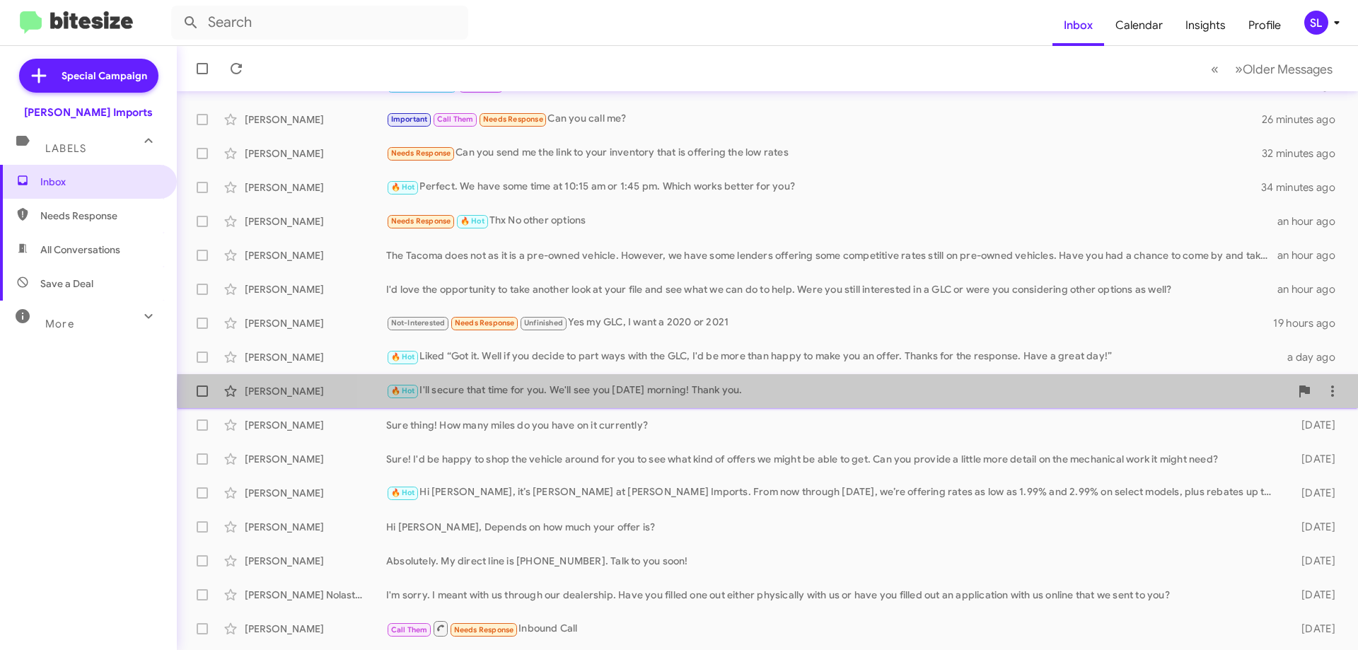
click at [838, 395] on div "🔥 Hot I'll secure that time for you. We'll see you [DATE] morning! Thank you." at bounding box center [838, 391] width 904 height 16
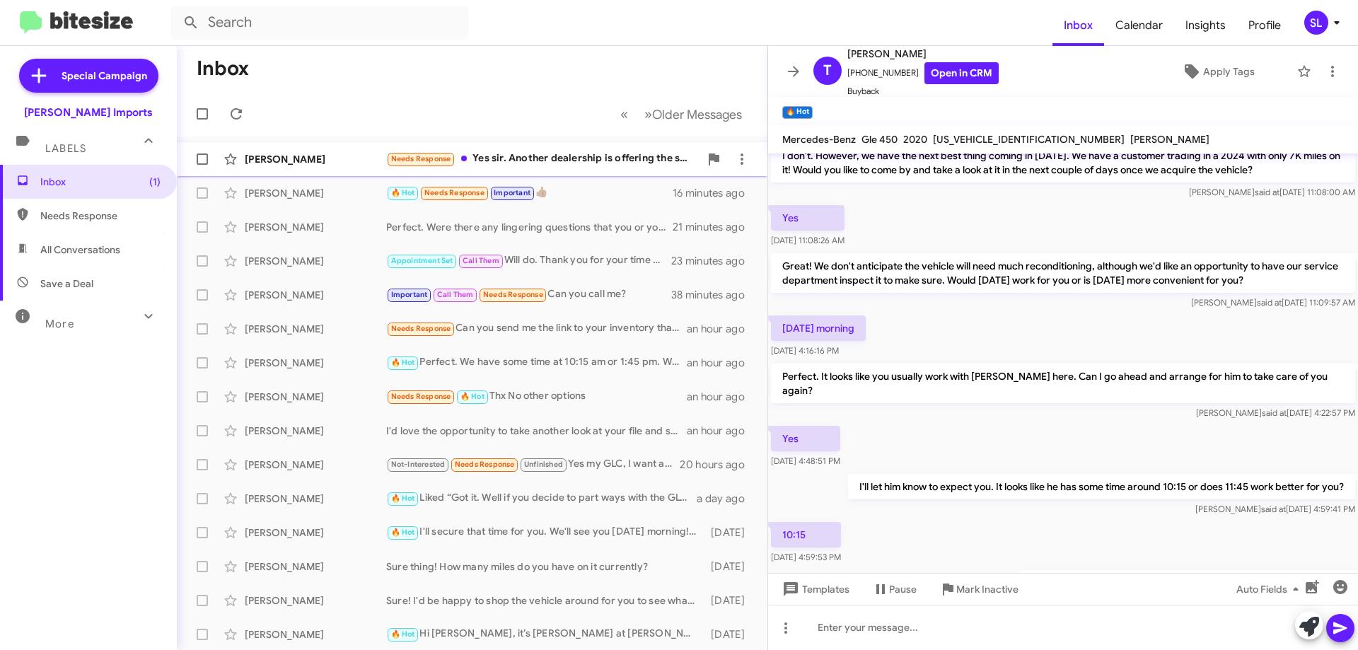
click at [574, 161] on div "Needs Response Yes sir. Another dealership is offering the same Tacoma with ver…" at bounding box center [542, 159] width 313 height 16
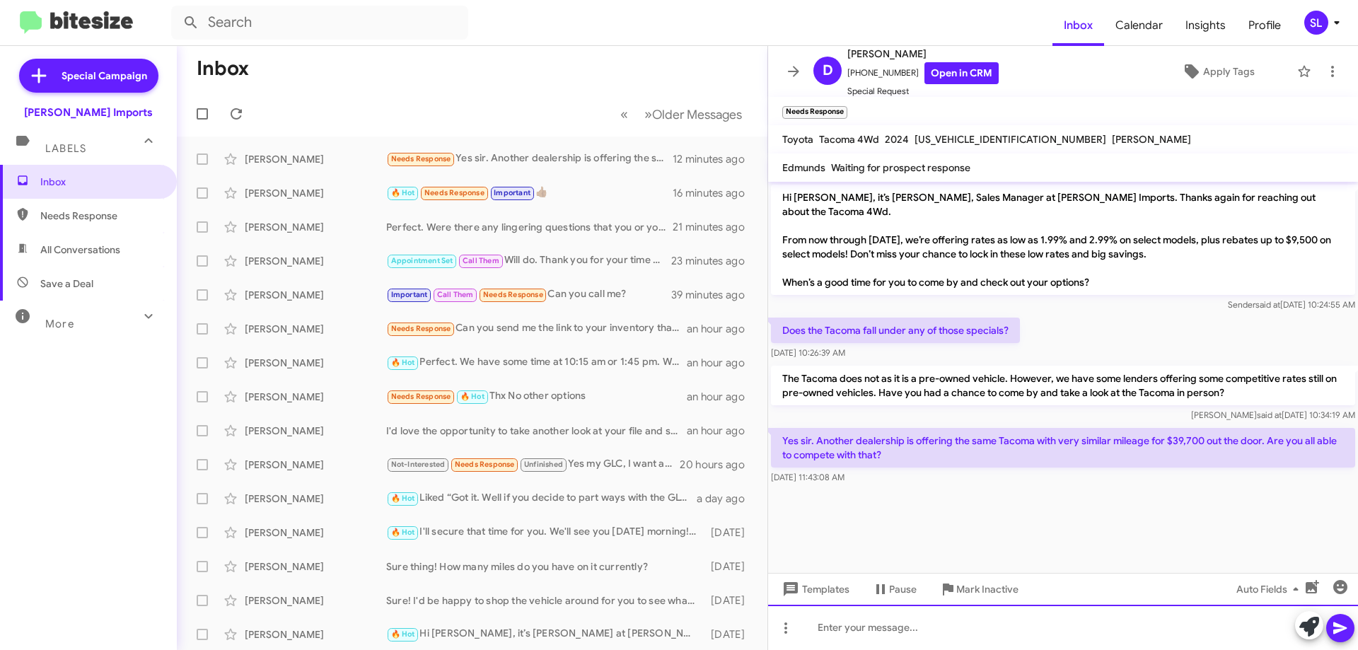
click at [904, 630] on div at bounding box center [1063, 627] width 590 height 45
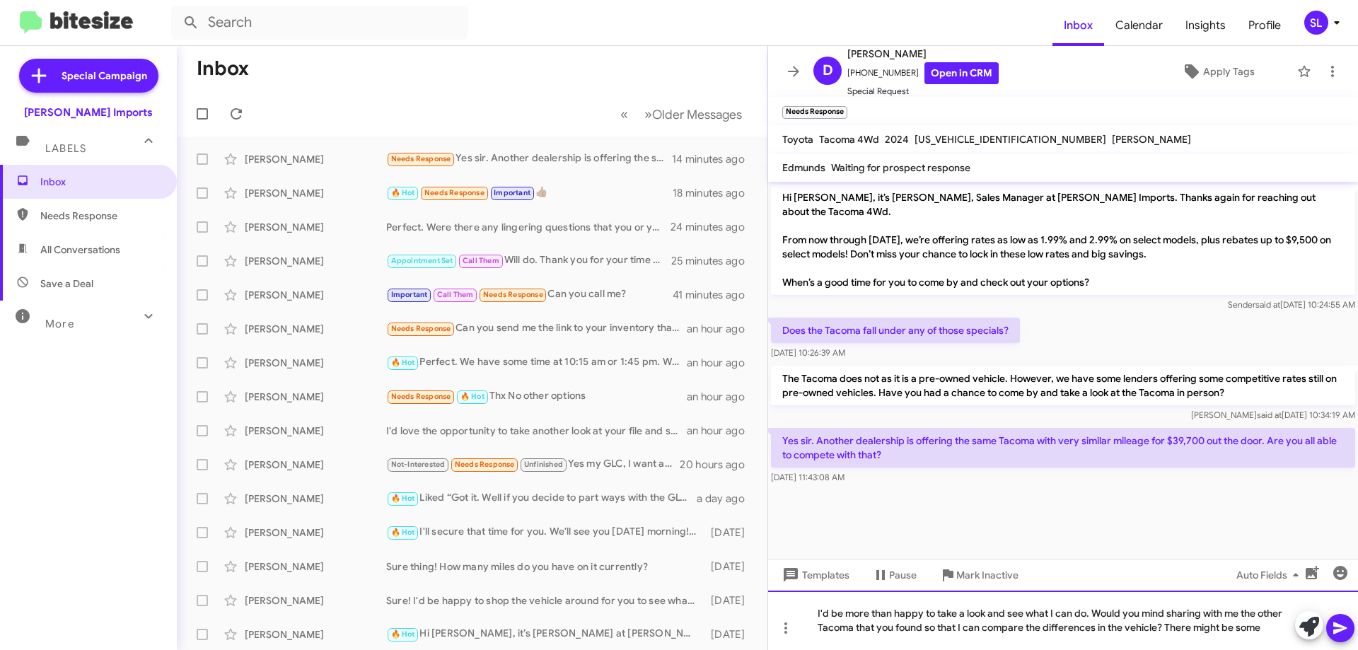
click at [1269, 623] on div "I'd be more than happy to take a look and see what I can do. Would you mind sha…" at bounding box center [1063, 620] width 590 height 59
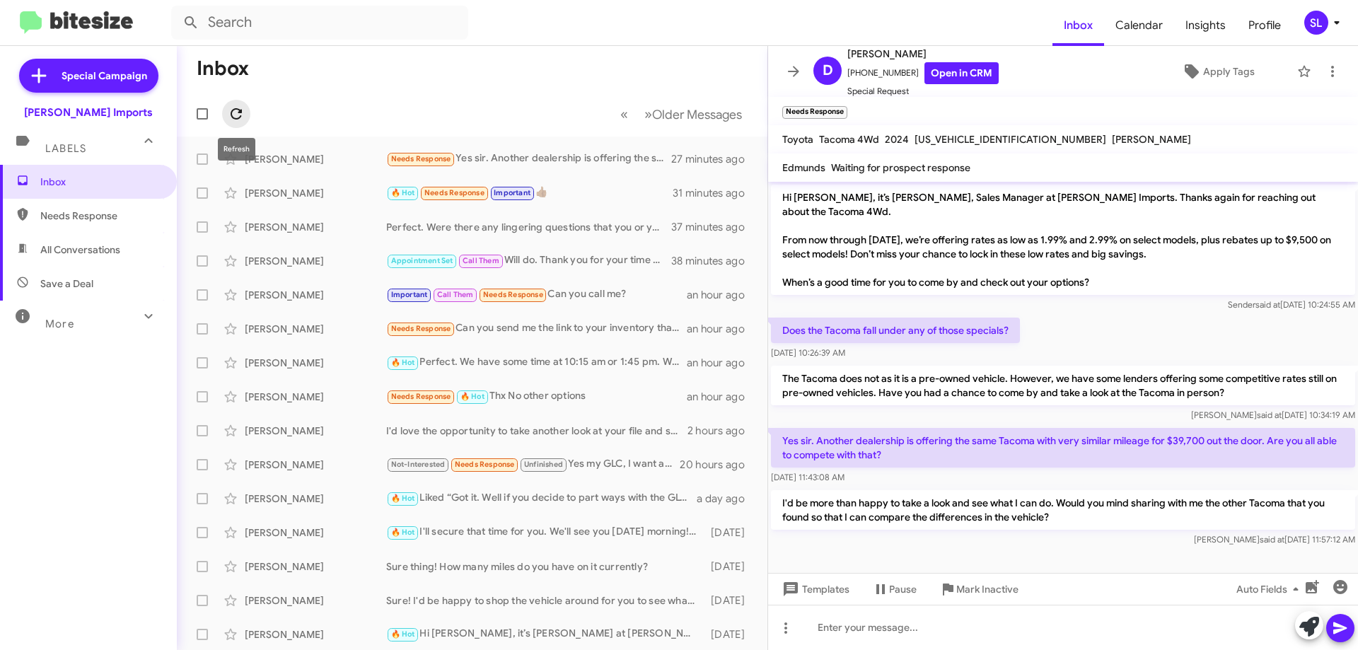
click at [248, 105] on button at bounding box center [236, 114] width 28 height 28
click at [783, 69] on span at bounding box center [794, 71] width 28 height 17
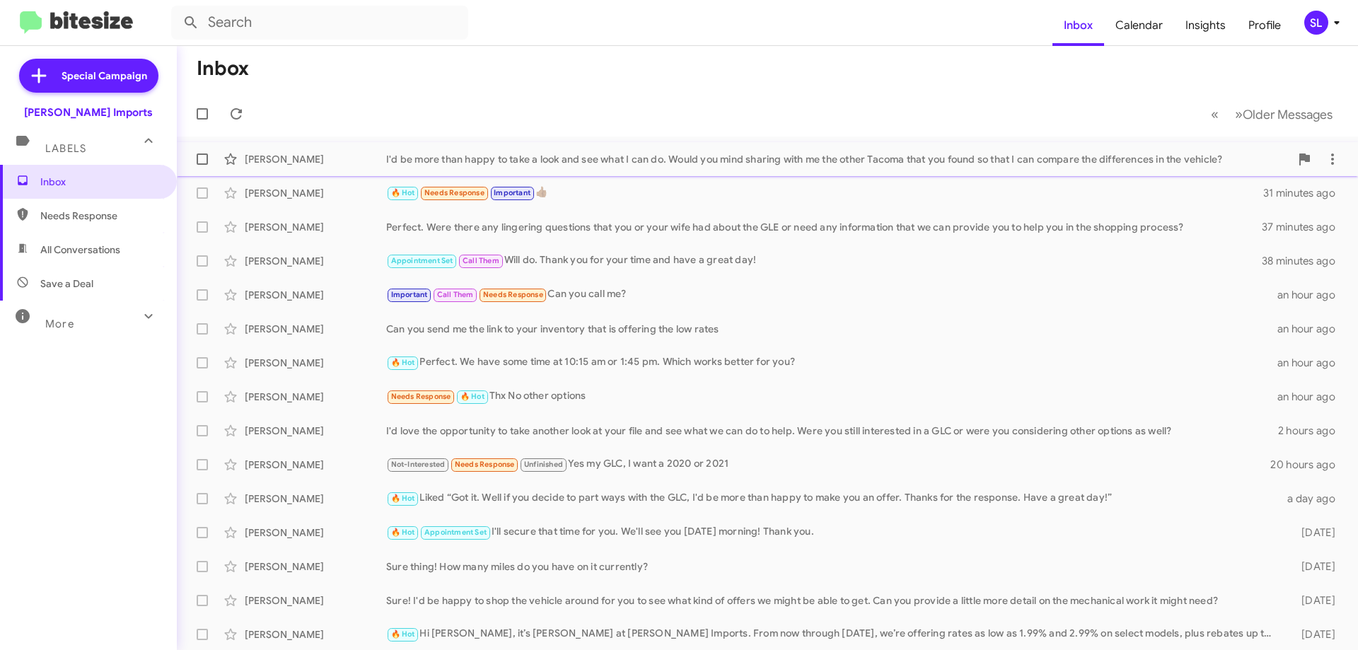
click at [623, 158] on div "I'd be more than happy to take a look and see what I can do. Would you mind sha…" at bounding box center [838, 159] width 904 height 14
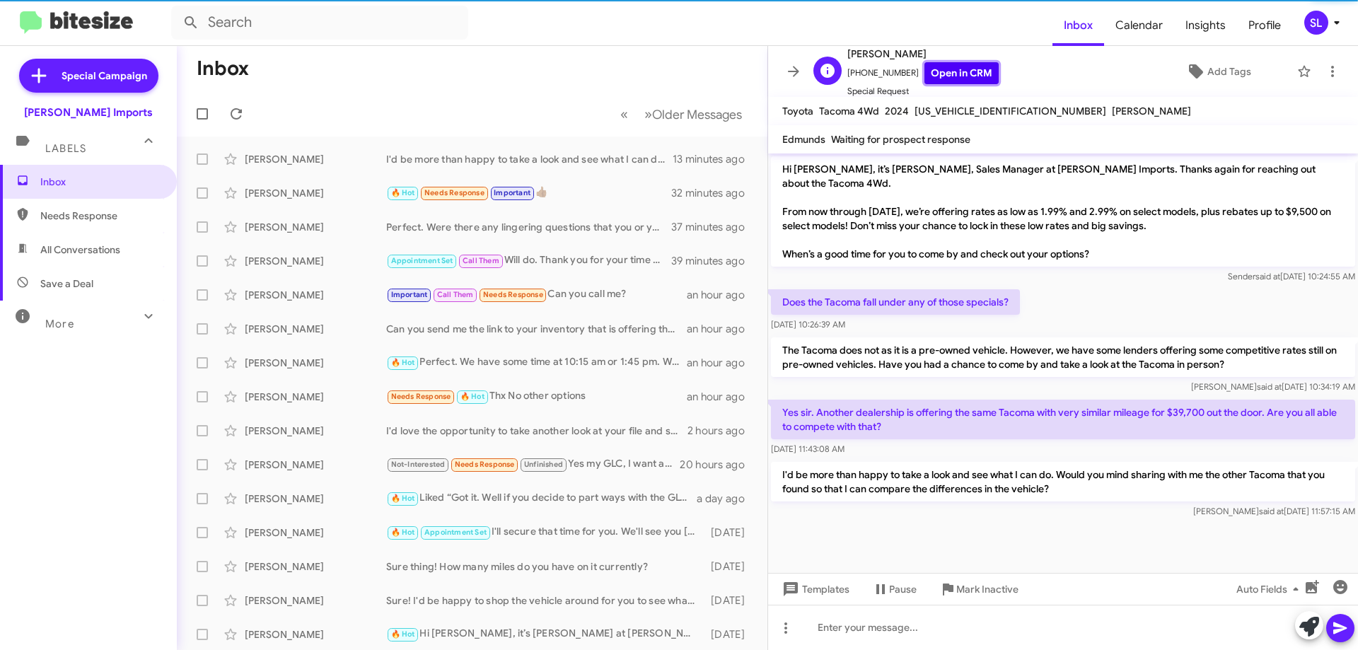
click at [966, 66] on link "Open in CRM" at bounding box center [962, 73] width 74 height 22
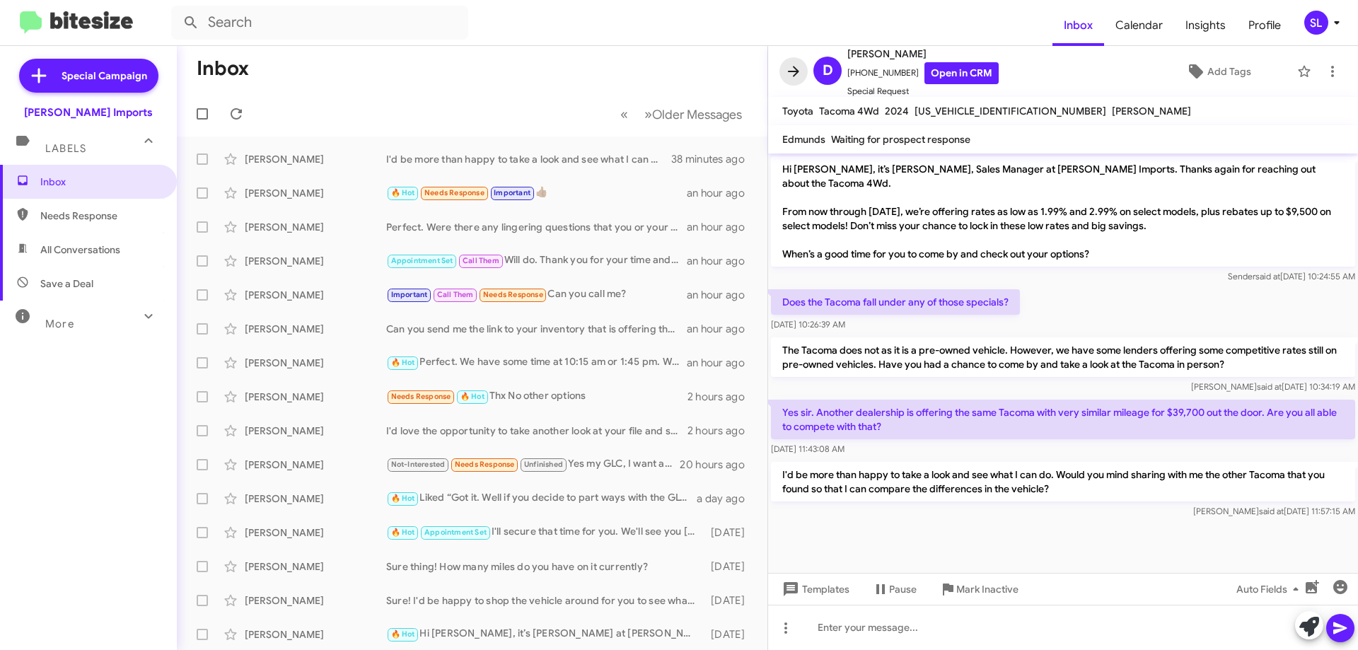
click at [788, 73] on icon at bounding box center [793, 71] width 17 height 17
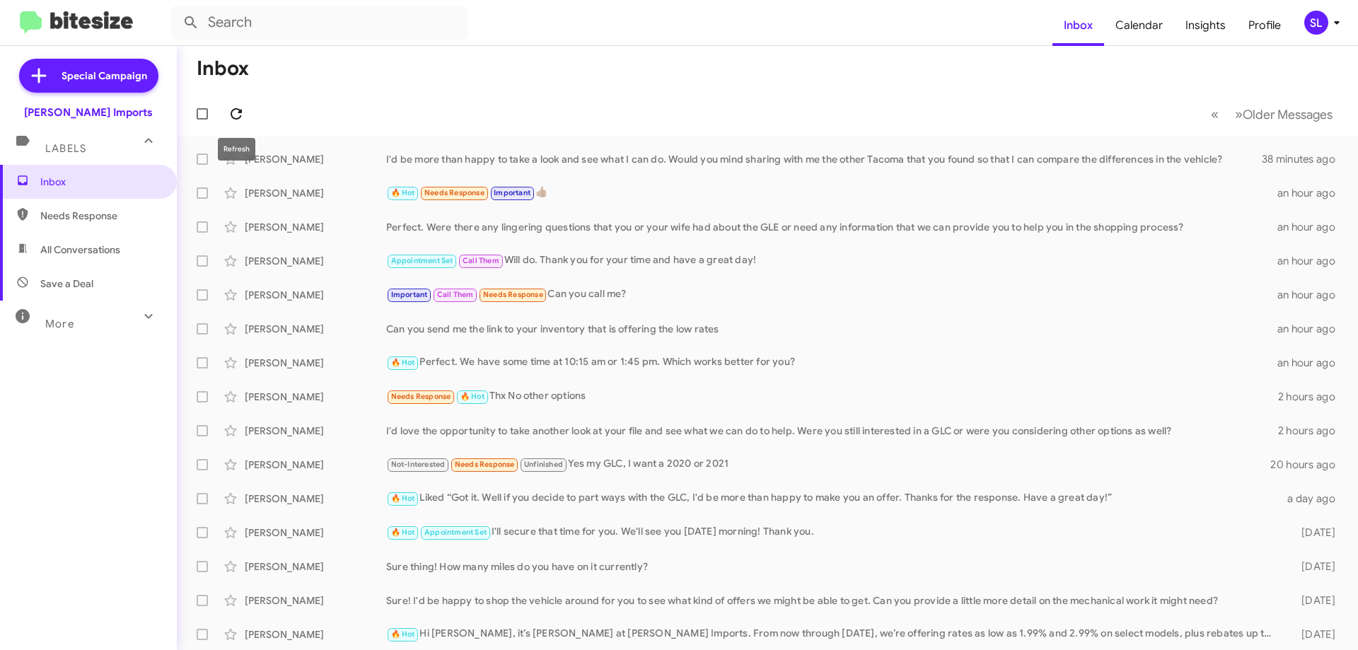
click at [243, 112] on icon at bounding box center [236, 113] width 17 height 17
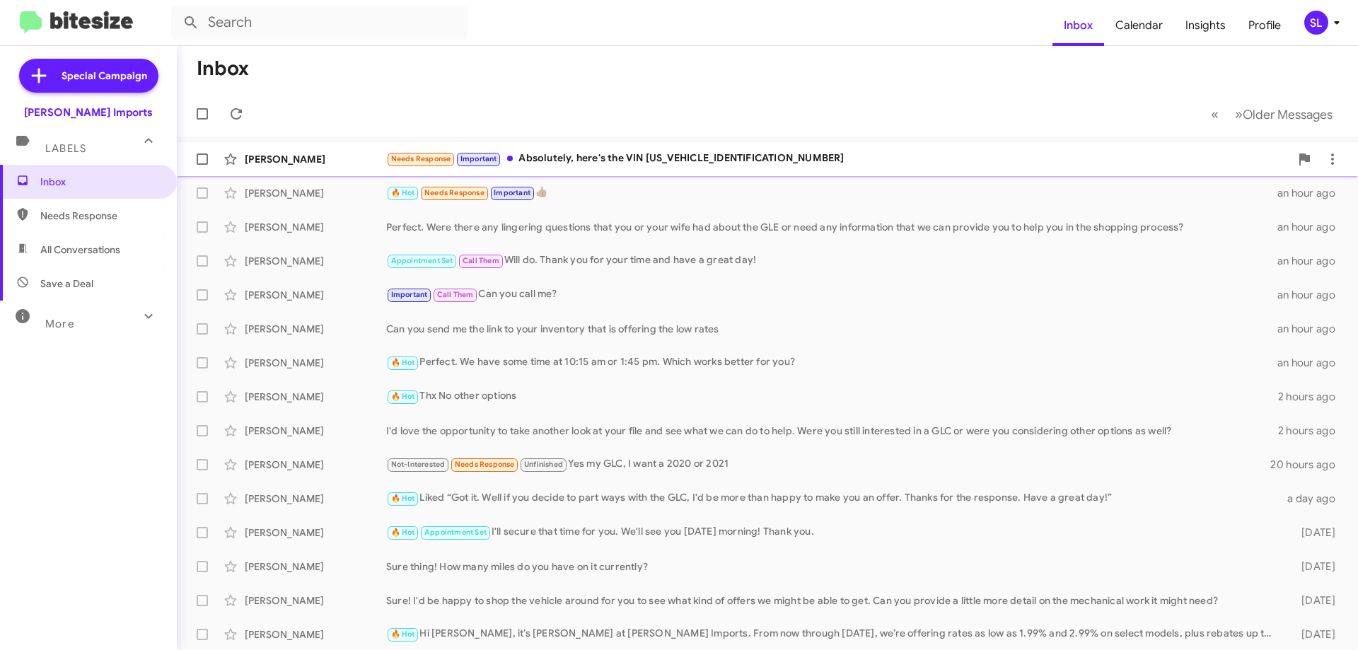
click at [640, 158] on div "Needs Response Important Absolutely, here's the VIN [US_VEHICLE_IDENTIFICATION_…" at bounding box center [838, 159] width 904 height 16
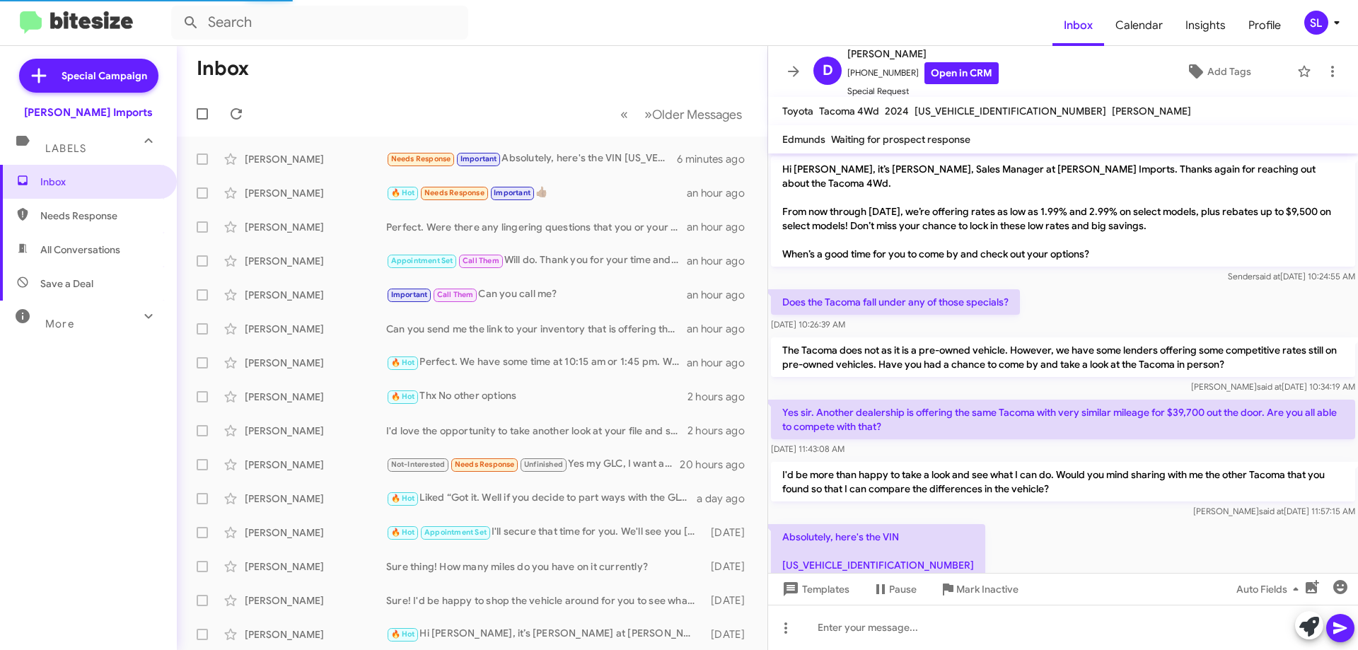
scroll to position [32, 0]
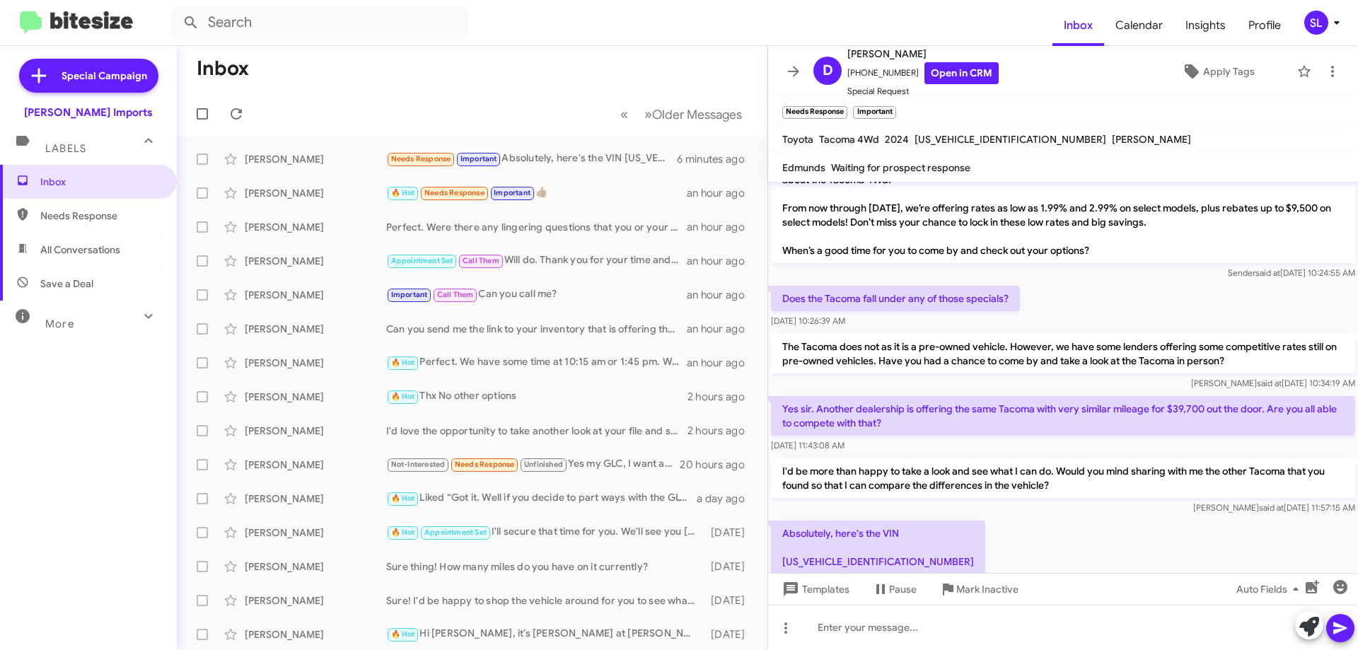
click at [858, 540] on p "Absolutely, here's the VIN [US_VEHICLE_IDENTIFICATION_NUMBER]" at bounding box center [878, 548] width 214 height 54
click at [861, 545] on p "Absolutely, here's the VIN [US_VEHICLE_IDENTIFICATION_NUMBER]" at bounding box center [878, 548] width 214 height 54
copy p "[US_VEHICLE_IDENTIFICATION_NUMBER]"
click at [1343, 396] on p "Yes sir. Another dealership is offering the same Tacoma with very similar milea…" at bounding box center [1063, 416] width 584 height 40
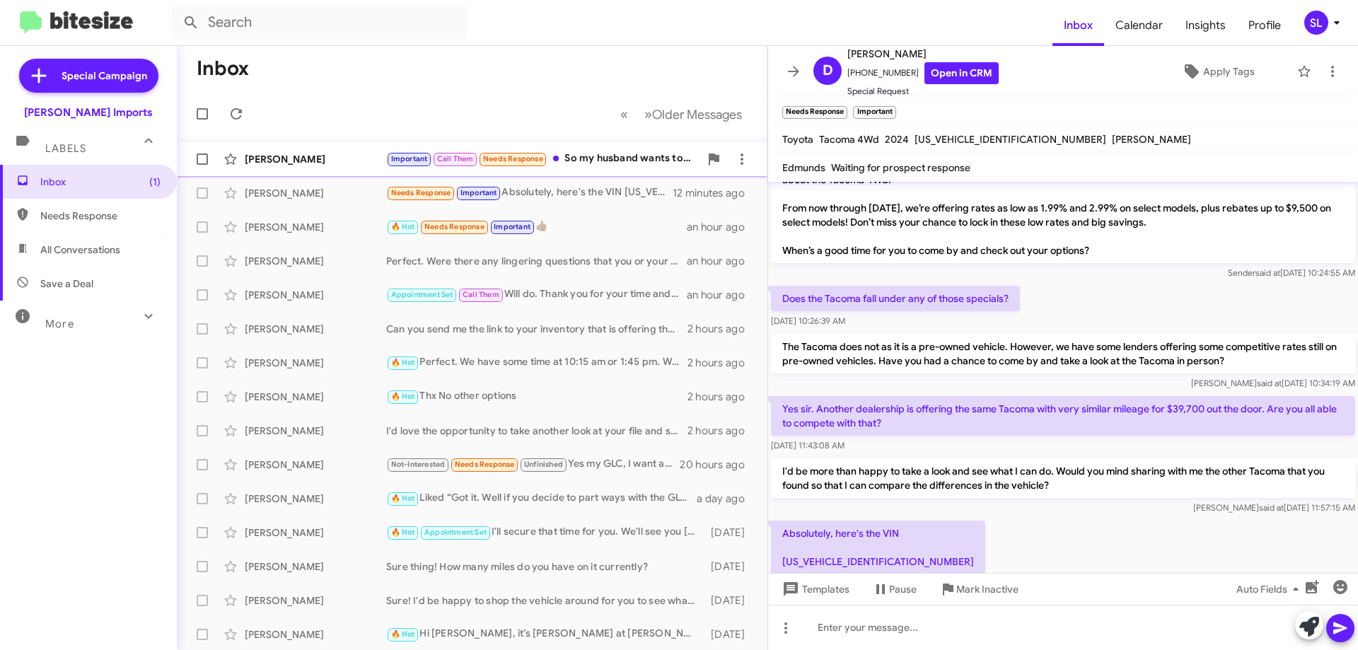
click at [594, 164] on div "Important Call Them Needs Response So my husband wants to know or on the text t…" at bounding box center [542, 159] width 313 height 16
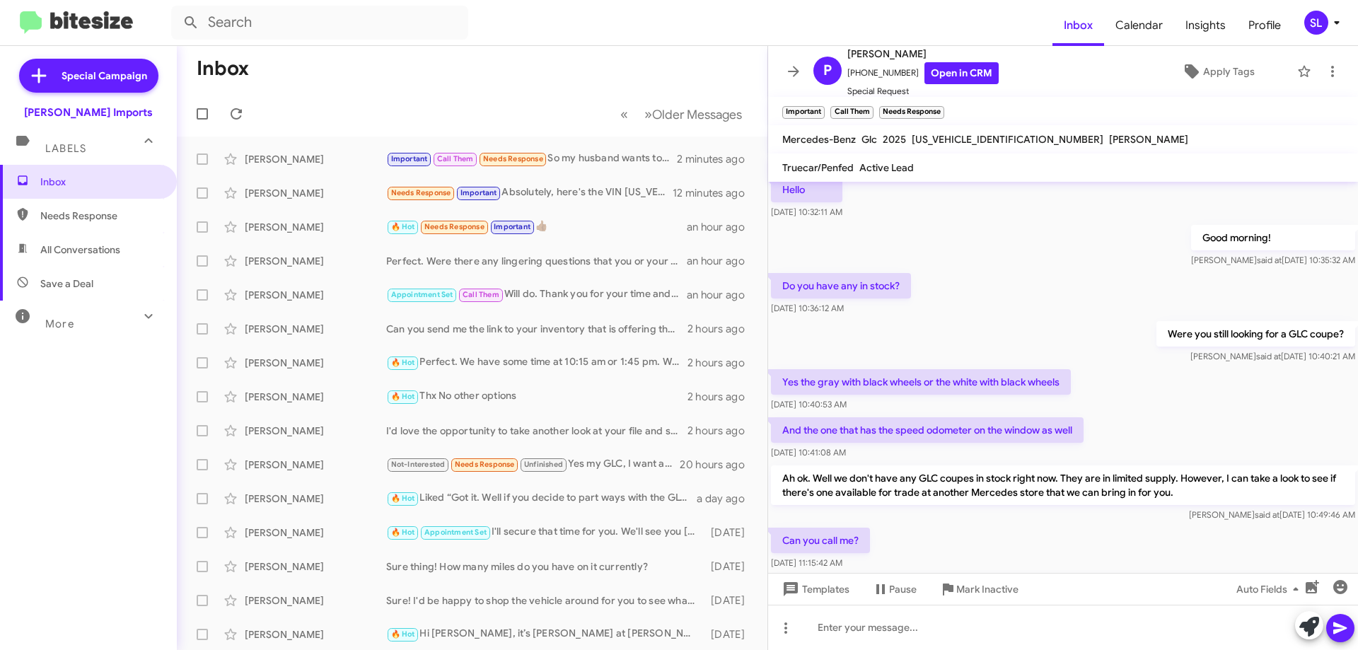
scroll to position [770, 0]
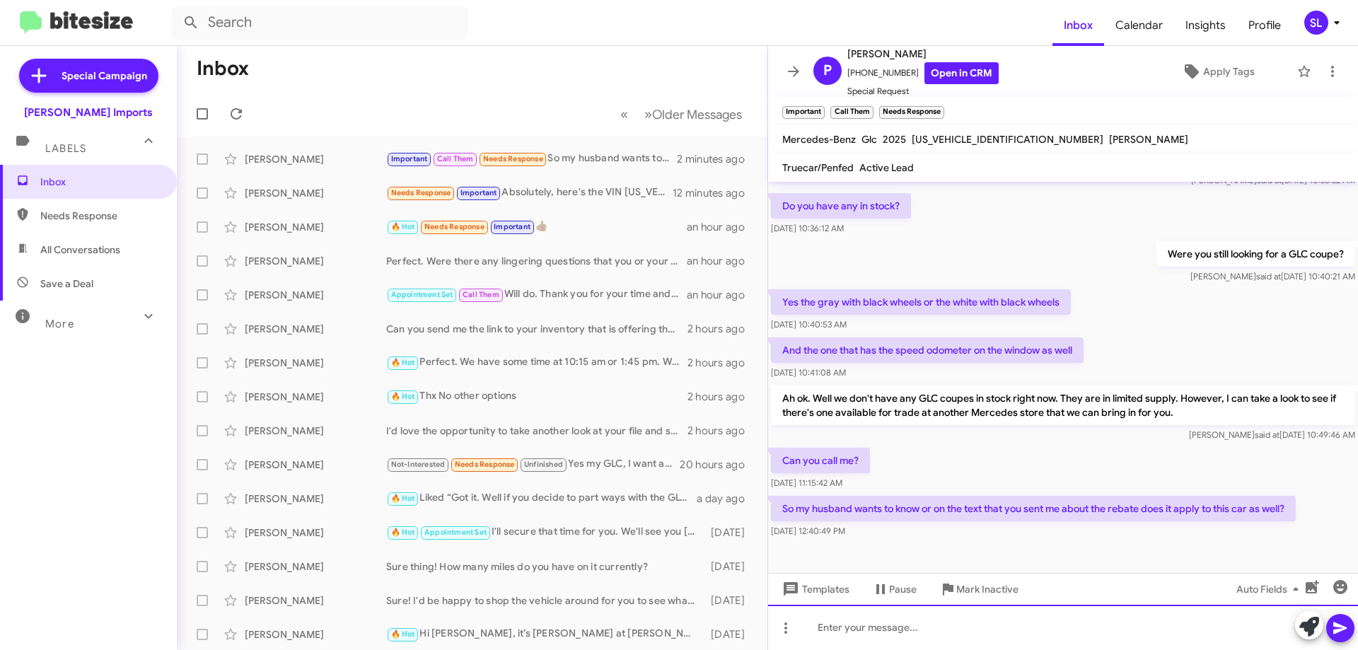
click at [997, 623] on div at bounding box center [1063, 627] width 590 height 45
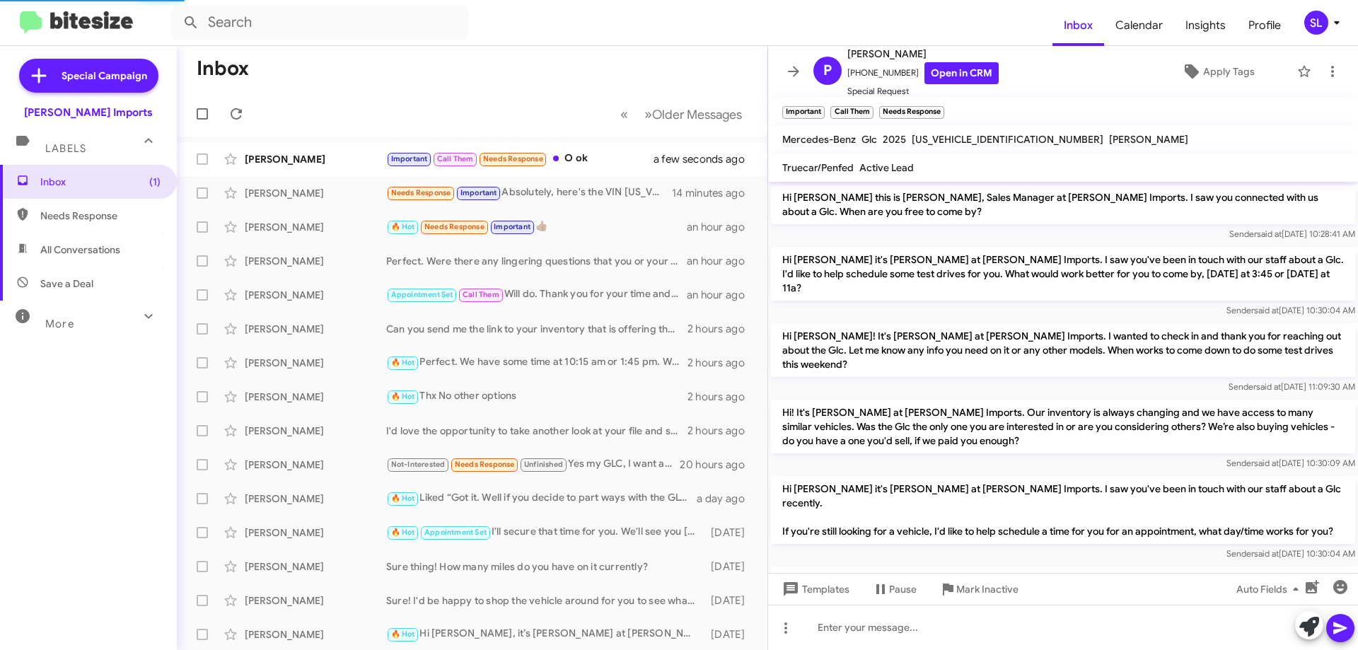
scroll to position [873, 0]
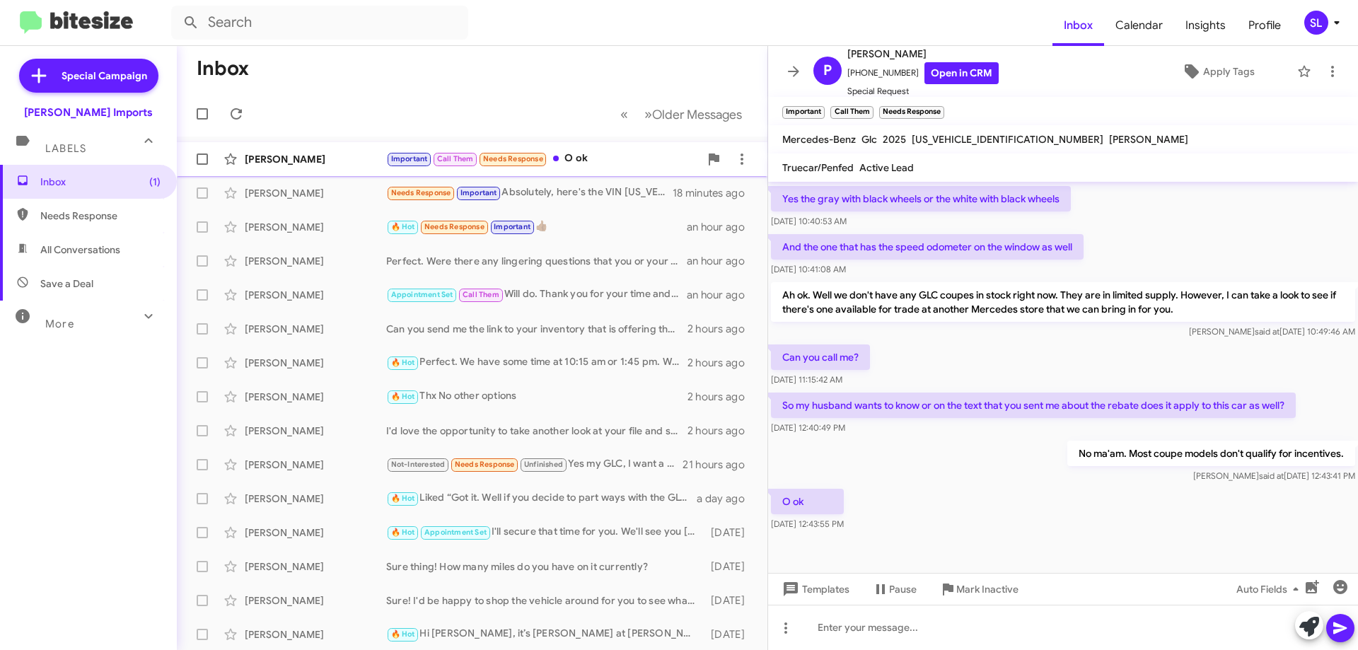
click at [594, 158] on div "Important Call Them Needs Response O ok" at bounding box center [542, 159] width 313 height 16
